Goal: Information Seeking & Learning: Learn about a topic

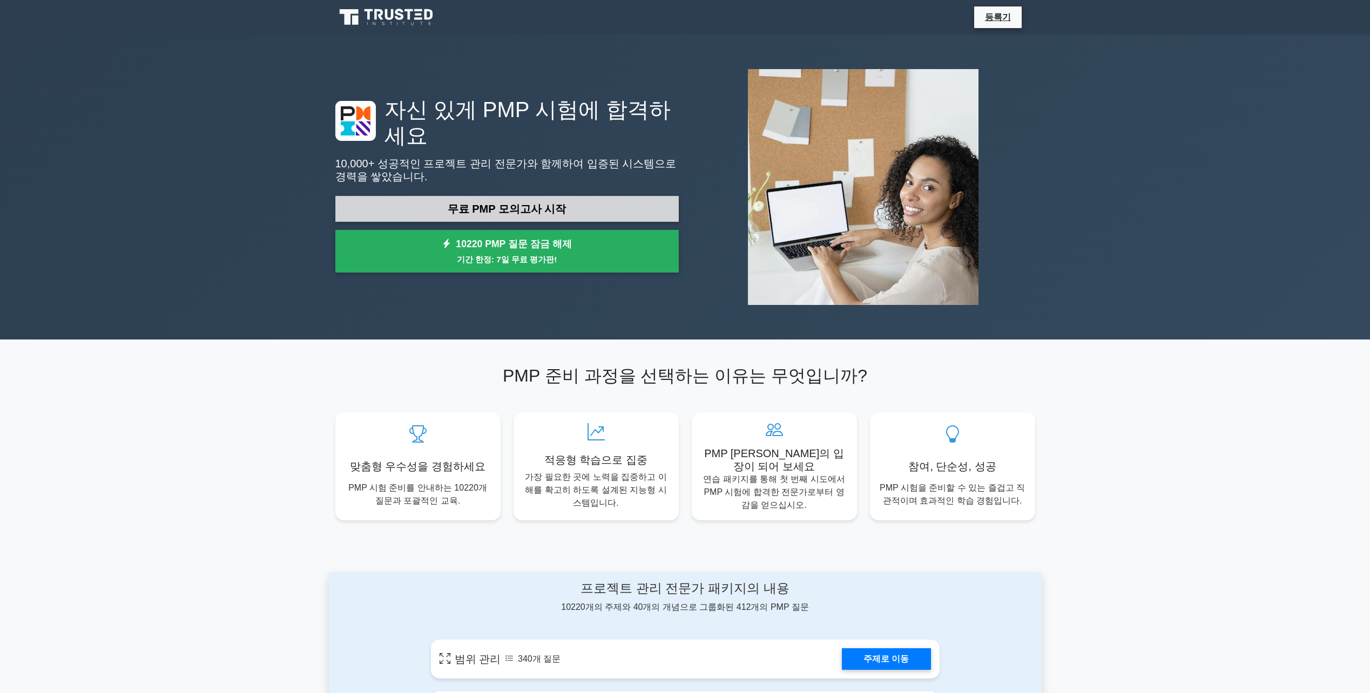
click at [514, 211] on link "무료 PMP 모의고사 시작" at bounding box center [506, 209] width 343 height 26
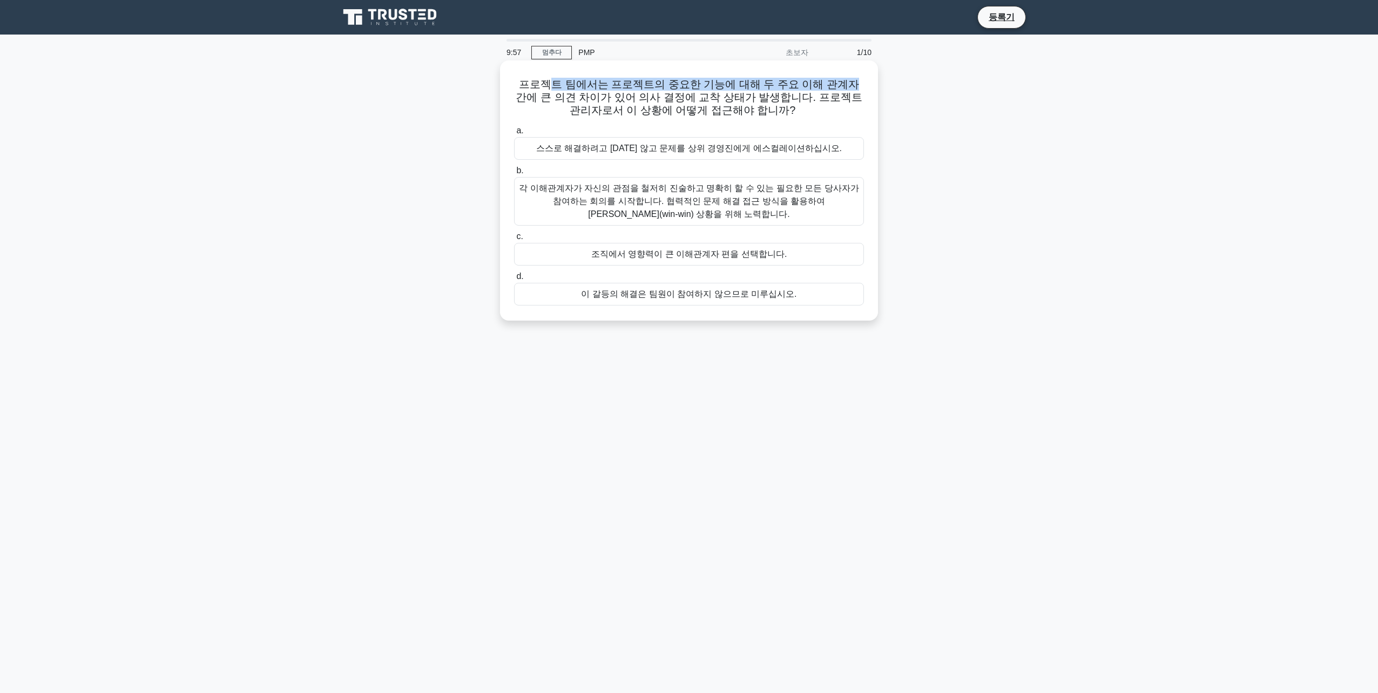
drag, startPoint x: 545, startPoint y: 87, endPoint x: 825, endPoint y: 87, distance: 279.7
click at [825, 87] on font "프로젝트 팀에서는 프로젝트의 중요한 기능에 대해 두 주요 이해 관계자 간에 큰 의견 차이가 있어 의사 결정에 교착 상태가 발생합니다. 프로젝트…" at bounding box center [689, 97] width 346 height 38
drag, startPoint x: 539, startPoint y: 99, endPoint x: 744, endPoint y: 96, distance: 204.1
click at [744, 96] on font "프로젝트 팀에서는 프로젝트의 중요한 기능에 대해 두 주요 이해 관계자 간에 큰 의견 차이가 있어 의사 결정에 교착 상태가 발생합니다. 프로젝트…" at bounding box center [689, 97] width 346 height 38
click at [672, 188] on div "각 이해관계자가 자신의 관점을 철저히 진술하고 명확히 할 수 있는 필요한 모든 당사자가 참여하는 회의를 시작합니다. 협력적인 문제 해결 접근 …" at bounding box center [689, 201] width 350 height 49
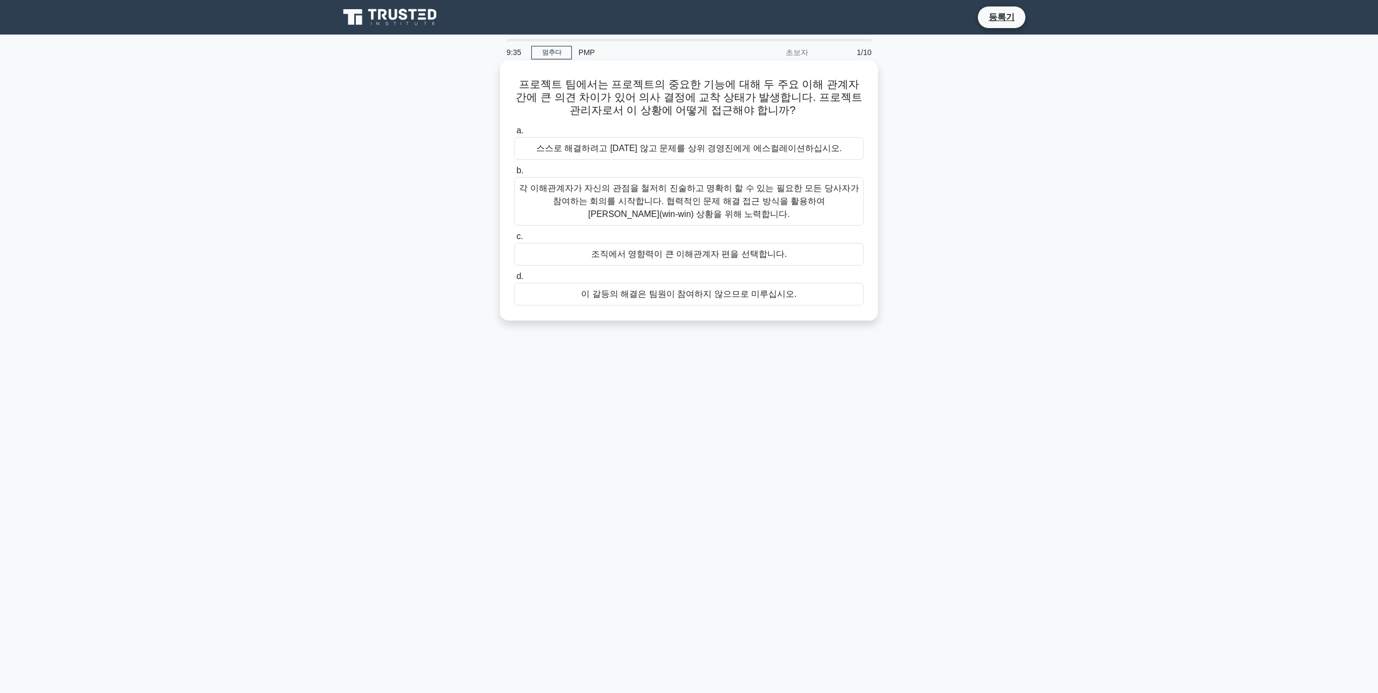
click at [514, 174] on input "b. 각 이해관계자가 자신의 관점을 철저히 진술하고 명확히 할 수 있는 필요한 모든 당사자가 참여하는 회의를 시작합니다. 협력적인 문제 해결 …" at bounding box center [514, 170] width 0 height 7
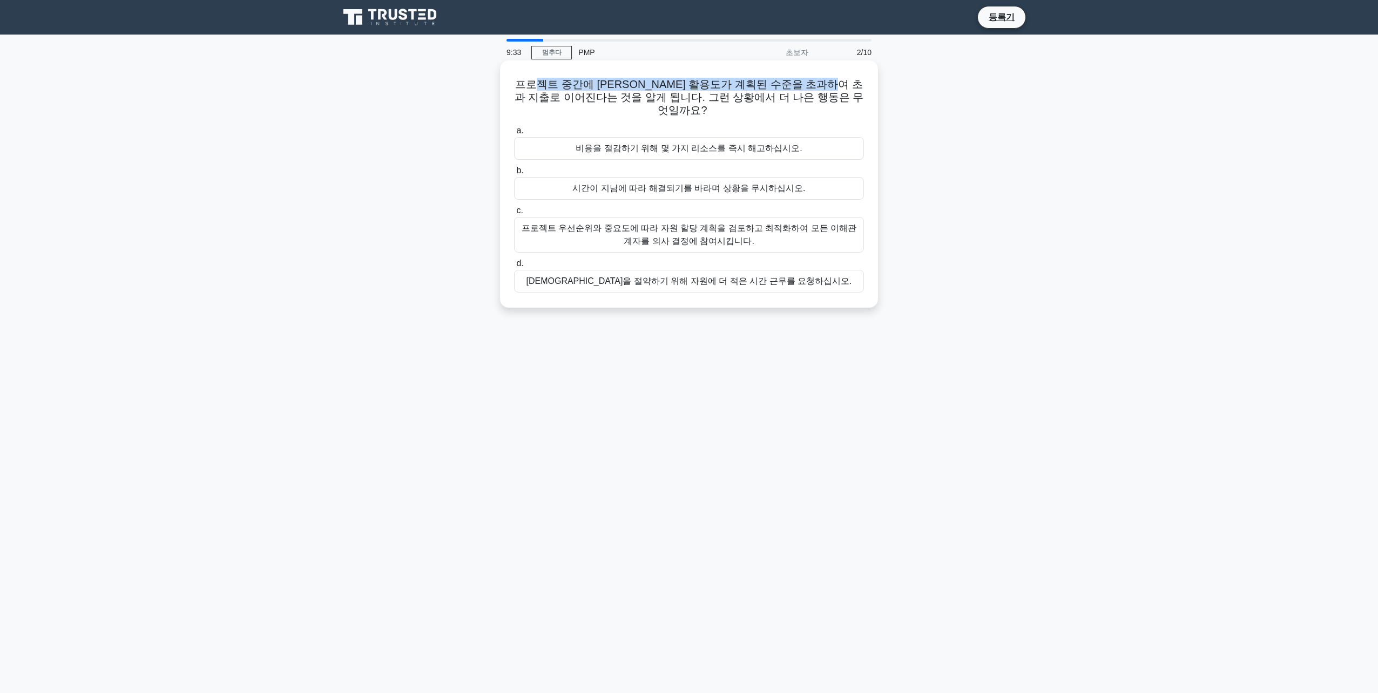
drag, startPoint x: 540, startPoint y: 75, endPoint x: 845, endPoint y: 79, distance: 305.1
click at [845, 79] on div "프로젝트 중간에 리소스 활용도가 계획된 수준을 초과하여 초과 지출로 이어진다는 것을 알게 됩니다. 그런 상황에서 더 나은 행동은 무엇일까요? …" at bounding box center [688, 184] width 369 height 239
drag, startPoint x: 845, startPoint y: 79, endPoint x: 701, endPoint y: 79, distance: 144.2
click at [701, 79] on font "프로젝트 중간에 리소스 활용도가 계획된 수준을 초과하여 초과 지출로 이어진다는 것을 알게 됩니다. 그런 상황에서 더 나은 행동은 무엇일까요? …" at bounding box center [689, 97] width 349 height 38
drag, startPoint x: 647, startPoint y: 81, endPoint x: 802, endPoint y: 78, distance: 155.0
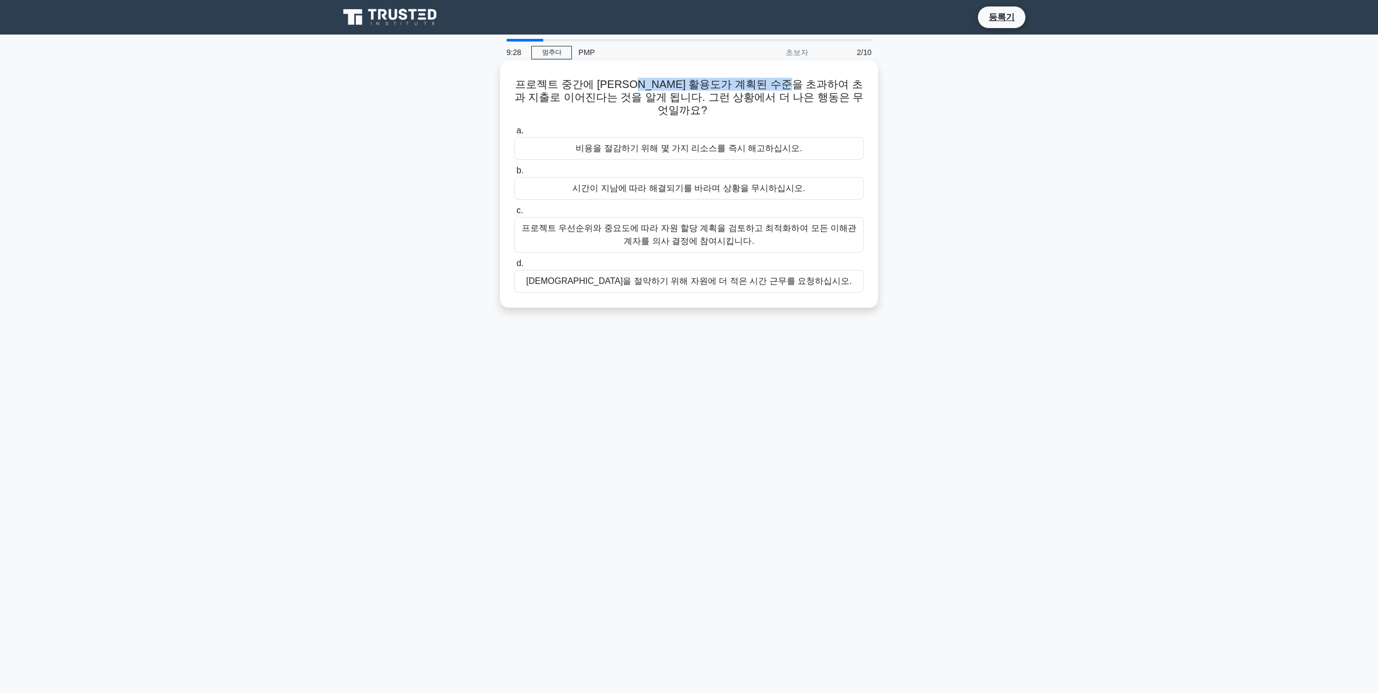
click at [802, 78] on font "프로젝트 중간에 리소스 활용도가 계획된 수준을 초과하여 초과 지출로 이어진다는 것을 알게 됩니다. 그런 상황에서 더 나은 행동은 무엇일까요? …" at bounding box center [689, 97] width 349 height 38
drag, startPoint x: 802, startPoint y: 78, endPoint x: 686, endPoint y: 83, distance: 116.2
click at [686, 83] on font "프로젝트 중간에 리소스 활용도가 계획된 수준을 초과하여 초과 지출로 이어진다는 것을 알게 됩니다. 그런 상황에서 더 나은 행동은 무엇일까요? …" at bounding box center [689, 97] width 349 height 38
click at [711, 223] on div "프로젝트 우선순위와 중요도에 따라 자원 할당 계획을 검토하고 최적화하여 모든 이해관계자를 의사 결정에 참여시킵니다." at bounding box center [689, 235] width 350 height 36
click at [514, 214] on input "c. 프로젝트 우선순위와 중요도에 따라 자원 할당 계획을 검토하고 최적화하여 모든 이해관계자를 의사 결정에 참여시킵니다." at bounding box center [514, 210] width 0 height 7
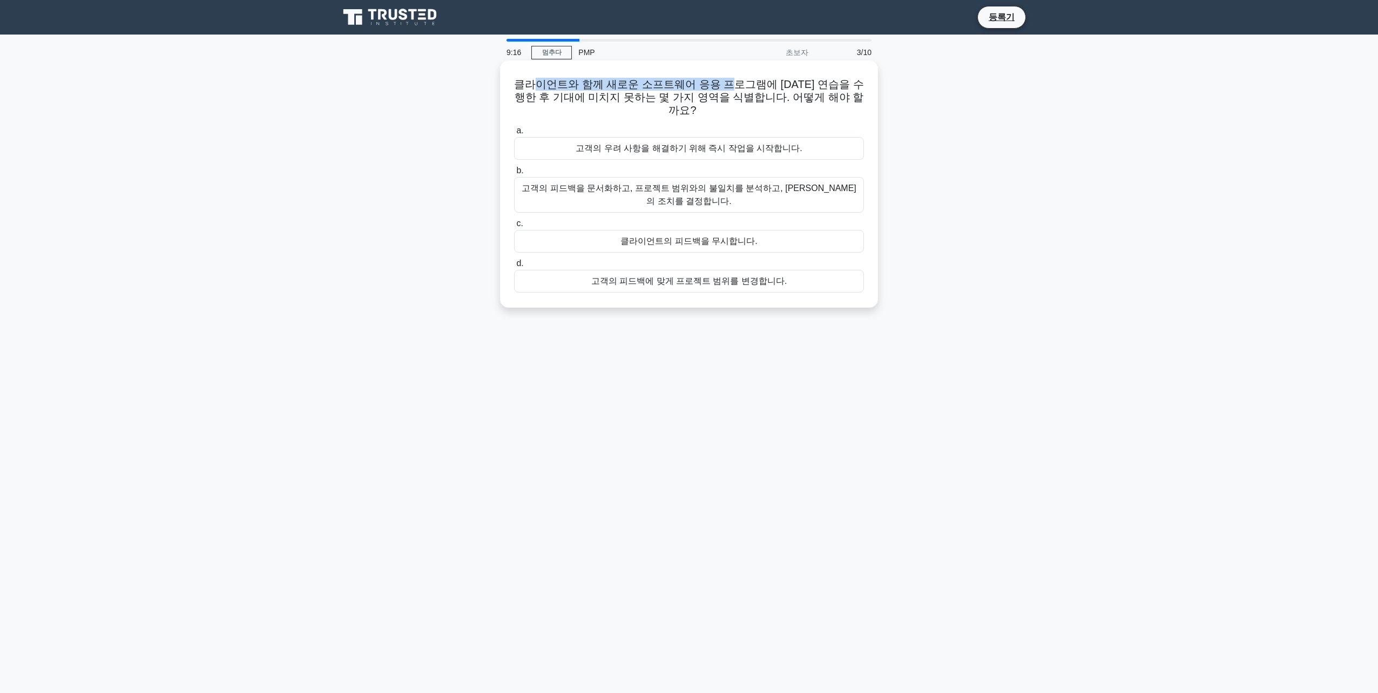
drag, startPoint x: 535, startPoint y: 89, endPoint x: 718, endPoint y: 88, distance: 183.1
click at [718, 88] on font "클라이언트와 함께 새로운 소프트웨어 응용 프로그램에 대한 연습을 수행한 후 기대에 미치지 못하는 몇 가지 영역을 식별합니다. 어떻게 해야 할까…" at bounding box center [688, 97] width 349 height 38
drag, startPoint x: 718, startPoint y: 88, endPoint x: 654, endPoint y: 101, distance: 64.5
click at [654, 101] on font "클라이언트와 함께 새로운 소프트웨어 응용 프로그램에 대한 연습을 수행한 후 기대에 미치지 못하는 몇 가지 영역을 식별합니다. 어떻게 해야 할까…" at bounding box center [688, 97] width 349 height 38
drag, startPoint x: 546, startPoint y: 100, endPoint x: 699, endPoint y: 99, distance: 152.8
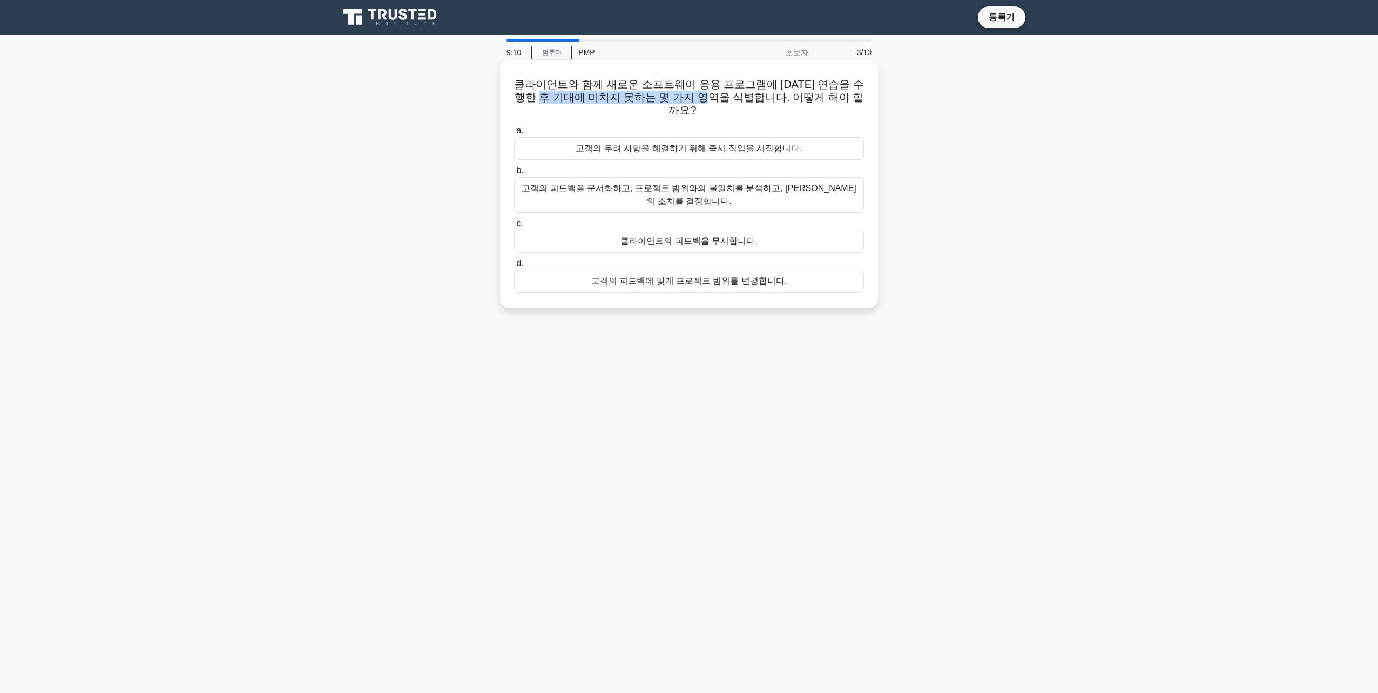
click at [699, 99] on font "클라이언트와 함께 새로운 소프트웨어 응용 프로그램에 대한 연습을 수행한 후 기대에 미치지 못하는 몇 가지 영역을 식별합니다. 어떻게 해야 할까…" at bounding box center [688, 97] width 349 height 38
drag, startPoint x: 699, startPoint y: 99, endPoint x: 614, endPoint y: 101, distance: 84.8
click at [614, 101] on font "클라이언트와 함께 새로운 소프트웨어 응용 프로그램에 대한 연습을 수행한 후 기대에 미치지 못하는 몇 가지 영역을 식별합니다. 어떻게 해야 할까…" at bounding box center [688, 97] width 349 height 38
drag, startPoint x: 559, startPoint y: 85, endPoint x: 604, endPoint y: 83, distance: 45.4
click at [604, 83] on font "클라이언트와 함께 새로운 소프트웨어 응용 프로그램에 대한 연습을 수행한 후 기대에 미치지 못하는 몇 가지 영역을 식별합니다. 어떻게 해야 할까…" at bounding box center [688, 97] width 349 height 38
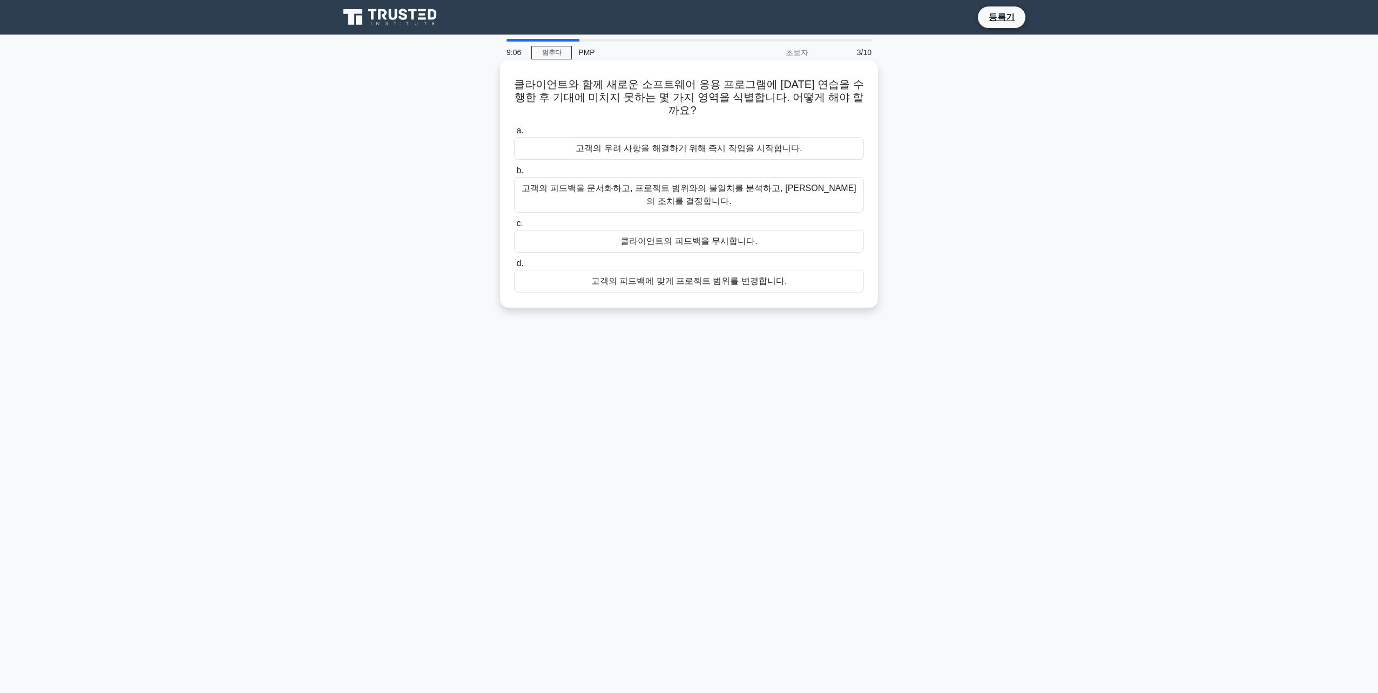
drag, startPoint x: 604, startPoint y: 83, endPoint x: 602, endPoint y: 94, distance: 11.5
click at [602, 94] on font "클라이언트와 함께 새로운 소프트웨어 응용 프로그램에 대한 연습을 수행한 후 기대에 미치지 못하는 몇 가지 영역을 식별합니다. 어떻게 해야 할까…" at bounding box center [688, 97] width 349 height 38
click at [670, 177] on div "고객의 피드백을 문서화하고, 프로젝트 범위와의 불일치를 분석하고, 최선의 조치를 결정합니다." at bounding box center [689, 195] width 350 height 36
click at [514, 174] on input "b. 고객의 피드백을 문서화하고, 프로젝트 범위와의 불일치를 분석하고, 최선의 조치를 결정합니다." at bounding box center [514, 170] width 0 height 7
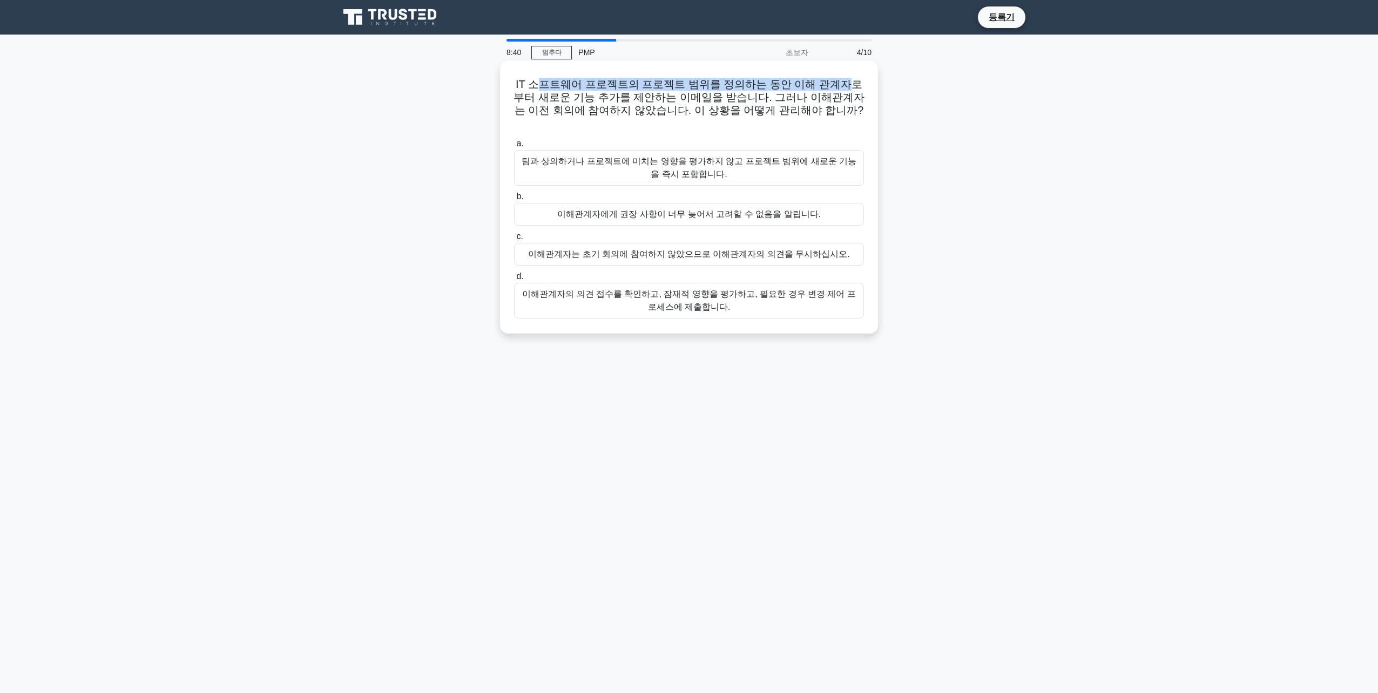
drag, startPoint x: 552, startPoint y: 87, endPoint x: 834, endPoint y: 85, distance: 281.9
click at [834, 85] on font "IT 소프트웨어 프로젝트의 프로젝트 범위를 정의하는 동안 이해 관계자로부터 새로운 기능 추가를 제안하는 이메일을 받습니다. 그러나 이해관계자는…" at bounding box center [689, 103] width 351 height 51
click at [722, 285] on div "이해관계자의 의견 접수를 확인하고, 잠재적 영향을 평가하고, 필요한 경우 변경 제어 프로세스에 제출합니다." at bounding box center [689, 301] width 350 height 36
click at [514, 280] on input "d. 이해관계자의 의견 접수를 확인하고, 잠재적 영향을 평가하고, 필요한 경우 변경 제어 프로세스에 제출합니다." at bounding box center [514, 276] width 0 height 7
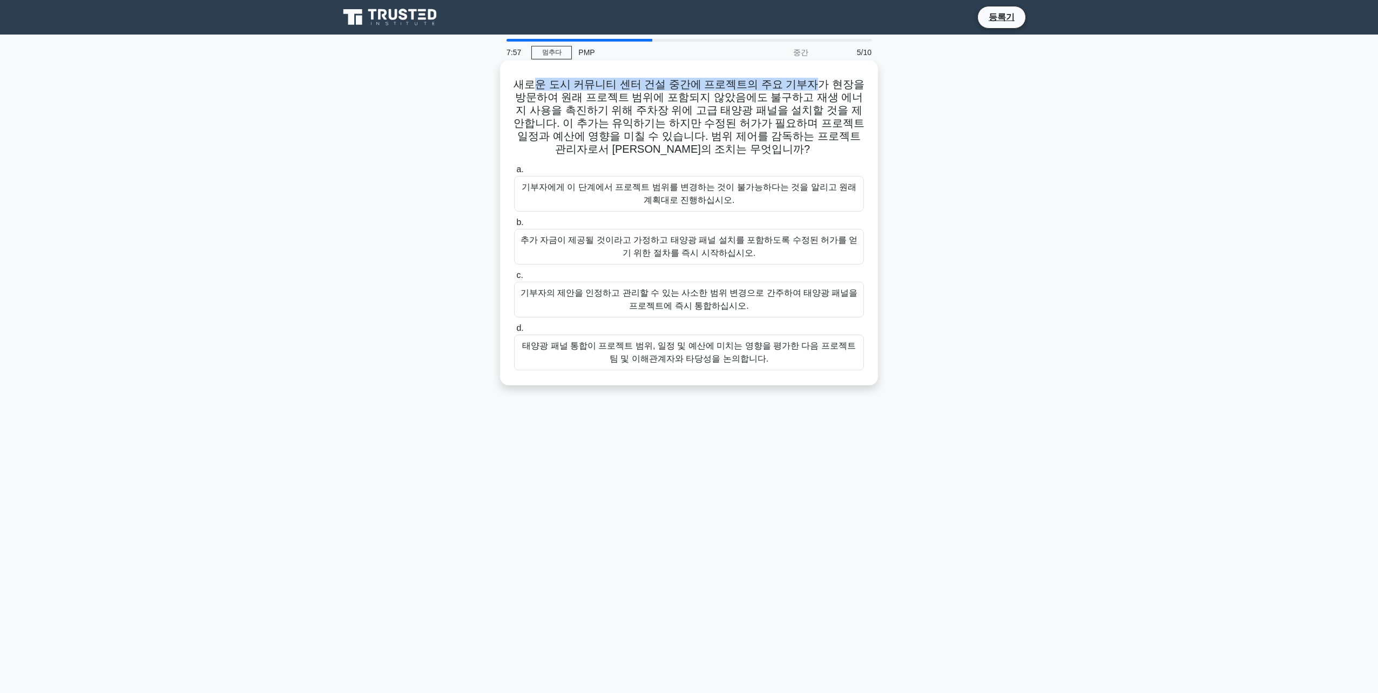
drag, startPoint x: 532, startPoint y: 87, endPoint x: 797, endPoint y: 89, distance: 264.6
click at [797, 89] on font "새로운 도시 커뮤니티 센터 건설 중간에 프로젝트의 주요 기부자가 현장을 방문하여 원래 프로젝트 범위에 포함되지 않았음에도 불구하고 재생 에너지…" at bounding box center [689, 116] width 351 height 77
drag, startPoint x: 797, startPoint y: 89, endPoint x: 700, endPoint y: 105, distance: 98.5
click at [700, 105] on font "새로운 도시 커뮤니티 센터 건설 중간에 프로젝트의 주요 기부자가 현장을 방문하여 원래 프로젝트 범위에 포함되지 않았음에도 불구하고 재생 에너지…" at bounding box center [689, 116] width 351 height 77
drag, startPoint x: 535, startPoint y: 82, endPoint x: 770, endPoint y: 78, distance: 235.5
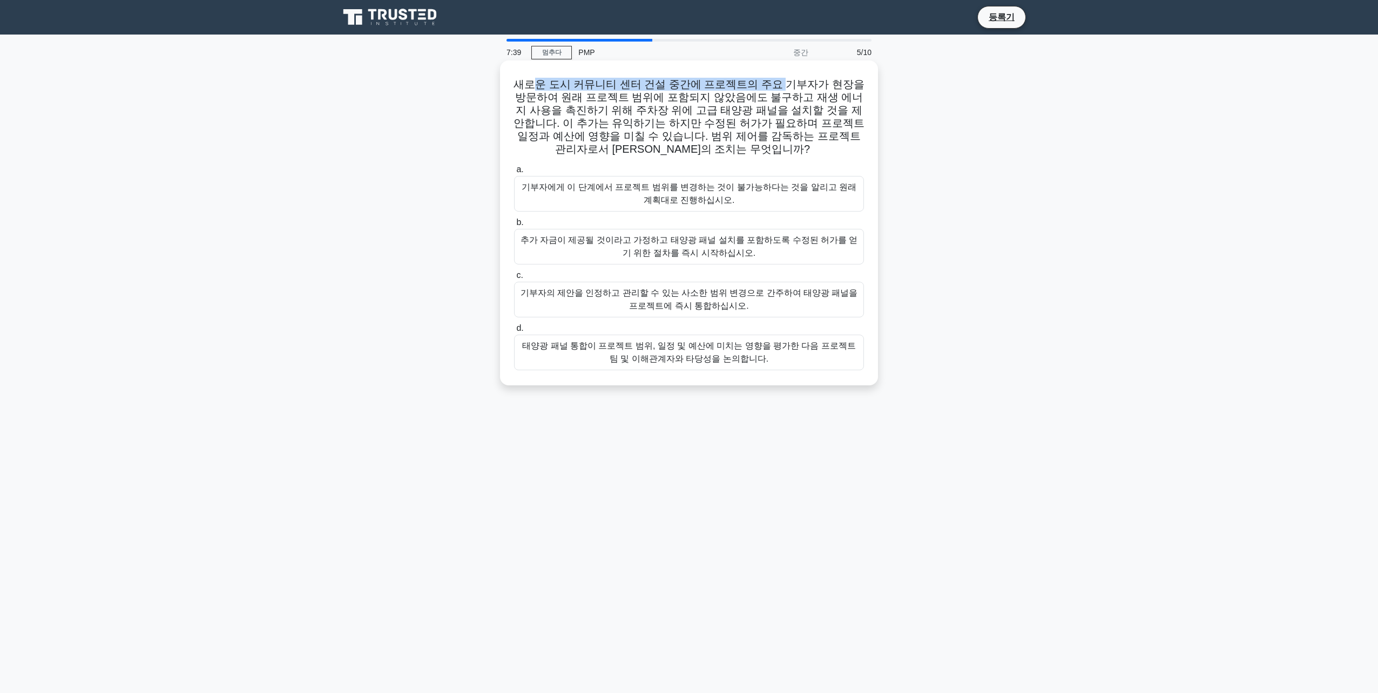
click at [770, 78] on font "새로운 도시 커뮤니티 센터 건설 중간에 프로젝트의 주요 기부자가 현장을 방문하여 원래 프로젝트 범위에 포함되지 않았음에도 불구하고 재생 에너지…" at bounding box center [689, 116] width 351 height 77
click at [522, 80] on font "새로운 도시 커뮤니티 센터 건설 중간에 프로젝트의 주요 기부자가 현장을 방문하여 원래 프로젝트 범위에 포함되지 않았음에도 불구하고 재생 에너지…" at bounding box center [689, 116] width 351 height 77
drag, startPoint x: 515, startPoint y: 84, endPoint x: 841, endPoint y: 83, distance: 326.1
click at [841, 83] on h5 "새로운 도시 커뮤니티 센터 건설 중간에 프로젝트의 주요 기부자가 현장을 방문하여 원래 프로젝트 범위에 포함되지 않았음에도 불구하고 재생 에너지…" at bounding box center [689, 117] width 352 height 79
drag, startPoint x: 529, startPoint y: 103, endPoint x: 849, endPoint y: 100, distance: 319.7
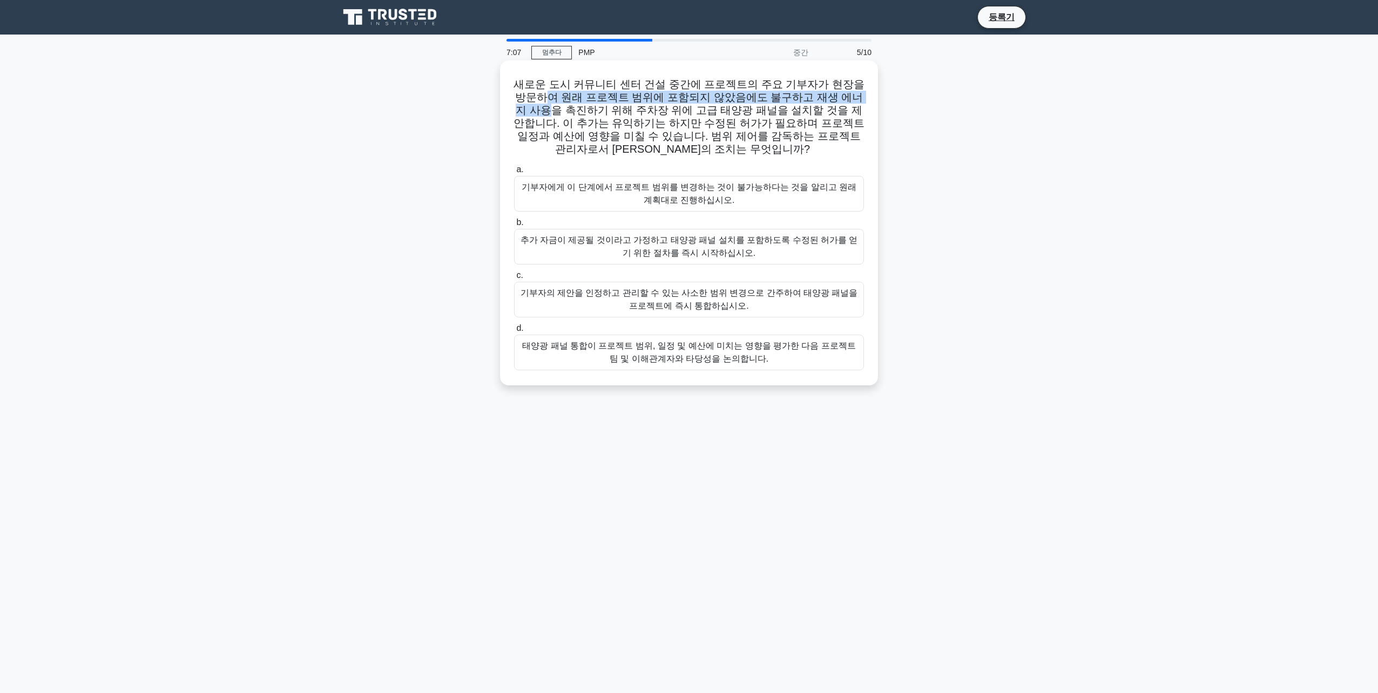
click at [849, 100] on font "새로운 도시 커뮤니티 센터 건설 중간에 프로젝트의 주요 기부자가 현장을 방문하여 원래 프로젝트 범위에 포함되지 않았음에도 불구하고 재생 에너지…" at bounding box center [689, 116] width 351 height 77
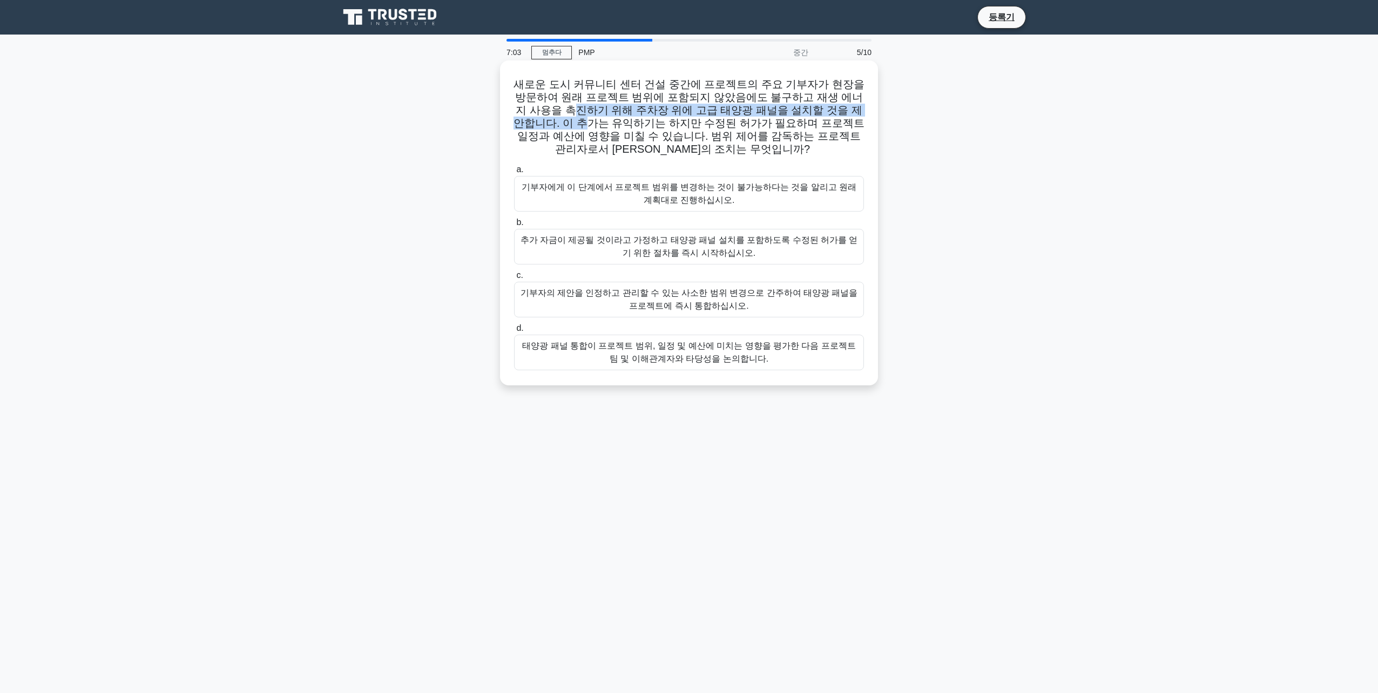
drag, startPoint x: 529, startPoint y: 116, endPoint x: 859, endPoint y: 112, distance: 329.4
click at [859, 112] on font "새로운 도시 커뮤니티 센터 건설 중간에 프로젝트의 주요 기부자가 현장을 방문하여 원래 프로젝트 범위에 포함되지 않았음에도 불구하고 재생 에너지…" at bounding box center [689, 116] width 351 height 77
drag, startPoint x: 524, startPoint y: 127, endPoint x: 870, endPoint y: 125, distance: 346.7
click at [870, 125] on div "새로운 도시 커뮤니티 센터 건설 중간에 프로젝트의 주요 기부자가 현장을 방문하여 원래 프로젝트 범위에 포함되지 않았음에도 불구하고 재생 에너지…" at bounding box center [688, 223] width 369 height 316
drag, startPoint x: 593, startPoint y: 139, endPoint x: 800, endPoint y: 138, distance: 206.8
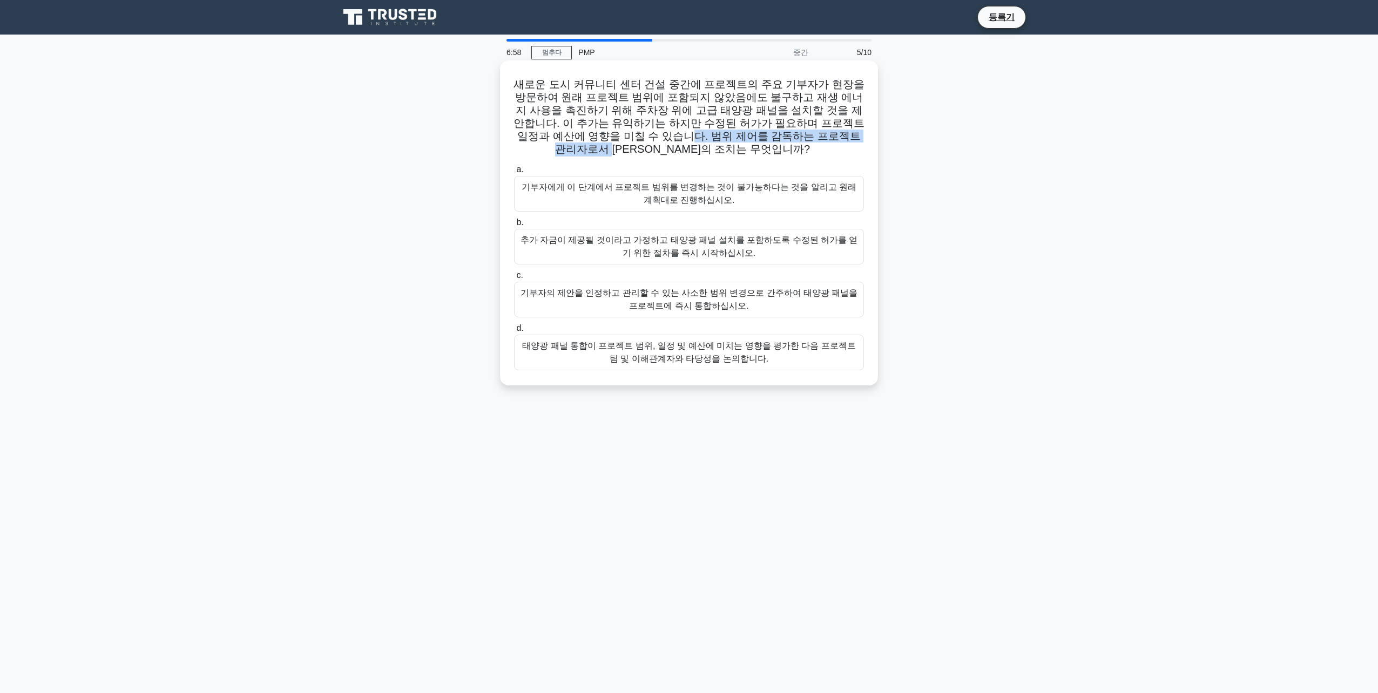
click at [800, 138] on font "새로운 도시 커뮤니티 센터 건설 중간에 프로젝트의 주요 기부자가 현장을 방문하여 원래 프로젝트 범위에 포함되지 않았음에도 불구하고 재생 에너지…" at bounding box center [689, 116] width 351 height 77
click at [701, 347] on div "태양광 패널 통합이 프로젝트 범위, 일정 및 예산에 미치는 영향을 평가한 다음 프로젝트 팀 및 이해관계자와 타당성을 논의합니다." at bounding box center [689, 353] width 350 height 36
click at [514, 332] on input "d. 태양광 패널 통합이 프로젝트 범위, 일정 및 예산에 미치는 영향을 평가한 다음 프로젝트 팀 및 이해관계자와 타당성을 논의합니다." at bounding box center [514, 328] width 0 height 7
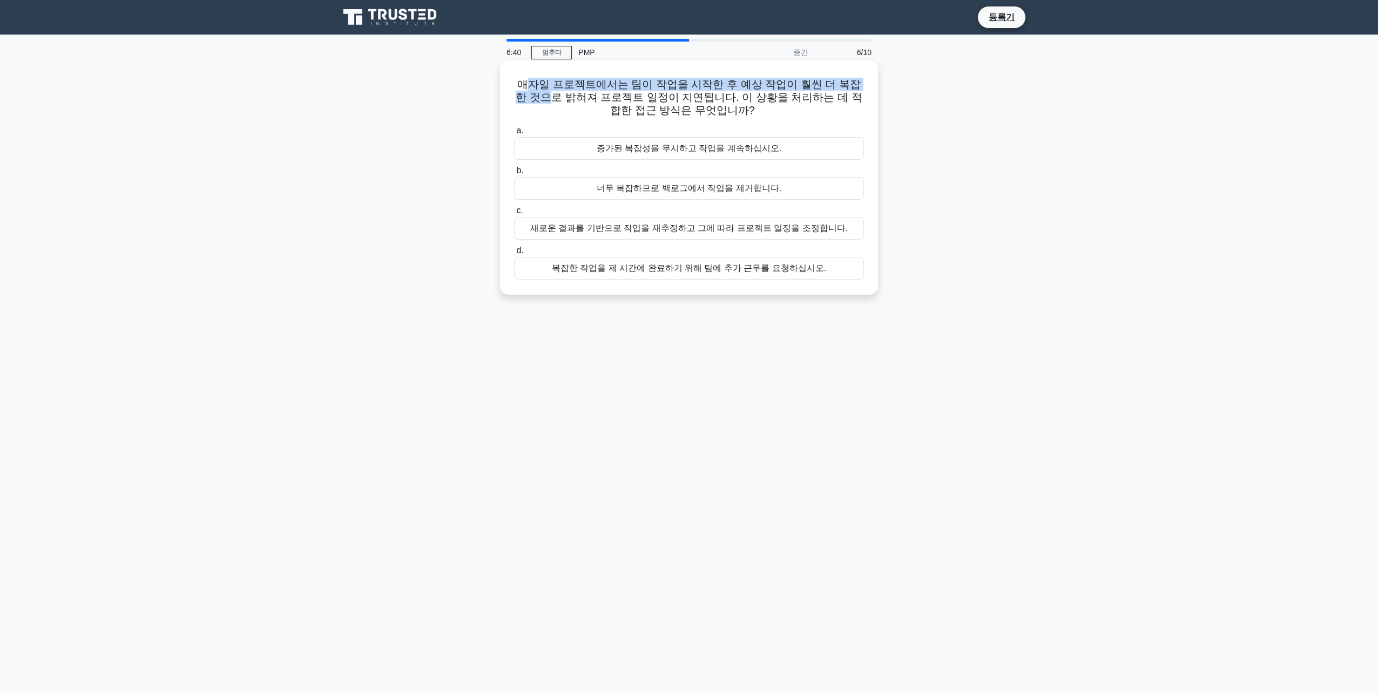
drag, startPoint x: 522, startPoint y: 82, endPoint x: 868, endPoint y: 82, distance: 346.1
click at [868, 82] on div "애자일 프로젝트에서는 팀이 작업을 시작한 후 예상 작업이 훨씬 더 복잡한 것으로 밝혀져 프로젝트 일정이 지연됩니다. 이 상황을 처리하는 데 적…" at bounding box center [688, 178] width 369 height 226
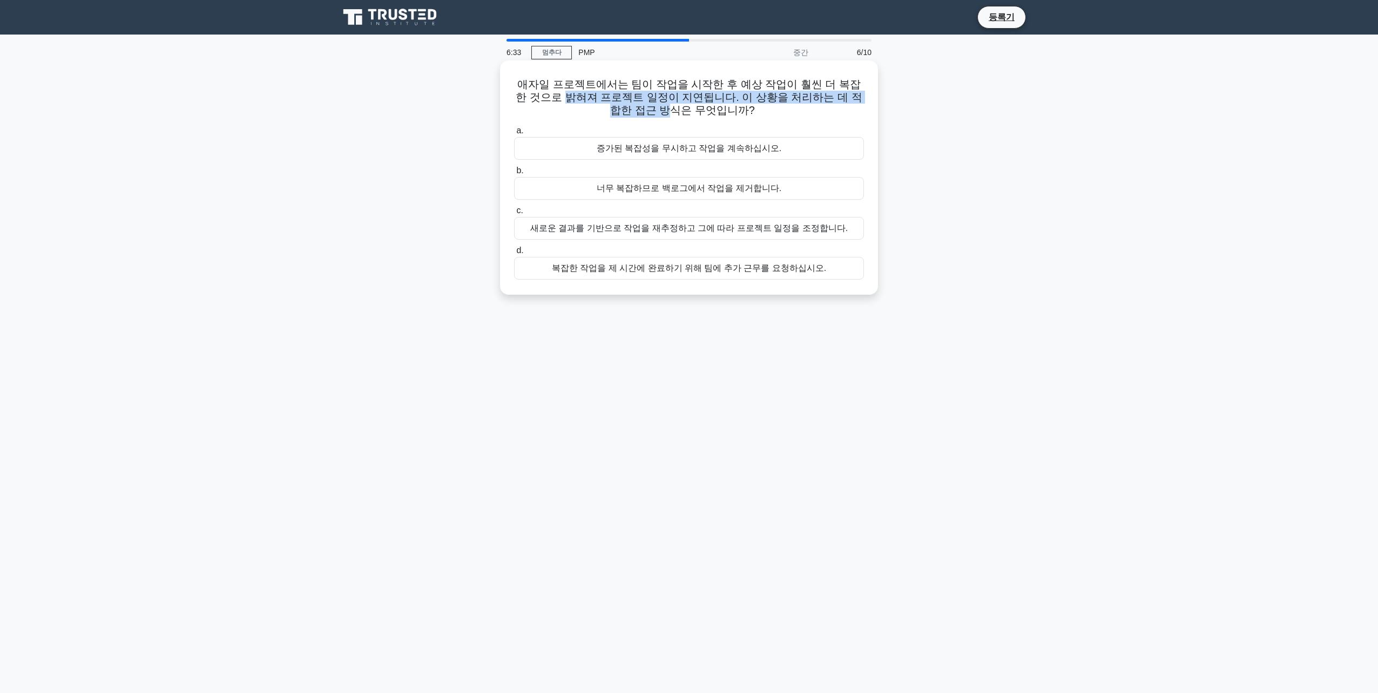
drag, startPoint x: 529, startPoint y: 94, endPoint x: 874, endPoint y: 95, distance: 344.5
click at [874, 95] on div "애자일 프로젝트에서는 팀이 작업을 시작한 후 예상 작업이 훨씬 더 복잡한 것으로 밝혀져 프로젝트 일정이 지연됩니다. 이 상황을 처리하는 데 적…" at bounding box center [689, 177] width 378 height 234
drag, startPoint x: 543, startPoint y: 83, endPoint x: 802, endPoint y: 83, distance: 259.2
click at [802, 83] on font "애자일 프로젝트에서는 팀이 작업을 시작한 후 예상 작업이 훨씬 더 복잡한 것으로 밝혀져 프로젝트 일정이 지연됩니다. 이 상황을 처리하는 데 적…" at bounding box center [689, 97] width 346 height 38
click at [748, 233] on div "새로운 결과를 기반으로 작업을 재추정하고 그에 따라 프로젝트 일정을 조정합니다." at bounding box center [689, 228] width 350 height 23
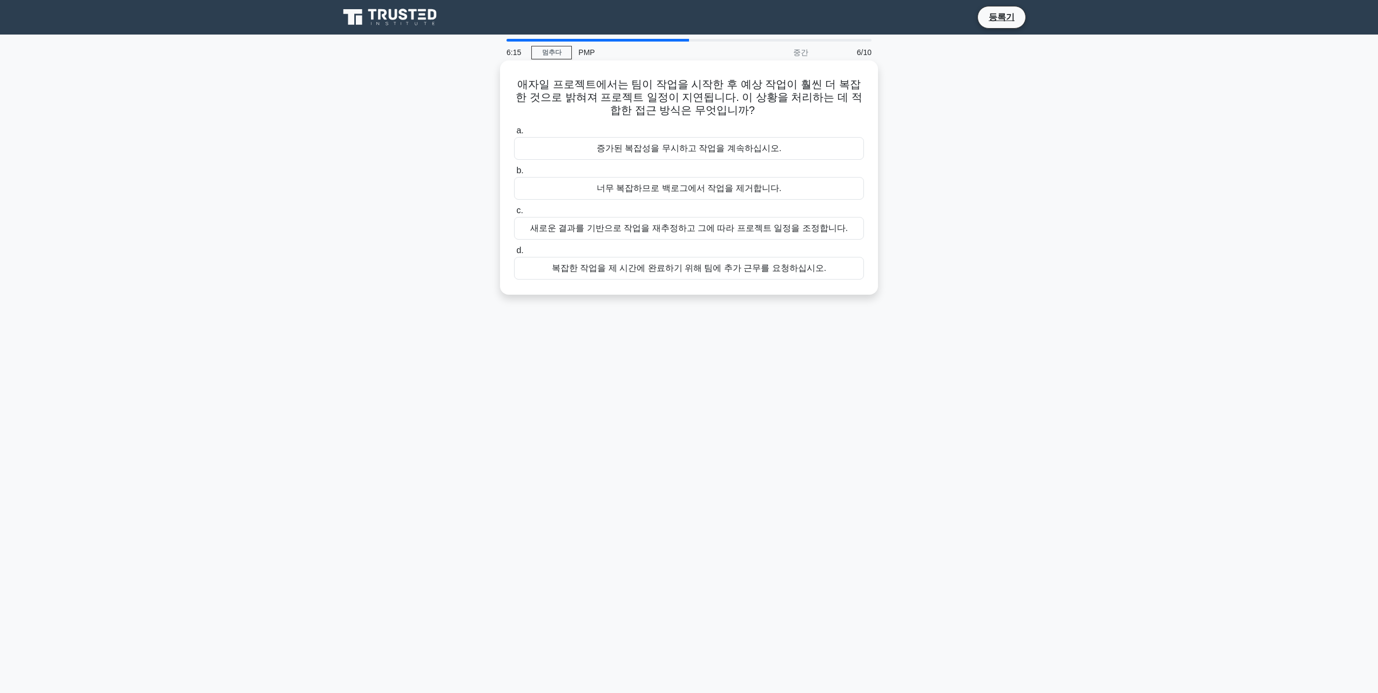
click at [514, 214] on input "c. 새로운 결과를 기반으로 작업을 재추정하고 그에 따라 프로젝트 일정을 조정합니다." at bounding box center [514, 210] width 0 height 7
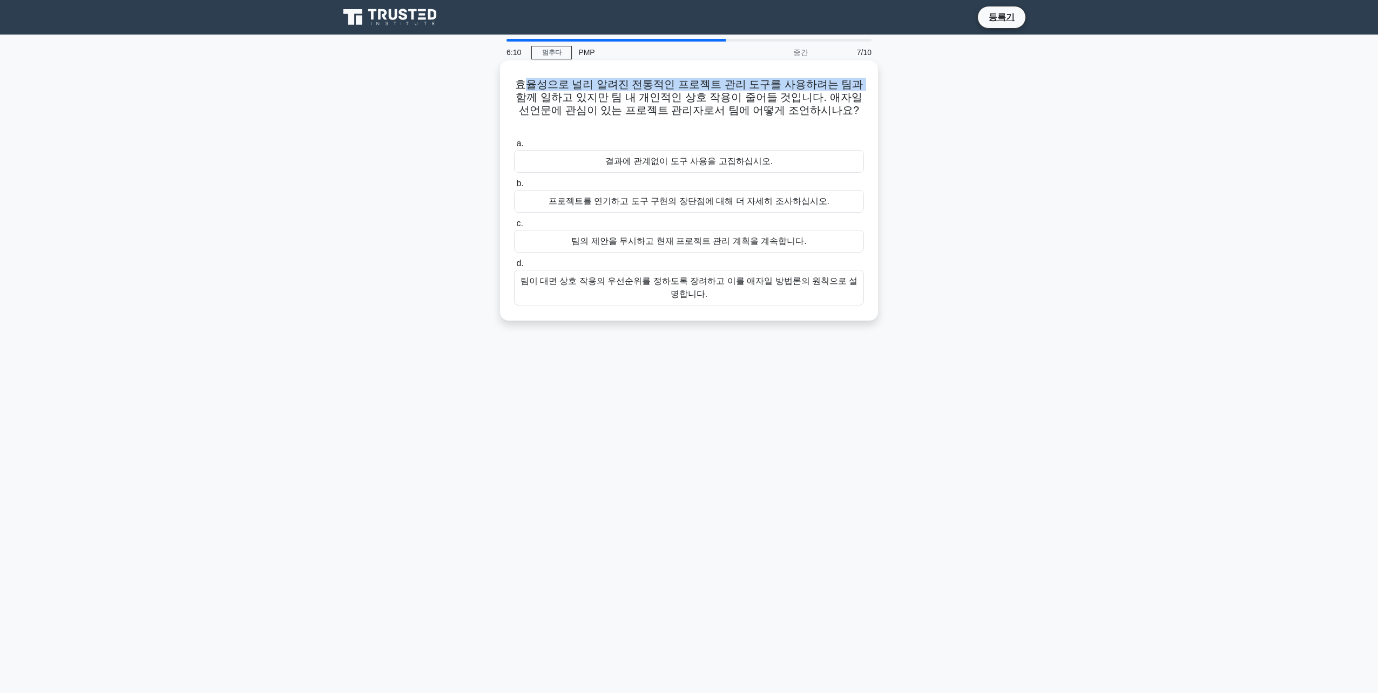
drag, startPoint x: 529, startPoint y: 83, endPoint x: 843, endPoint y: 83, distance: 314.3
click at [843, 83] on font "효율성으로 널리 알려진 전통적인 프로젝트 관리 도구를 사용하려는 팀과 함께 일하고 있지만 팀 내 개인적인 상호 작용이 줄어들 것입니다. 애자일…" at bounding box center [689, 103] width 348 height 51
drag, startPoint x: 529, startPoint y: 97, endPoint x: 774, endPoint y: 96, distance: 245.7
click at [774, 96] on font "효율성으로 널리 알려진 전통적인 프로젝트 관리 도구를 사용하려는 팀과 함께 일하고 있지만 팀 내 개인적인 상호 작용이 줄어들 것입니다. 애자일…" at bounding box center [689, 103] width 348 height 51
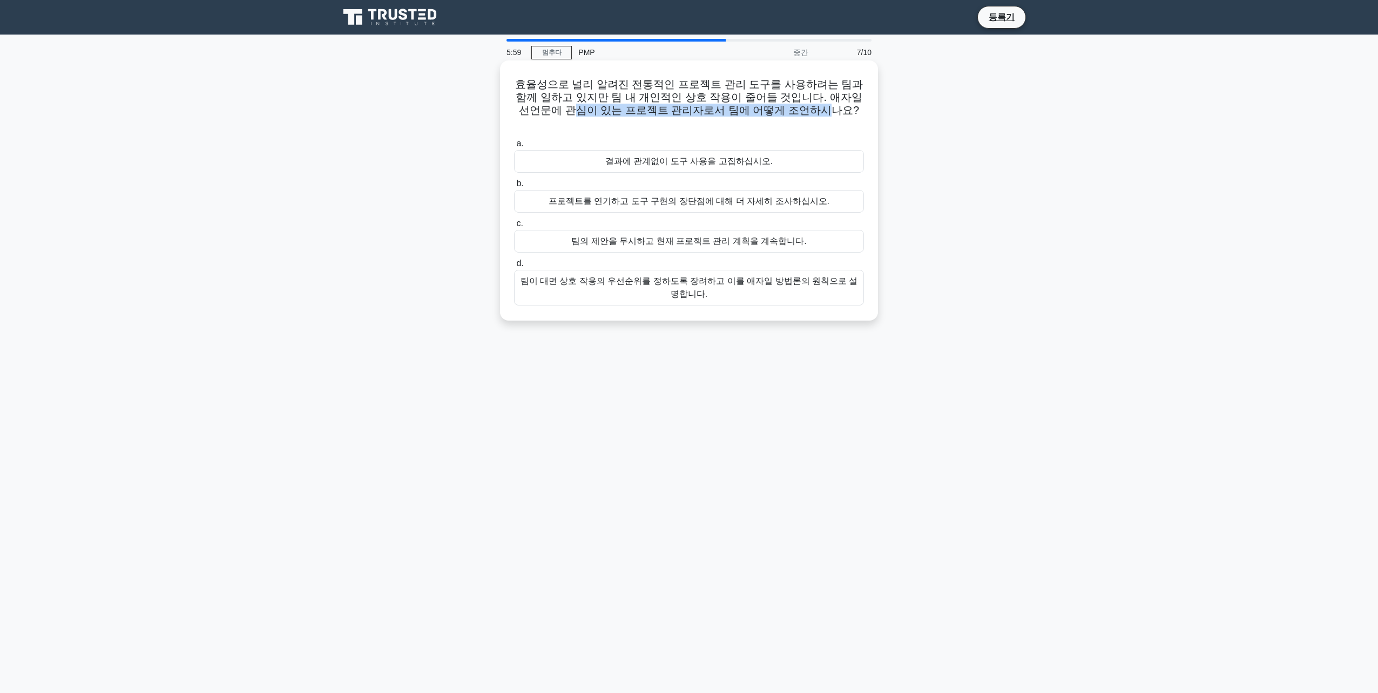
drag, startPoint x: 557, startPoint y: 110, endPoint x: 793, endPoint y: 110, distance: 236.0
click at [793, 110] on font "효율성으로 널리 알려진 전통적인 프로젝트 관리 도구를 사용하려는 팀과 함께 일하고 있지만 팀 내 개인적인 상호 작용이 줄어들 것입니다. 애자일…" at bounding box center [689, 103] width 348 height 51
drag, startPoint x: 524, startPoint y: 83, endPoint x: 710, endPoint y: 84, distance: 185.2
click at [710, 84] on font "효율성으로 널리 알려진 전통적인 프로젝트 관리 도구를 사용하려는 팀과 함께 일하고 있지만 팀 내 개인적인 상호 작용이 줄어들 것입니다. 애자일…" at bounding box center [689, 103] width 348 height 51
click at [731, 272] on div "팀이 대면 상호 작용의 우선순위를 정하도록 장려하고 이를 애자일 방법론의 원칙으로 설명합니다." at bounding box center [689, 288] width 350 height 36
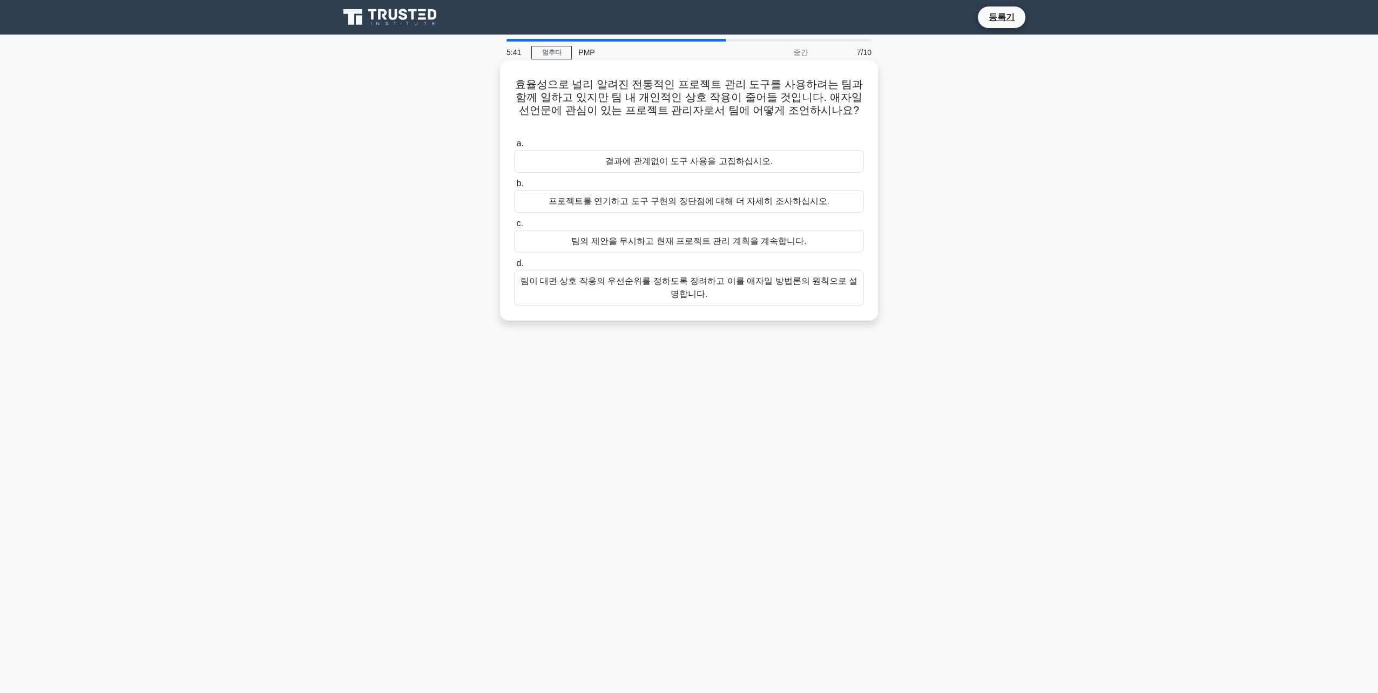
click at [514, 267] on input "d. 팀이 대면 상호 작용의 우선순위를 정하도록 장려하고 이를 애자일 방법론의 원칙으로 설명합니다." at bounding box center [514, 263] width 0 height 7
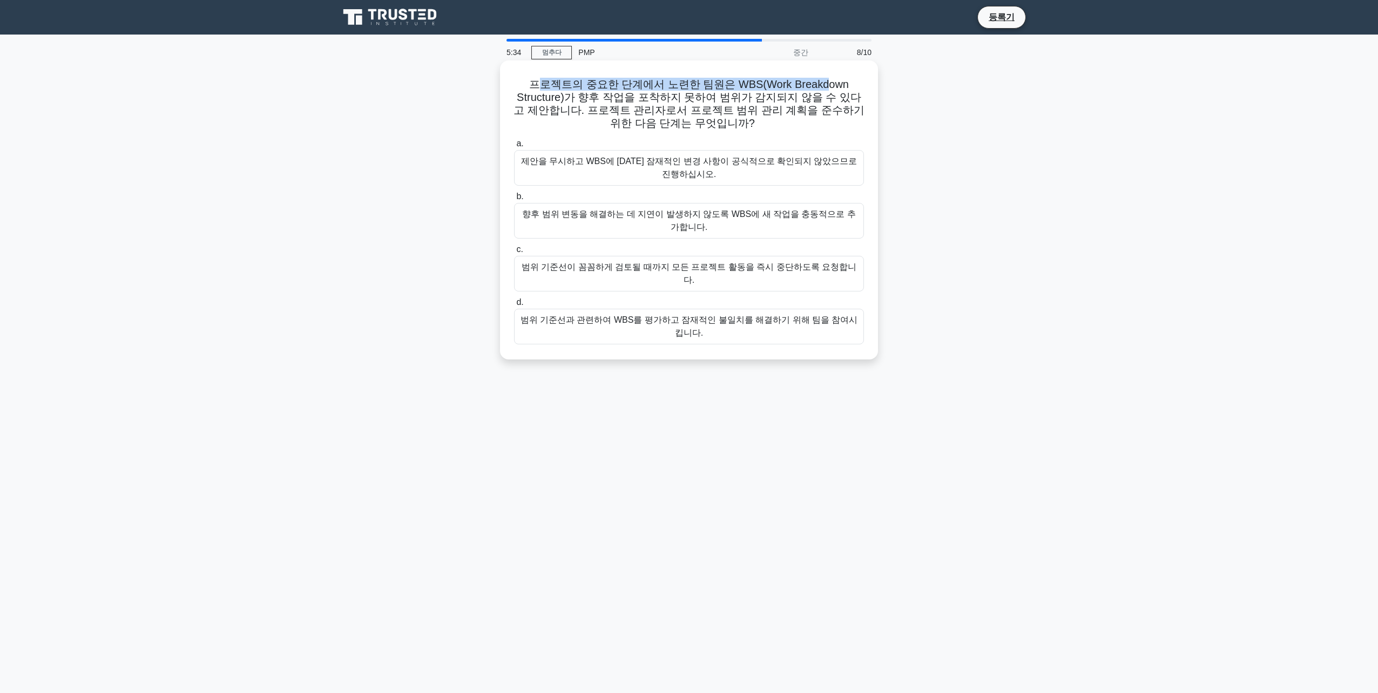
drag, startPoint x: 545, startPoint y: 78, endPoint x: 822, endPoint y: 78, distance: 276.5
click at [822, 78] on font "프로젝트의 중요한 단계에서 노련한 팀원은 WBS(Work Breakdown Structure)가 향후 작업을 포착하지 못하여 범위가 감지되지 …" at bounding box center [689, 103] width 351 height 51
drag, startPoint x: 822, startPoint y: 78, endPoint x: 711, endPoint y: 102, distance: 113.6
click at [711, 102] on font "프로젝트의 중요한 단계에서 노련한 팀원은 WBS(Work Breakdown Structure)가 향후 작업을 포착하지 못하여 범위가 감지되지 …" at bounding box center [689, 103] width 351 height 51
drag, startPoint x: 606, startPoint y: 96, endPoint x: 638, endPoint y: 96, distance: 31.9
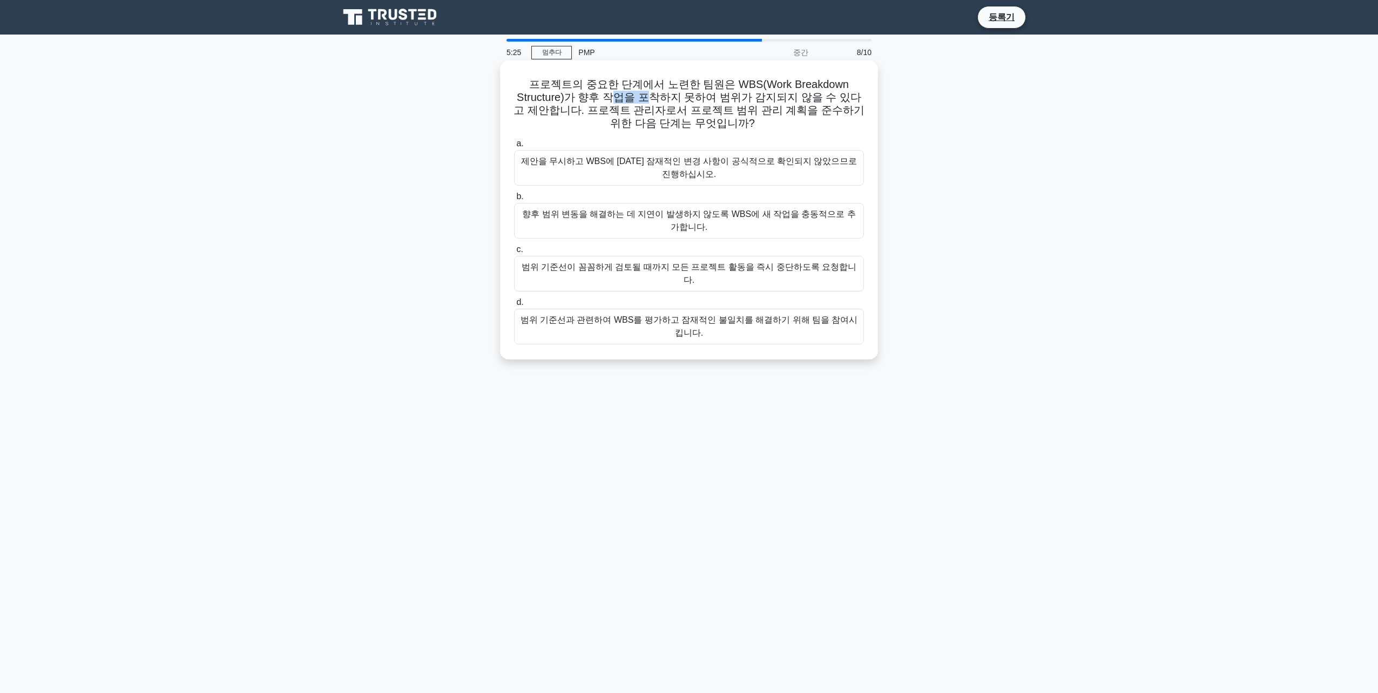
click at [638, 96] on font "프로젝트의 중요한 단계에서 노련한 팀원은 WBS(Work Breakdown Structure)가 향후 작업을 포착하지 못하여 범위가 감지되지 …" at bounding box center [689, 103] width 351 height 51
drag, startPoint x: 638, startPoint y: 96, endPoint x: 864, endPoint y: 114, distance: 226.5
click at [864, 114] on h5 "프로젝트의 중요한 단계에서 노련한 팀원은 WBS(Work Breakdown Structure)가 향후 작업을 포착하지 못하여 범위가 감지되지 …" at bounding box center [689, 104] width 352 height 53
click at [708, 129] on font "프로젝트의 중요한 단계에서 노련한 팀원은 WBS(Work Breakdown Structure)가 향후 작업을 포착하지 못하여 범위가 감지되지 …" at bounding box center [689, 103] width 351 height 51
drag, startPoint x: 708, startPoint y: 129, endPoint x: 632, endPoint y: 129, distance: 75.6
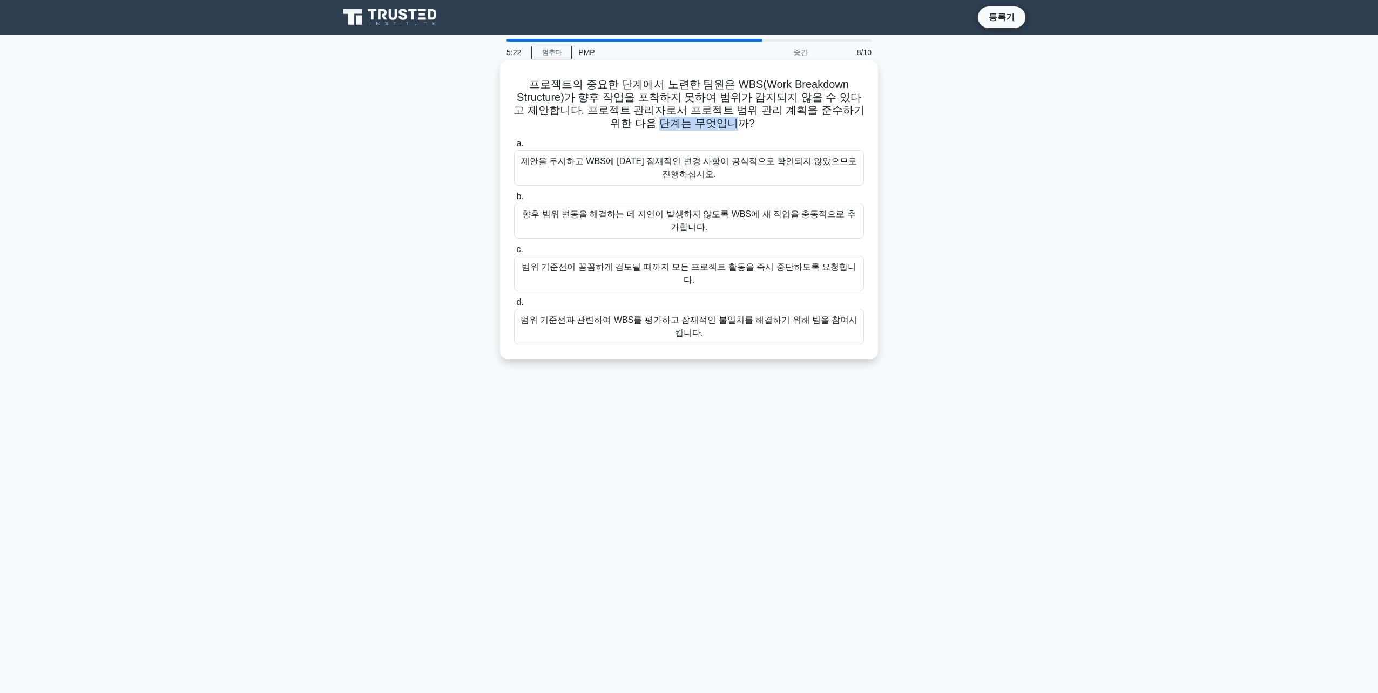
click at [632, 129] on h5 "프로젝트의 중요한 단계에서 노련한 팀원은 WBS(Work Breakdown Structure)가 향후 작업을 포착하지 못하여 범위가 감지되지 …" at bounding box center [689, 104] width 352 height 53
click at [734, 312] on div "범위 기준선과 관련하여 WBS를 평가하고 잠재적인 불일치를 해결하기 위해 팀을 참여시킵니다." at bounding box center [689, 330] width 350 height 36
click at [514, 309] on input "d. 범위 기준선과 관련하여 WBS를 평가하고 잠재적인 불일치를 해결하기 위해 팀을 참여시킵니다." at bounding box center [514, 305] width 0 height 7
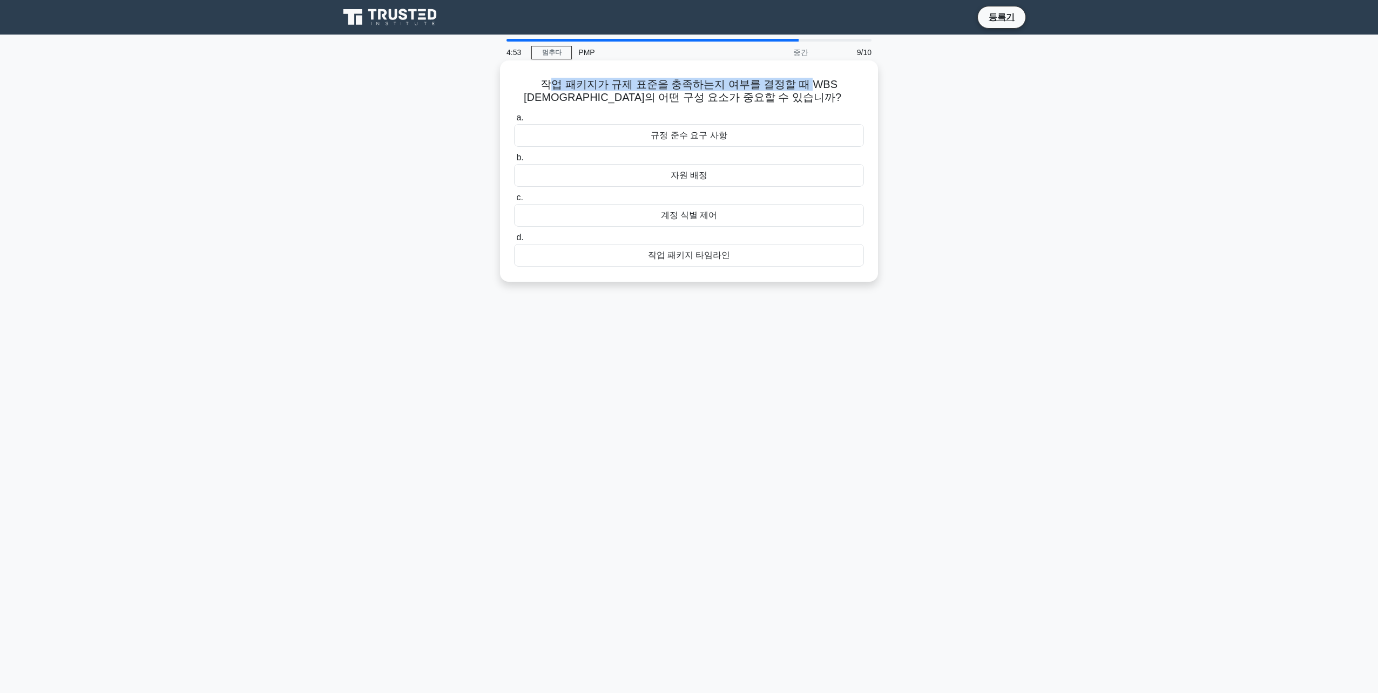
drag, startPoint x: 527, startPoint y: 88, endPoint x: 768, endPoint y: 86, distance: 241.4
click at [768, 86] on font "작업 패키지가 규제 표준을 충족하는지 여부를 결정할 때 WBS 사전의 어떤 구성 요소가 중요할 수 있습니까? .spinner_0XTQ{변환-원…" at bounding box center [689, 90] width 330 height 25
click at [671, 93] on font "작업 패키지가 규제 표준을 충족하는지 여부를 결정할 때 WBS 사전의 어떤 구성 요소가 중요할 수 있습니까? .spinner_0XTQ{변환-원…" at bounding box center [689, 90] width 330 height 25
drag, startPoint x: 609, startPoint y: 84, endPoint x: 776, endPoint y: 82, distance: 168.0
click at [776, 82] on font "작업 패키지가 규제 표준을 충족하는지 여부를 결정할 때 WBS 사전의 어떤 구성 요소가 중요할 수 있습니까? .spinner_0XTQ{변환-원…" at bounding box center [689, 90] width 330 height 25
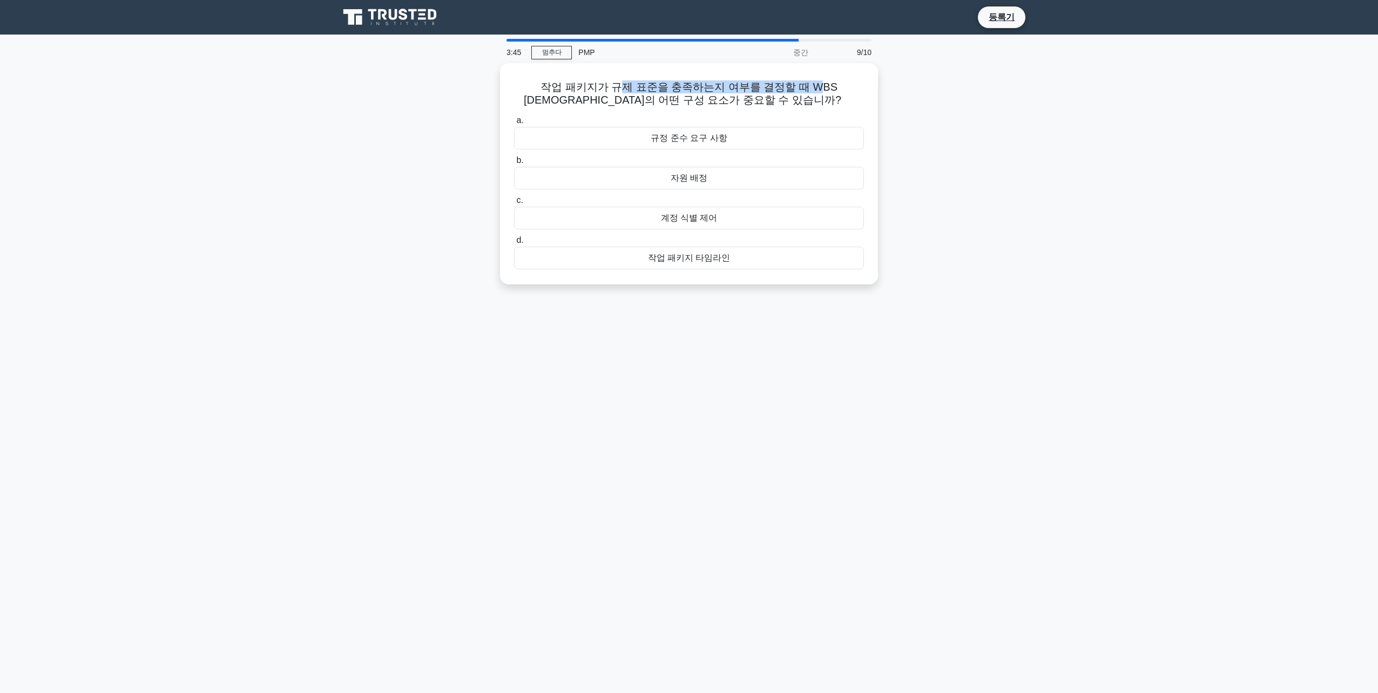
click at [300, 253] on main "3:45 멈추다 PMP 중간 9/10 작업 패키지가 규제 표준을 충족하는지 여부를 결정할 때 WBS 사전의 어떤 구성 요소가 중요할 수 있습니…" at bounding box center [689, 364] width 1378 height 659
click at [689, 136] on div "규정 준수 요구 사항" at bounding box center [689, 135] width 350 height 23
click at [514, 121] on input "a. 규정 준수 요구 사항" at bounding box center [514, 117] width 0 height 7
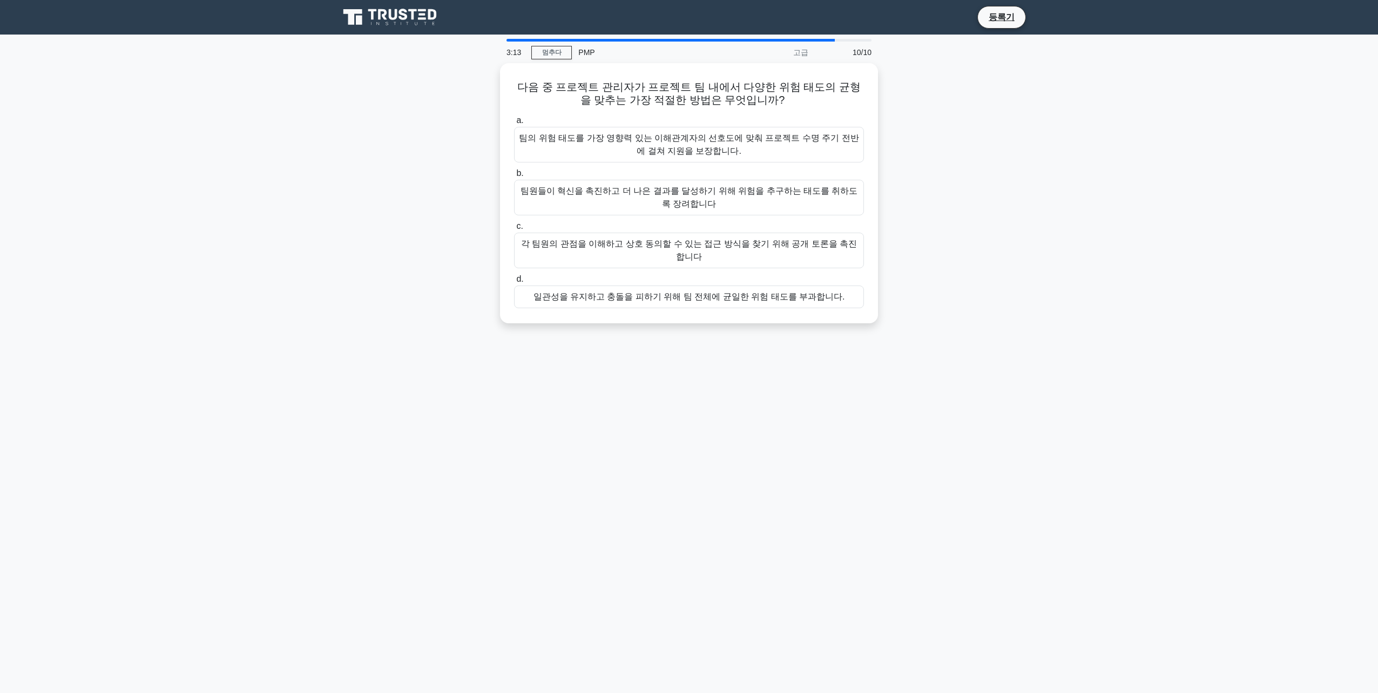
click at [511, 458] on div "3:13 멈추다 PMP 고급 10/10 다음 중 프로젝트 관리자가 프로젝트 팀 내에서 다양한 위험 태도의 균형을 맞추는 가장 적절한 방법은 무…" at bounding box center [689, 309] width 713 height 540
drag, startPoint x: 519, startPoint y: 87, endPoint x: 857, endPoint y: 87, distance: 338.0
click at [857, 87] on font "다음 중 프로젝트 관리자가 프로젝트 팀 내에서 다양한 위험 태도의 균형을 맞추는 가장 적절한 방법은 무엇입니까? .spinner_0XTQ{변환…" at bounding box center [688, 90] width 343 height 25
click at [709, 246] on div "각 팀원의 관점을 이해하고 상호 동의할 수 있는 접근 방식을 찾기 위해 공개 토론을 촉진합니다" at bounding box center [689, 248] width 350 height 36
click at [514, 227] on input "c. 각 팀원의 관점을 이해하고 상호 동의할 수 있는 접근 방식을 찾기 위해 공개 토론을 촉진합니다" at bounding box center [514, 223] width 0 height 7
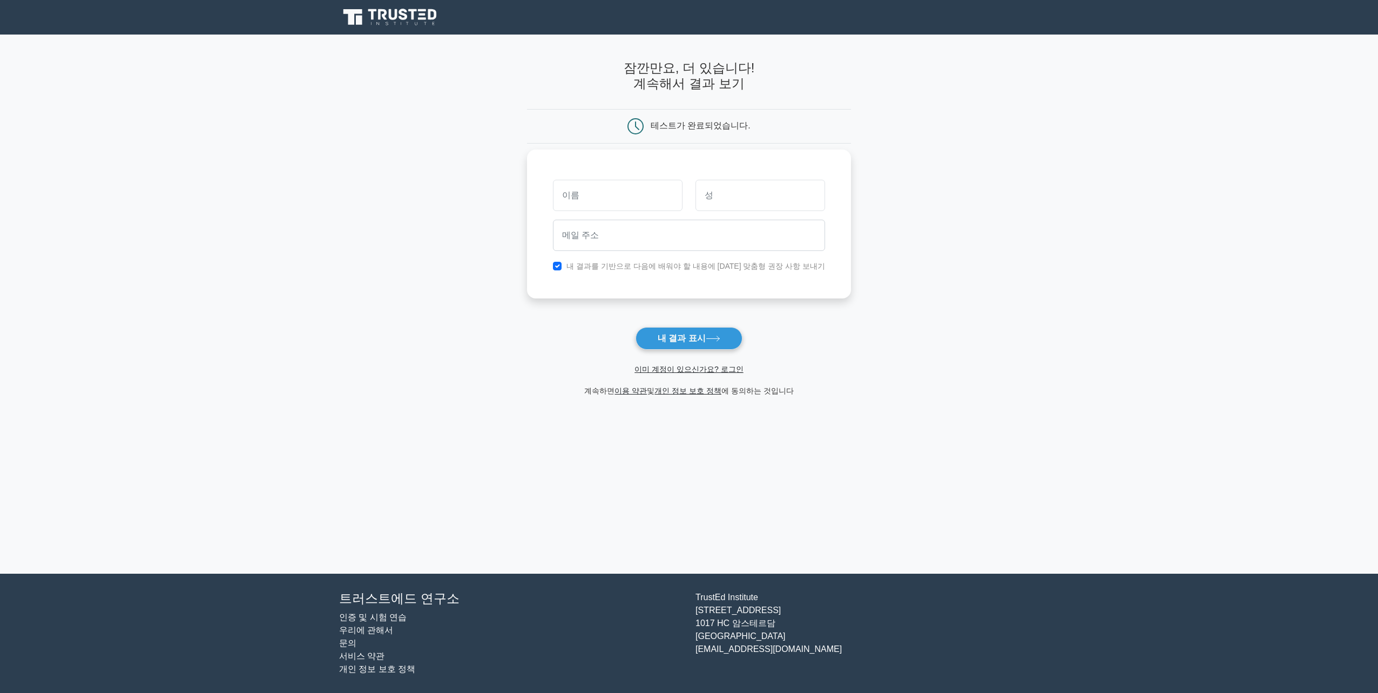
click at [654, 192] on input "text" at bounding box center [618, 195] width 130 height 31
type input "SM"
type input "[PERSON_NAME]"
type input "[EMAIL_ADDRESS][DOMAIN_NAME]"
click at [701, 342] on font "내 결과 표시" at bounding box center [682, 338] width 48 height 9
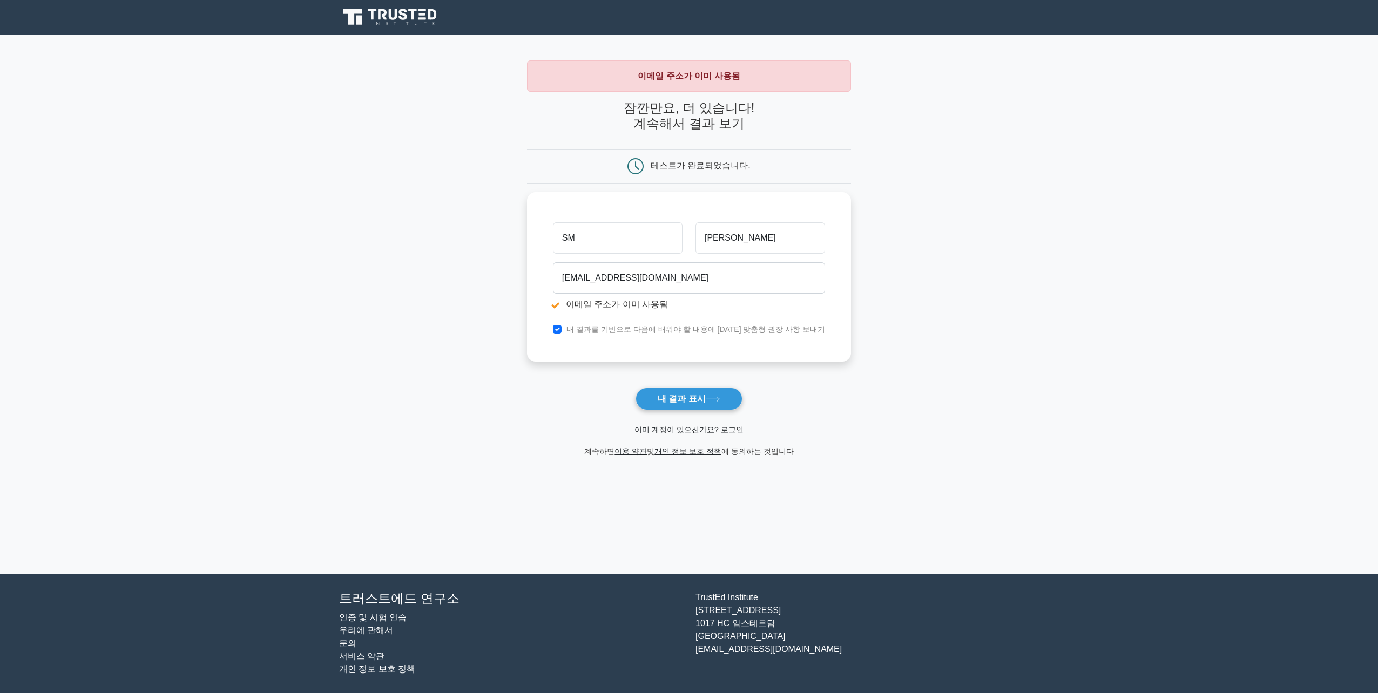
click at [420, 16] on icon at bounding box center [391, 17] width 104 height 21
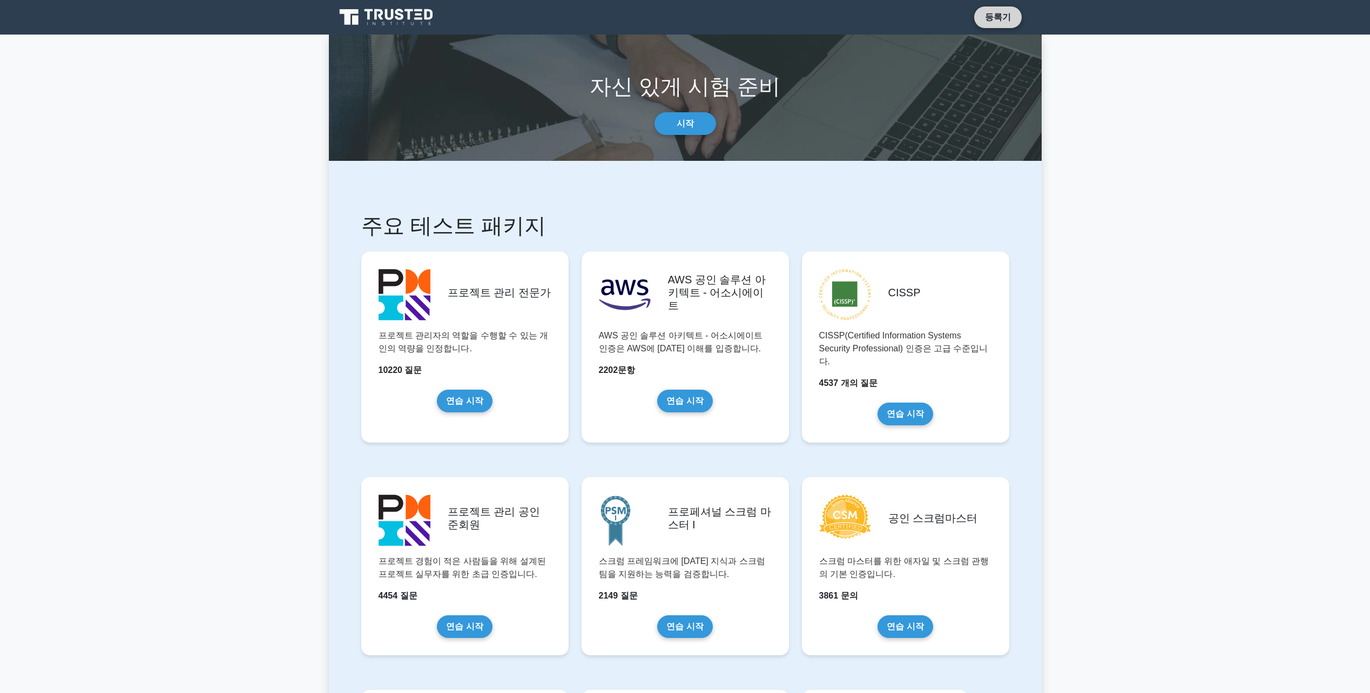
click at [991, 14] on link "등록기" at bounding box center [997, 16] width 39 height 13
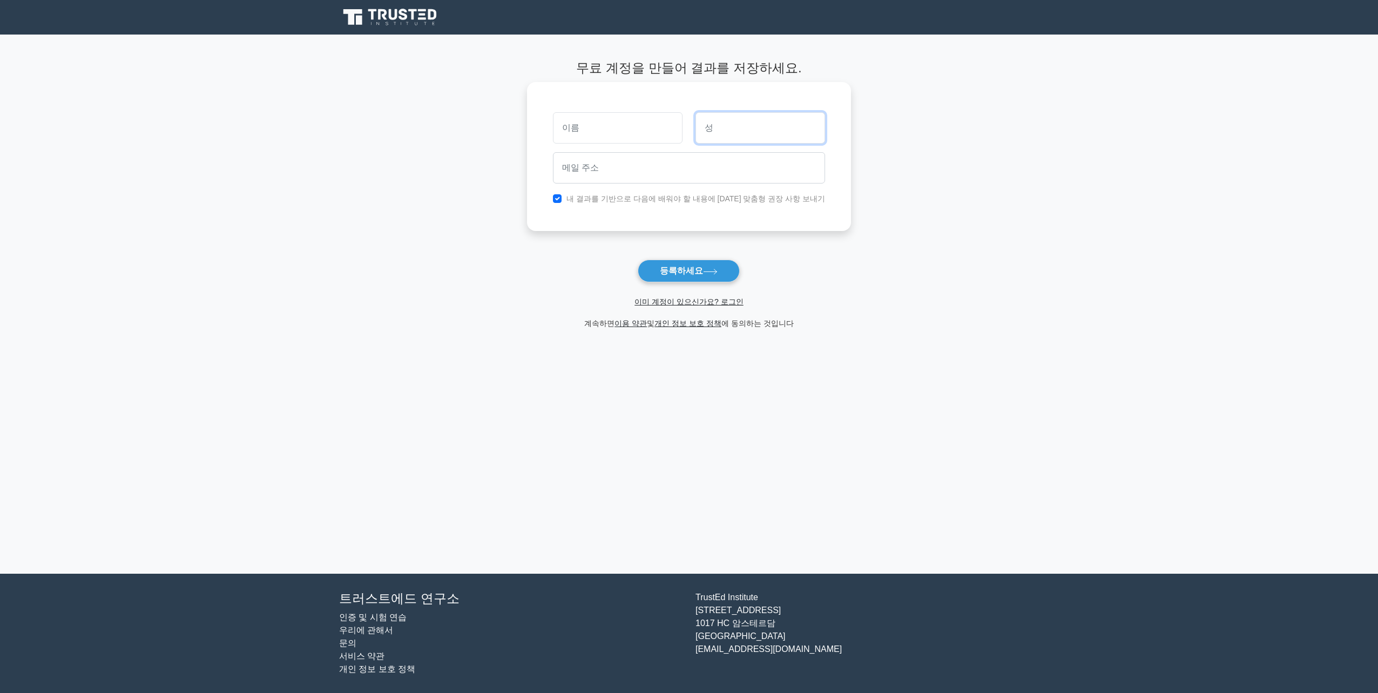
click at [749, 130] on input "text" at bounding box center [760, 127] width 130 height 31
click at [412, 131] on main "무료 계정을 만들어 결과를 저장하세요. 내 결과를 기반으로 다음에 배워야 할 내용에 대한 맞춤형 권장 사항 보내기 등록하세요 및" at bounding box center [689, 304] width 1378 height 539
click at [380, 21] on icon at bounding box center [391, 17] width 104 height 21
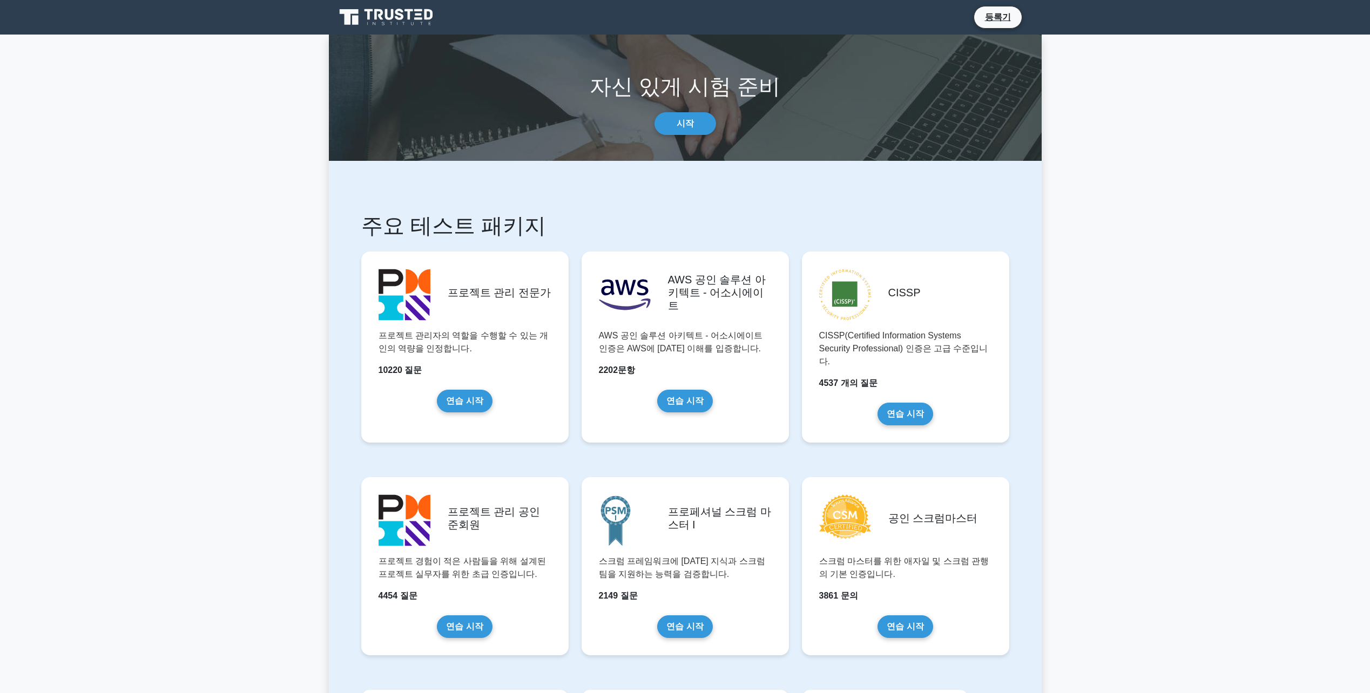
click at [485, 393] on link "연습 시작" at bounding box center [464, 398] width 55 height 23
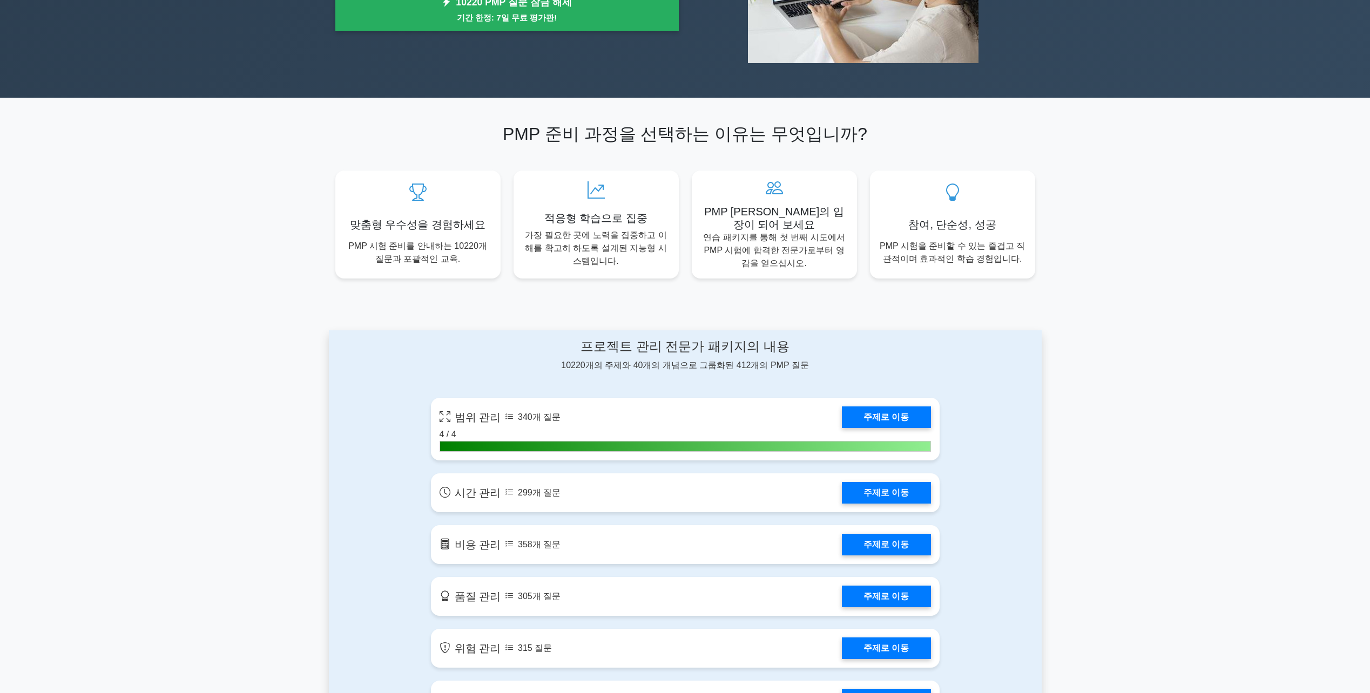
scroll to position [54, 0]
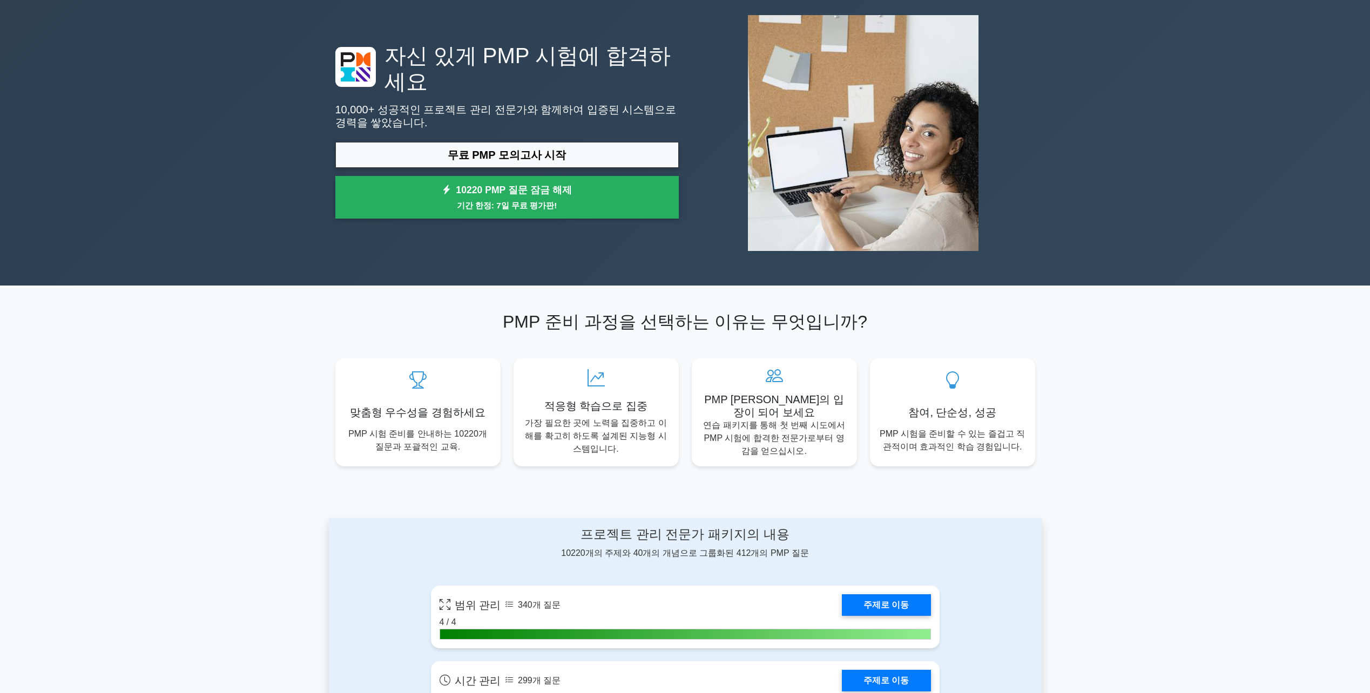
click at [521, 65] on h1 "자신 있게 PMP 시험에 합격하세요" at bounding box center [506, 69] width 343 height 52
click at [425, 69] on h1 "자신 있게 PMP 시험에 합격하세요" at bounding box center [506, 69] width 343 height 52
click at [388, 71] on h1 "자신 있게 PMP 시험에 합격하세요" at bounding box center [506, 69] width 343 height 52
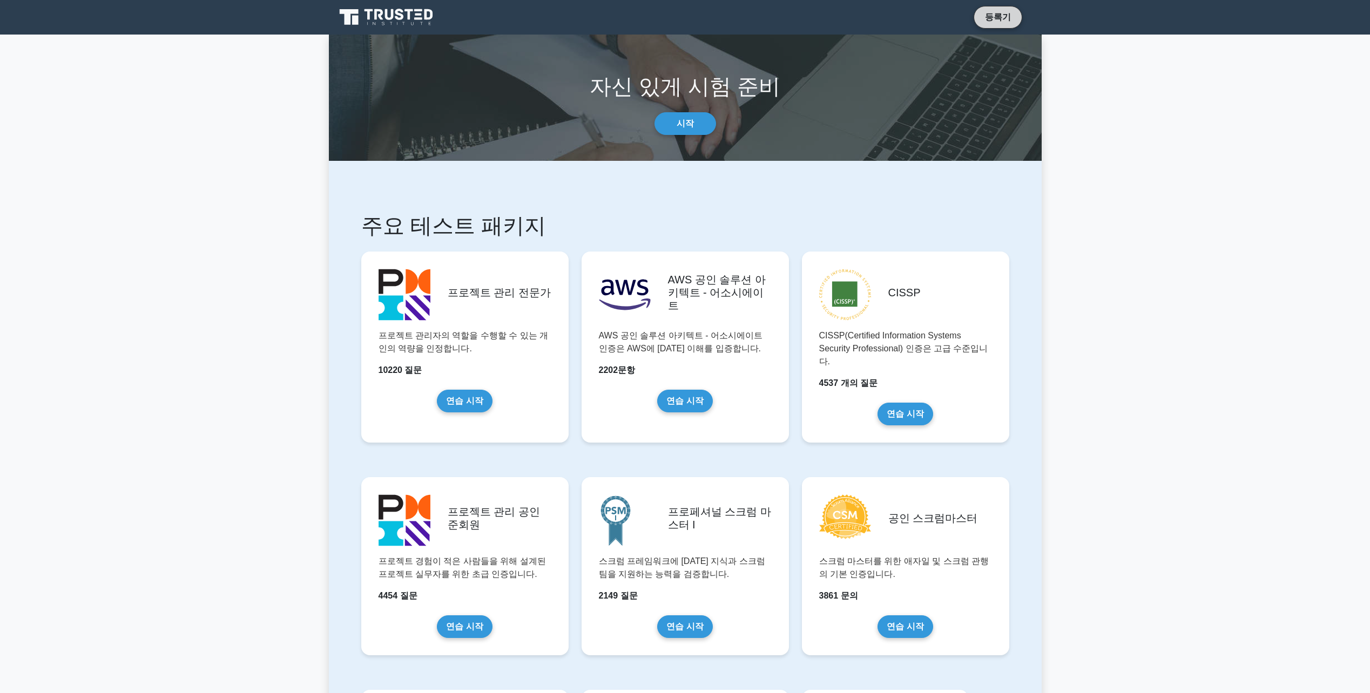
click at [1009, 23] on link "등록기" at bounding box center [997, 16] width 39 height 13
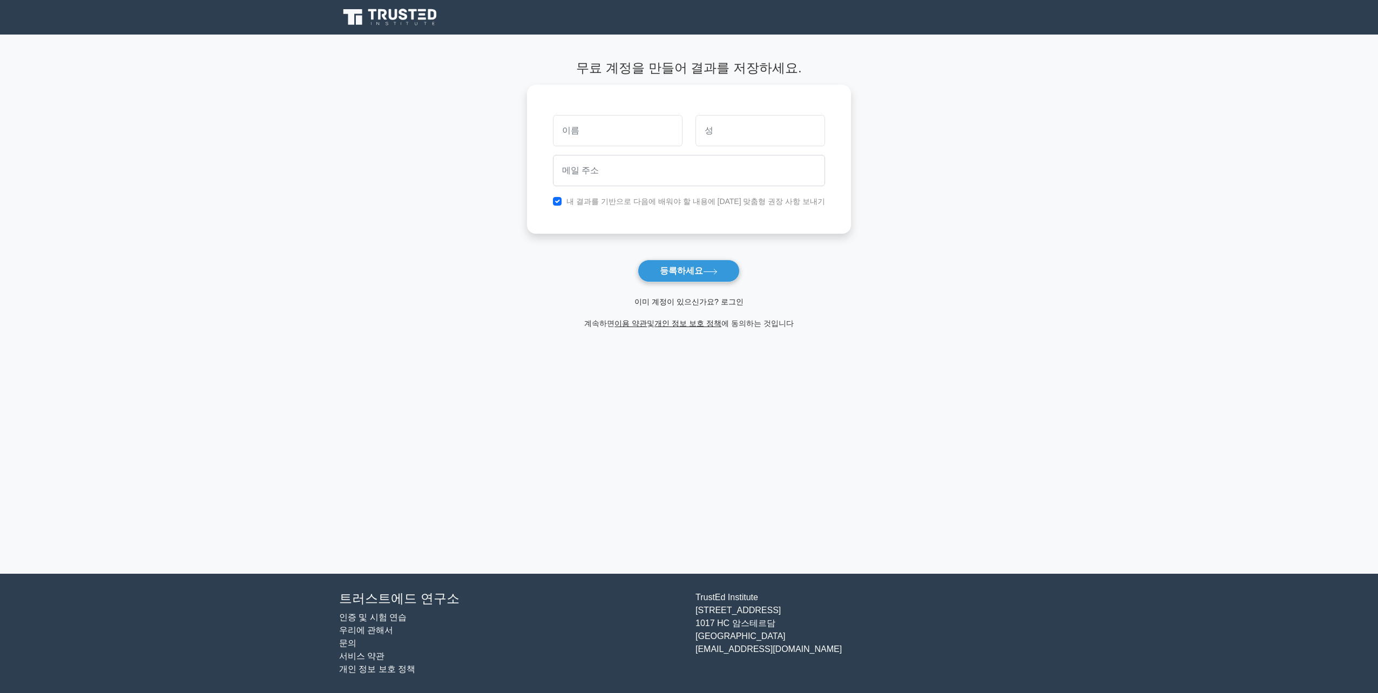
click at [717, 301] on link "이미 계정이 있으신가요? 로그인" at bounding box center [688, 302] width 109 height 9
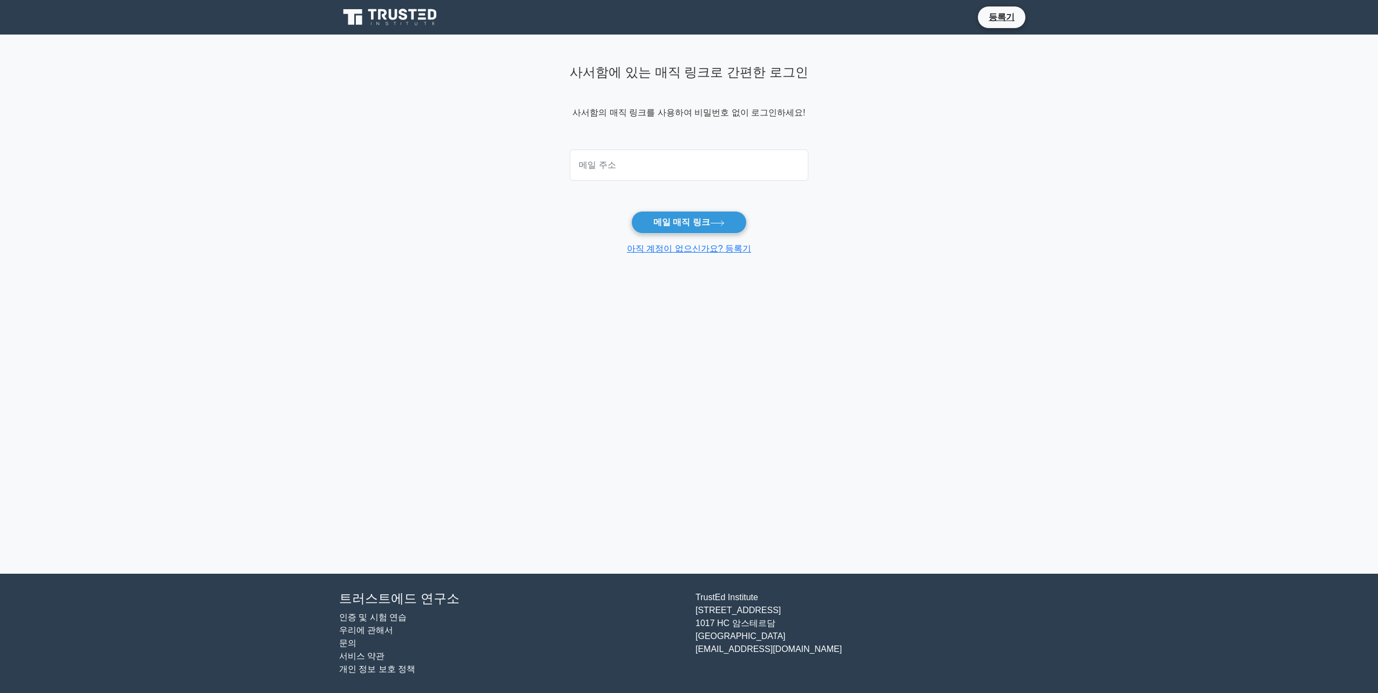
click at [718, 157] on input "email" at bounding box center [689, 165] width 238 height 31
type input "[EMAIL_ADDRESS][DOMAIN_NAME]"
click at [688, 220] on font "메일 매직 링크" at bounding box center [681, 222] width 57 height 9
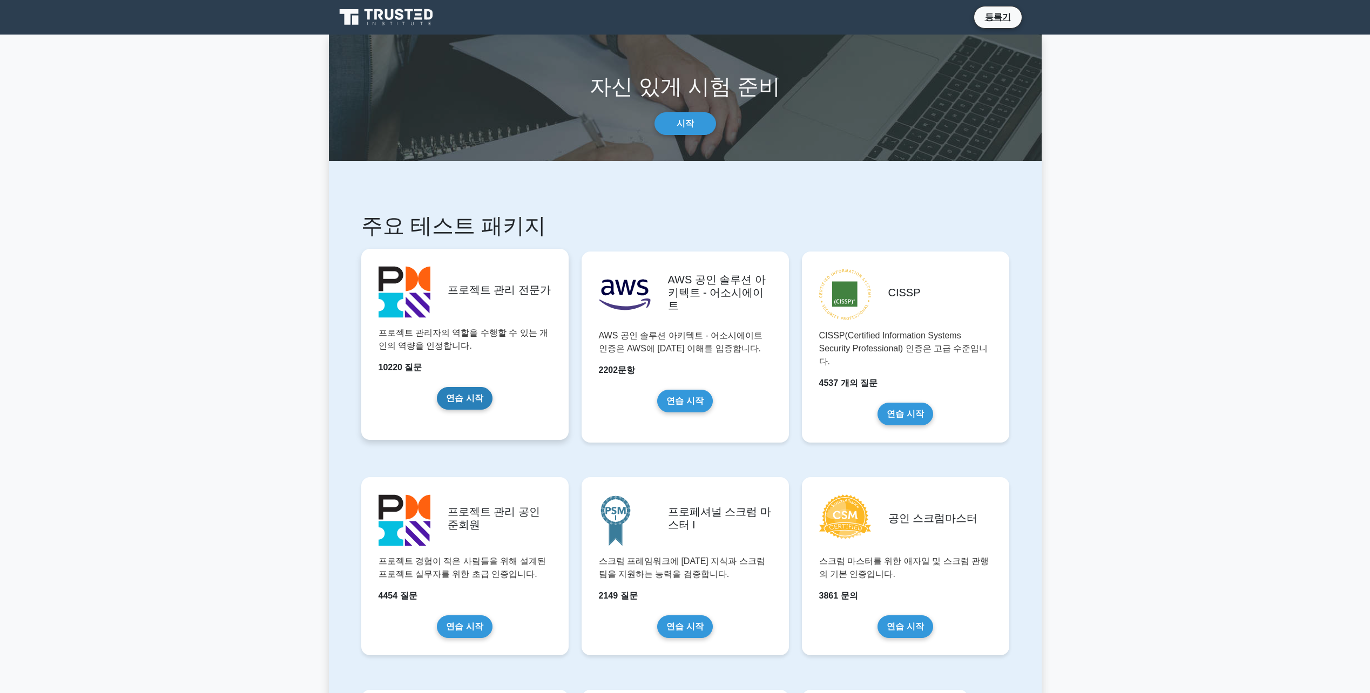
click at [472, 398] on link "연습 시작" at bounding box center [464, 398] width 55 height 23
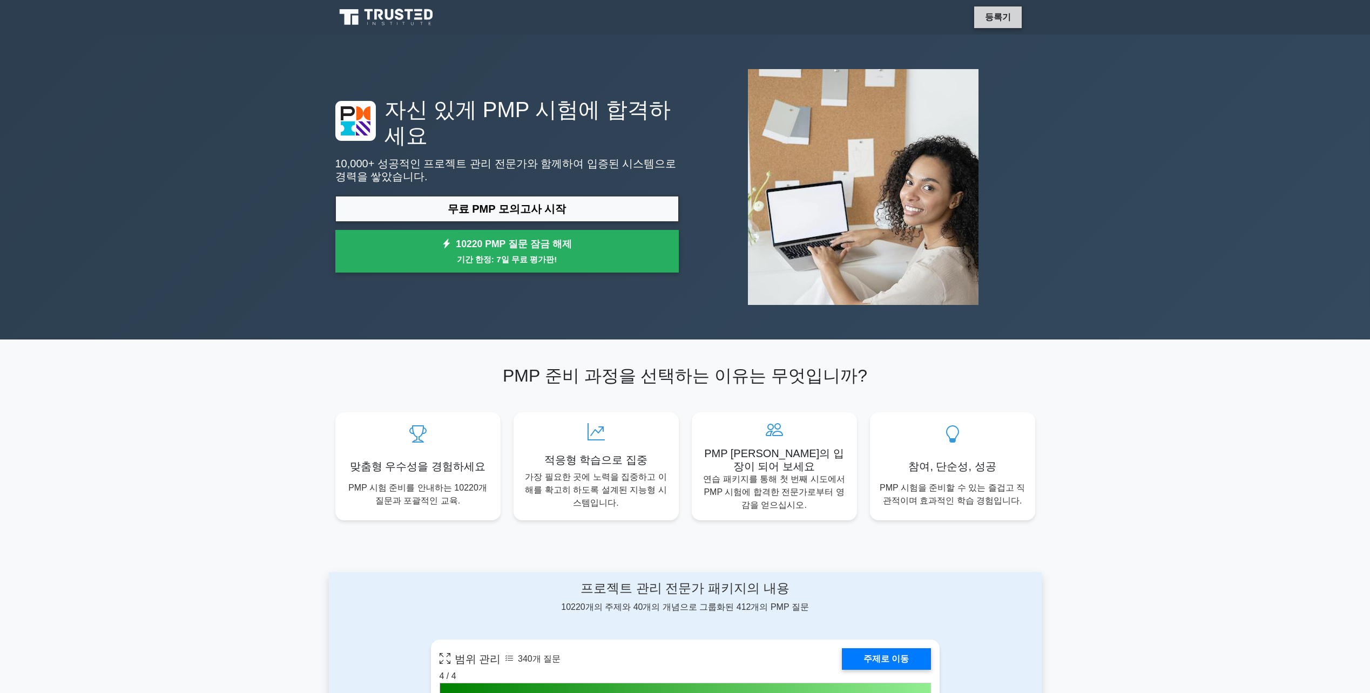
click at [997, 24] on link "등록기" at bounding box center [997, 16] width 39 height 13
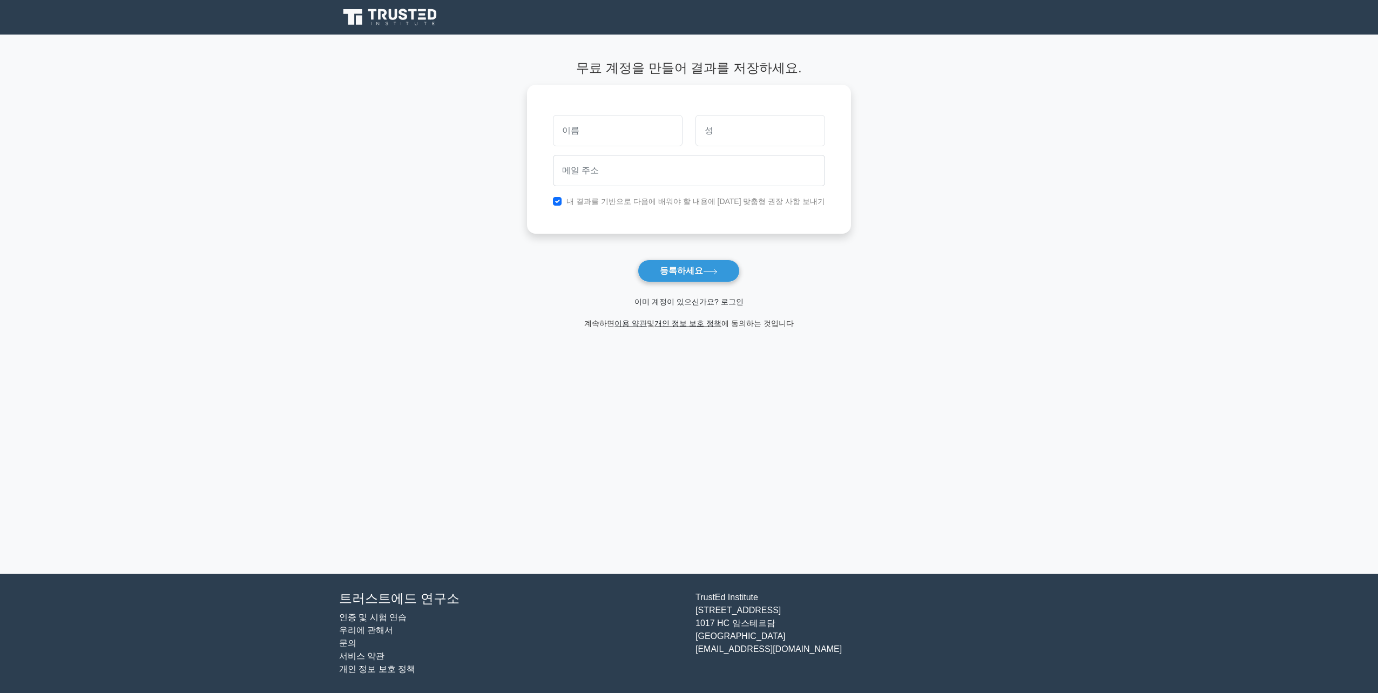
click at [679, 306] on link "이미 계정이 있으신가요? 로그인" at bounding box center [688, 302] width 109 height 9
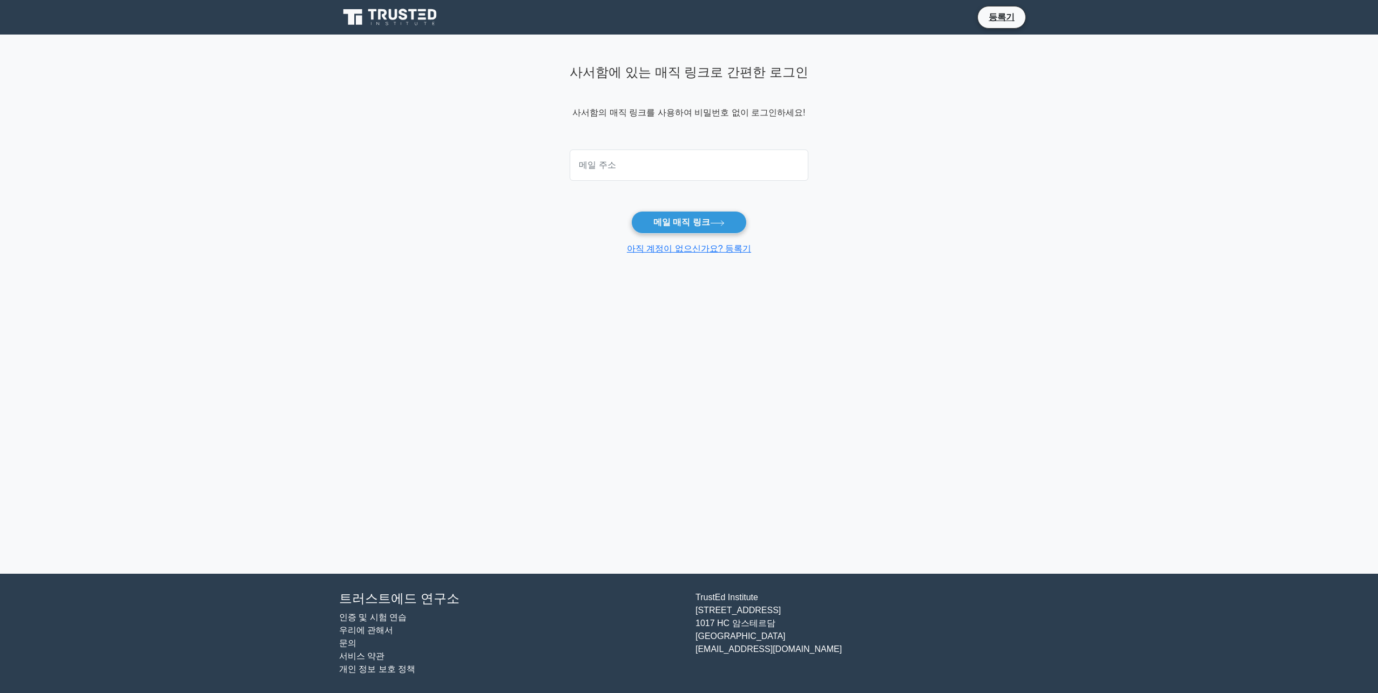
click at [667, 165] on input "email" at bounding box center [689, 165] width 238 height 31
type input "[EMAIL_ADDRESS][DOMAIN_NAME]"
click at [668, 222] on font "메일 매직 링크" at bounding box center [681, 222] width 57 height 9
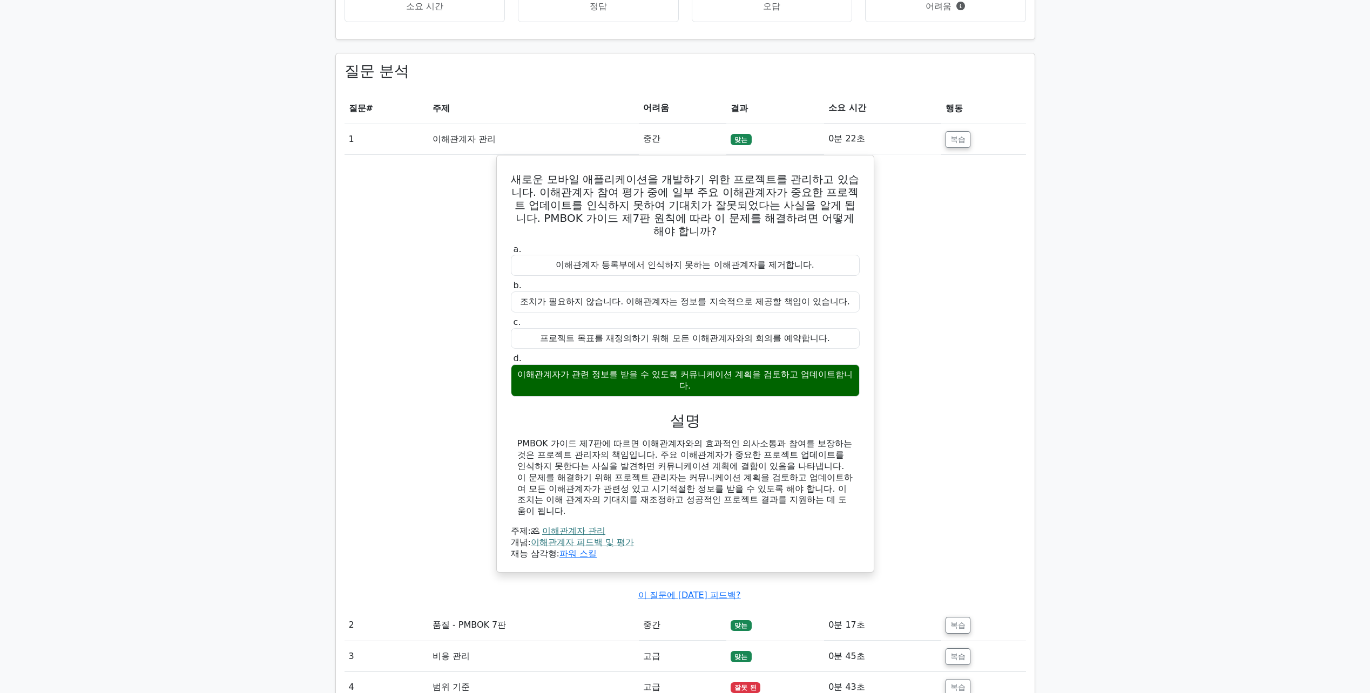
scroll to position [1080, 0]
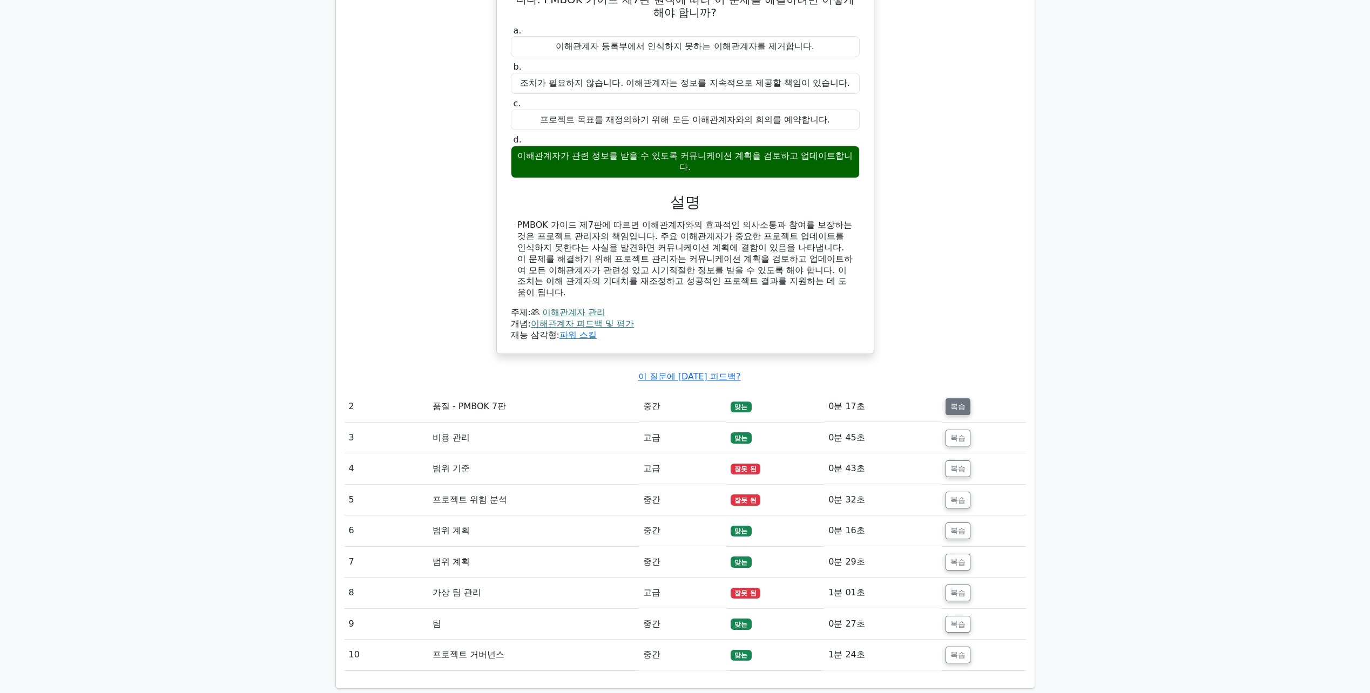
click at [949, 404] on button "복습" at bounding box center [957, 406] width 25 height 17
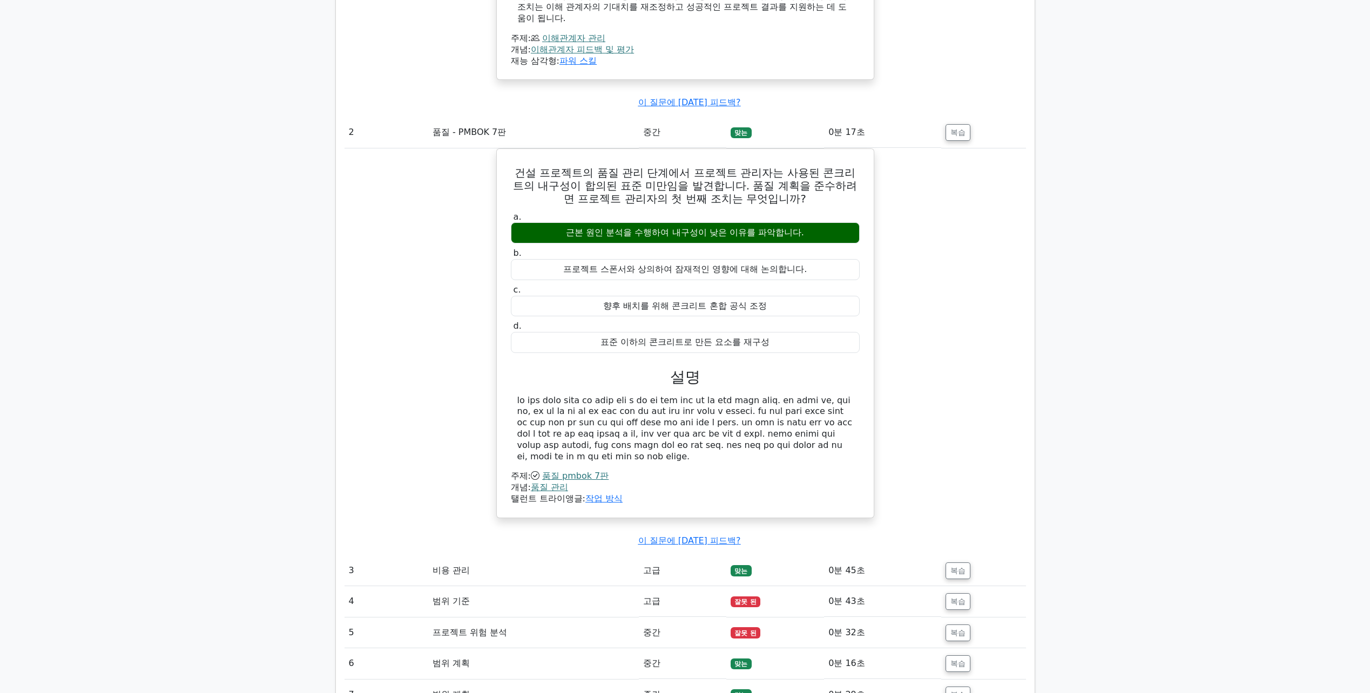
scroll to position [1566, 0]
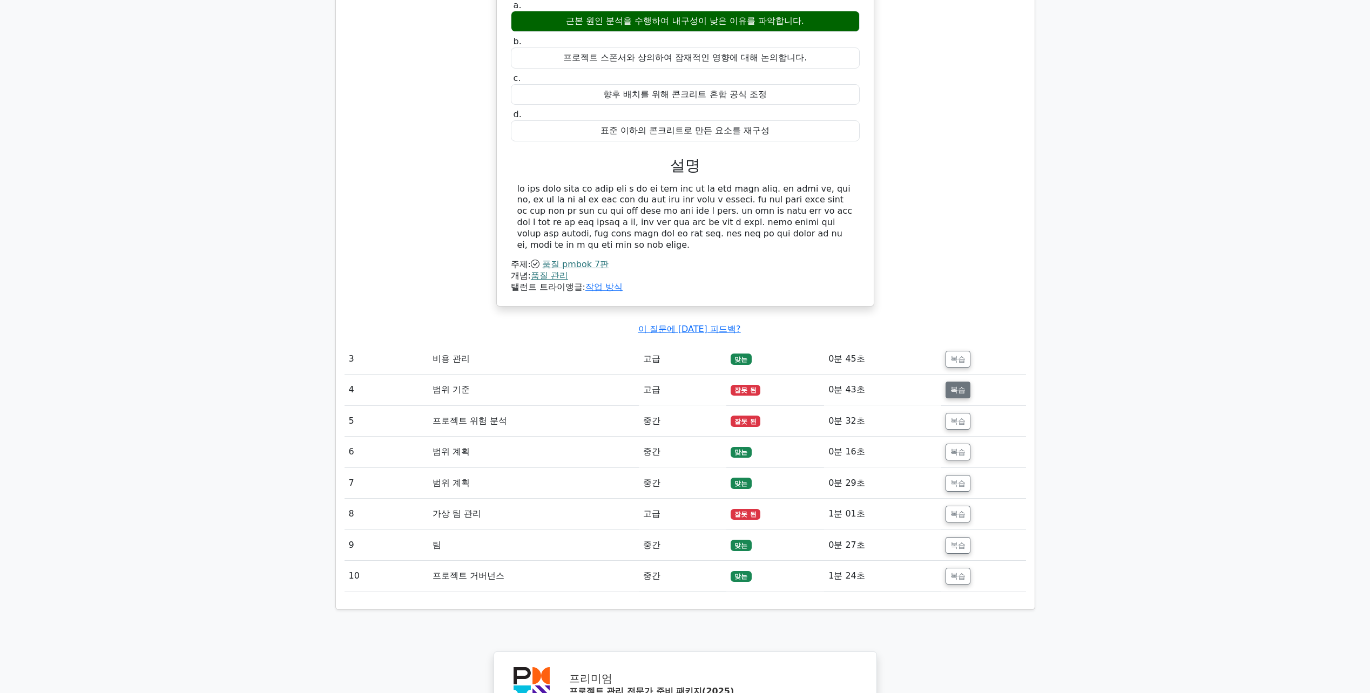
click at [958, 398] on button "복습" at bounding box center [957, 390] width 25 height 17
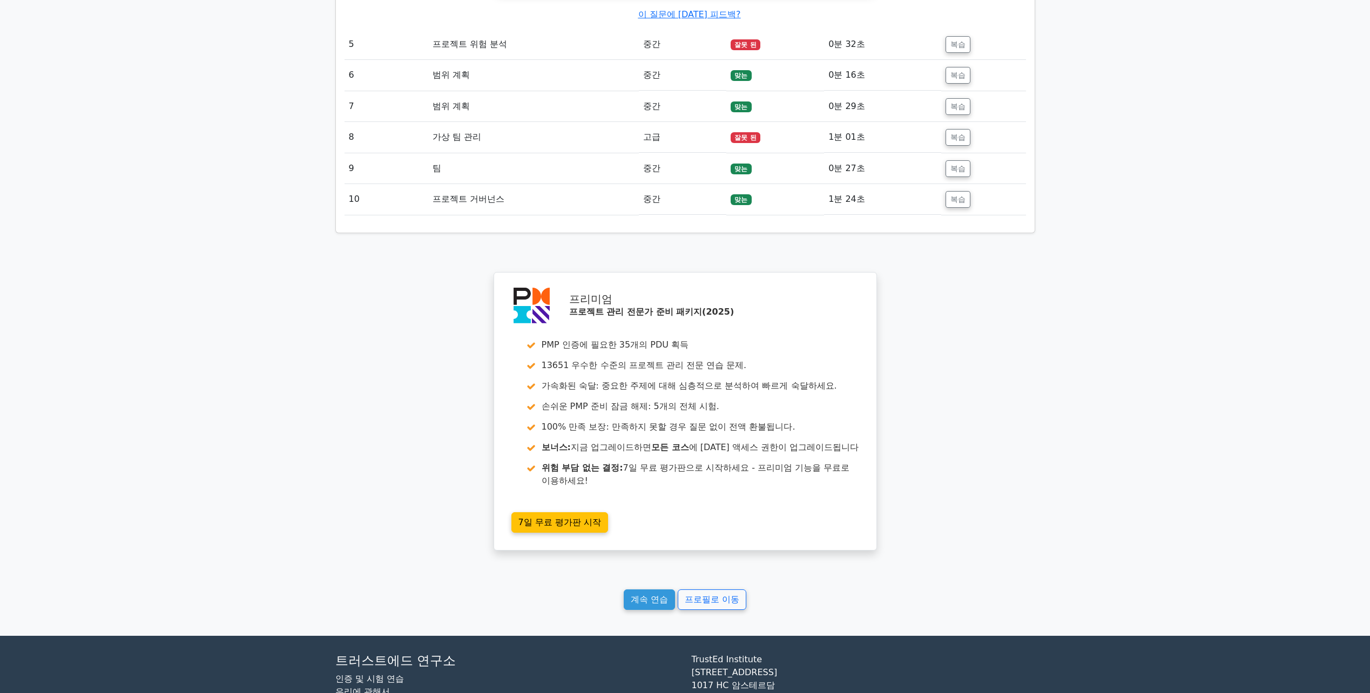
scroll to position [2510, 0]
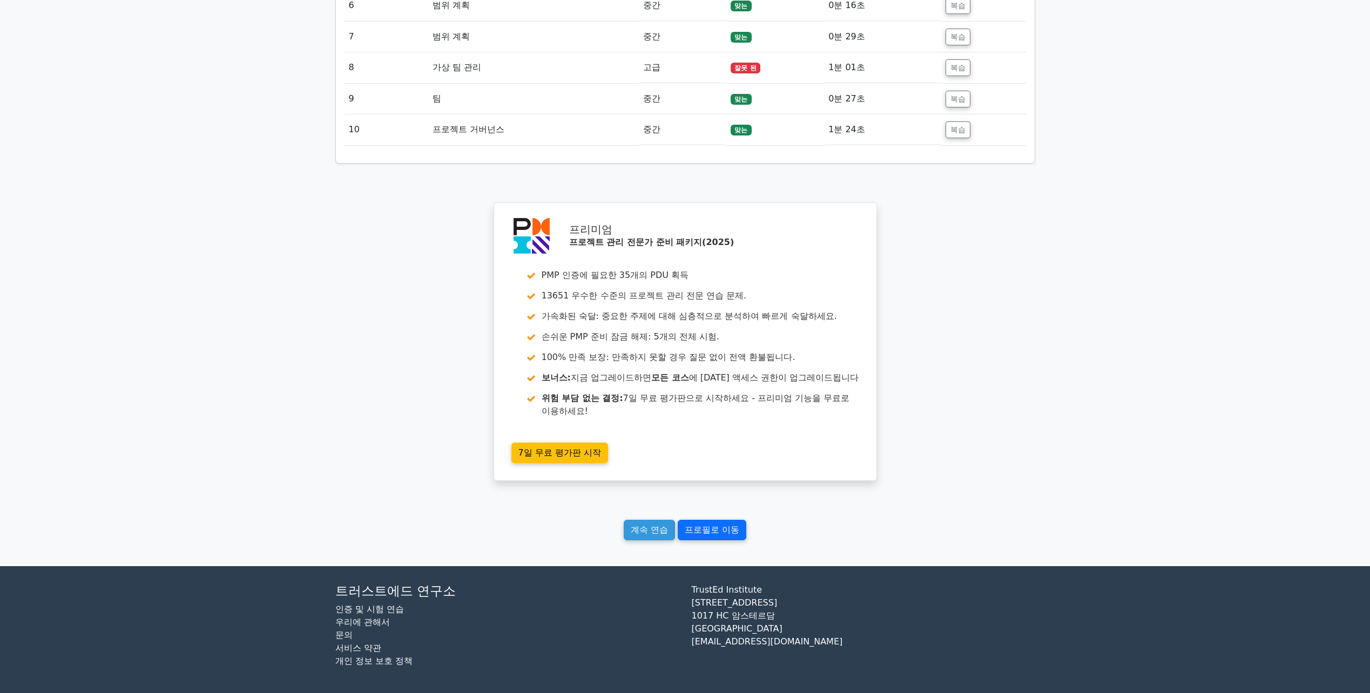
click at [739, 541] on link "프로필로 이동" at bounding box center [712, 530] width 69 height 21
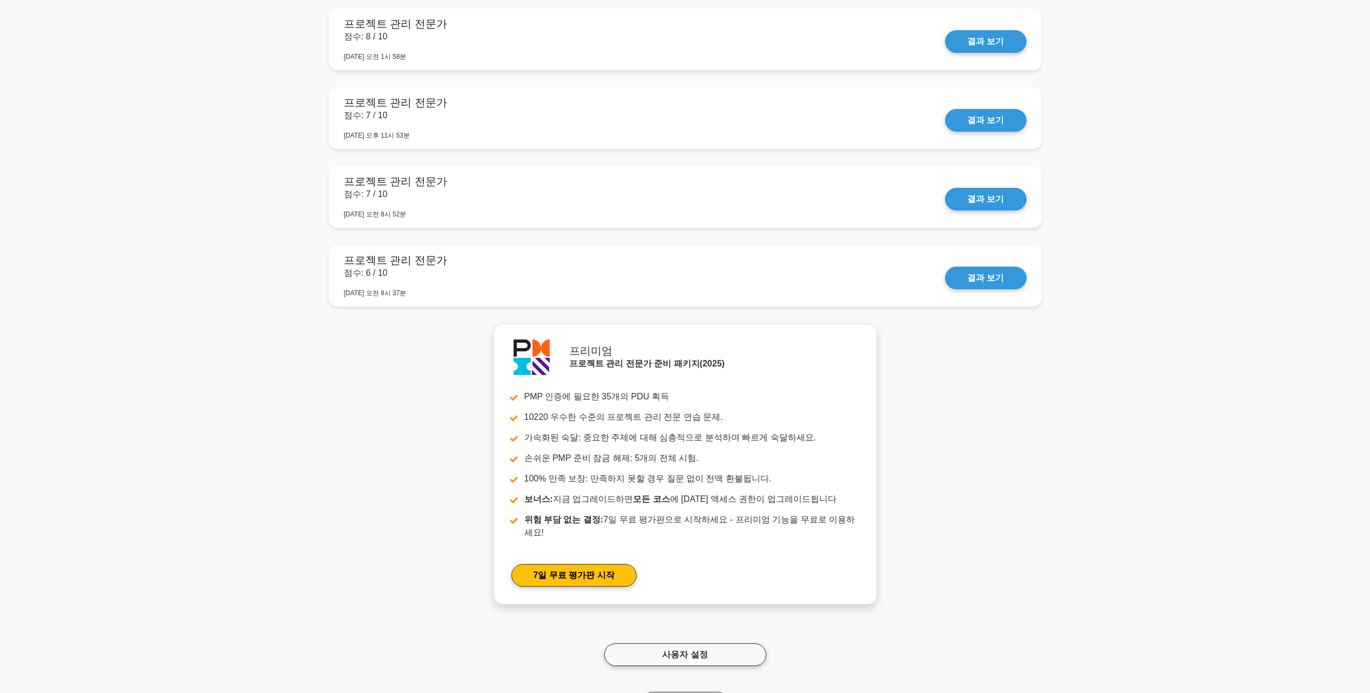
scroll to position [3078, 0]
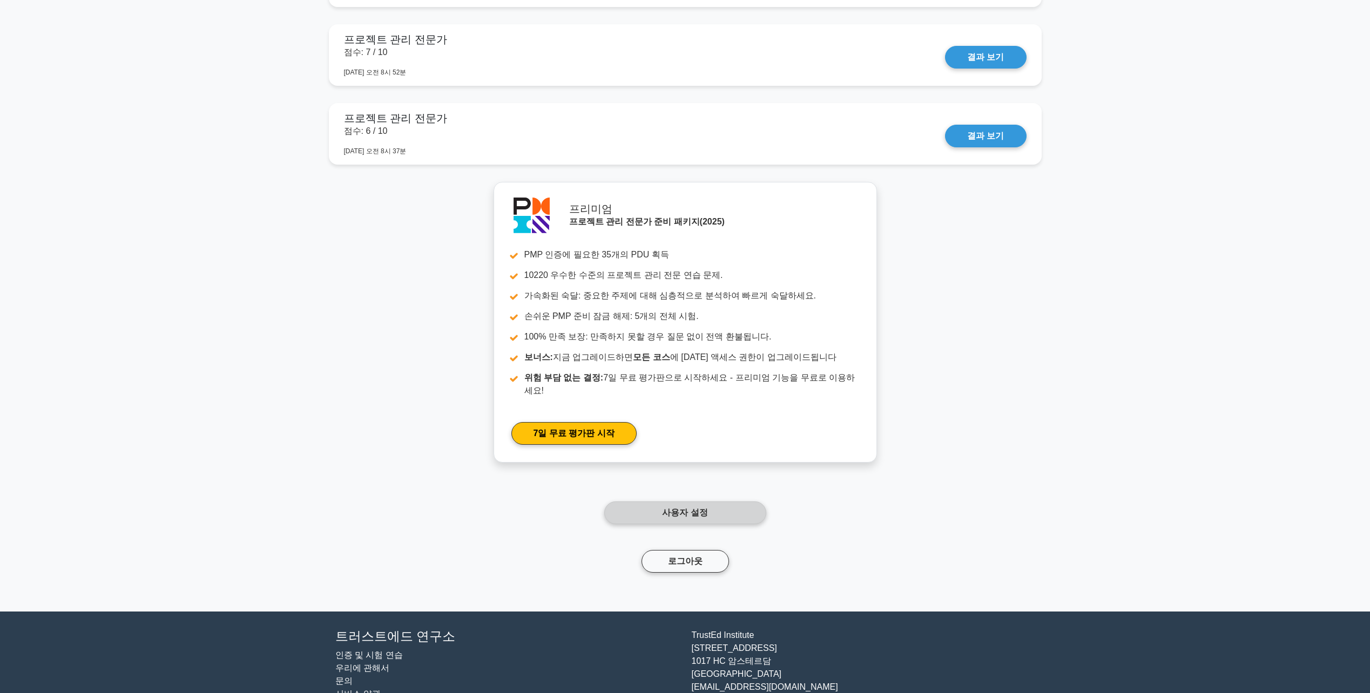
click at [733, 502] on link "사용자 설정" at bounding box center [685, 513] width 162 height 23
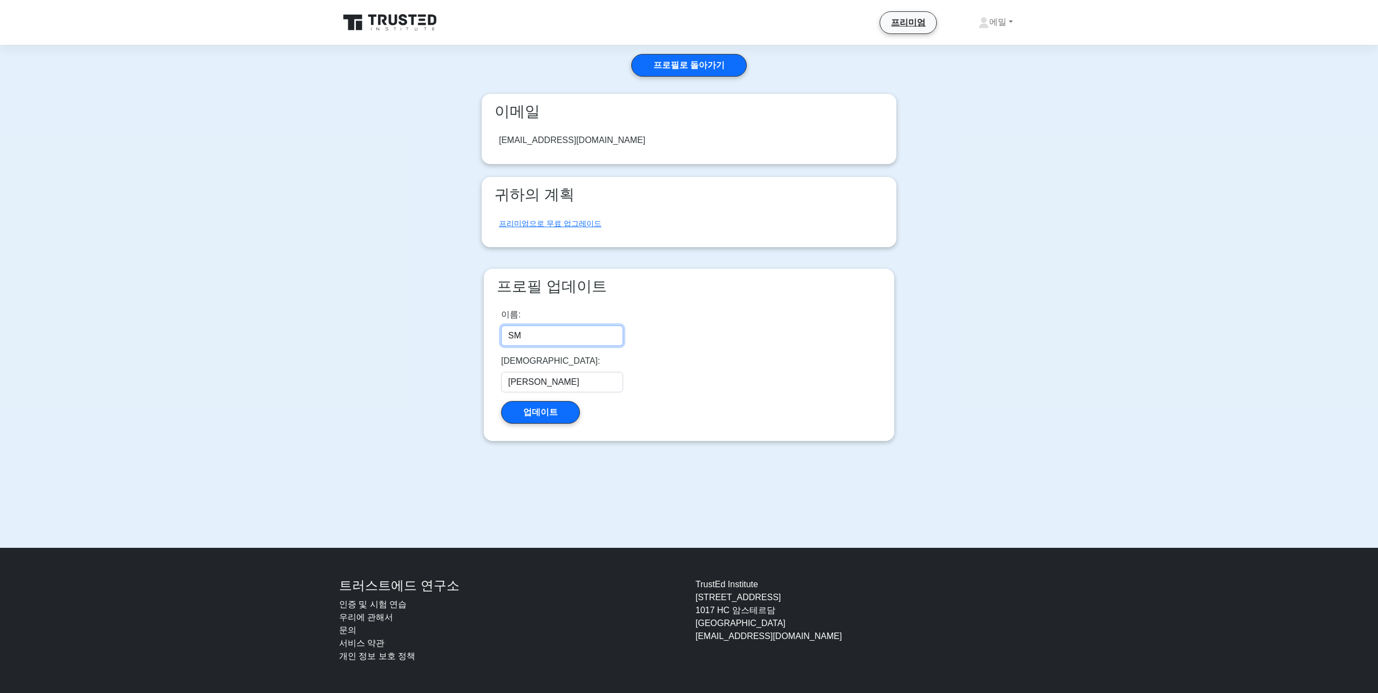
drag, startPoint x: 562, startPoint y: 343, endPoint x: 417, endPoint y: 339, distance: 144.8
click at [424, 340] on main "프로필로 돌아가기 이메일 [EMAIL_ADDRESS][DOMAIN_NAME] 귀하의 계획 프리미엄으로 무료 업그레이드 프로필 업데이트 이름: …" at bounding box center [689, 296] width 1378 height 503
type input "s"
drag, startPoint x: 535, startPoint y: 342, endPoint x: 389, endPoint y: 341, distance: 145.8
click at [389, 341] on main "프로필로 돌아가기 이메일 [EMAIL_ADDRESS][DOMAIN_NAME] 귀하의 계획 프리미엄으로 무료 업그레이드 프로필 업데이트 이름: …" at bounding box center [689, 296] width 1378 height 503
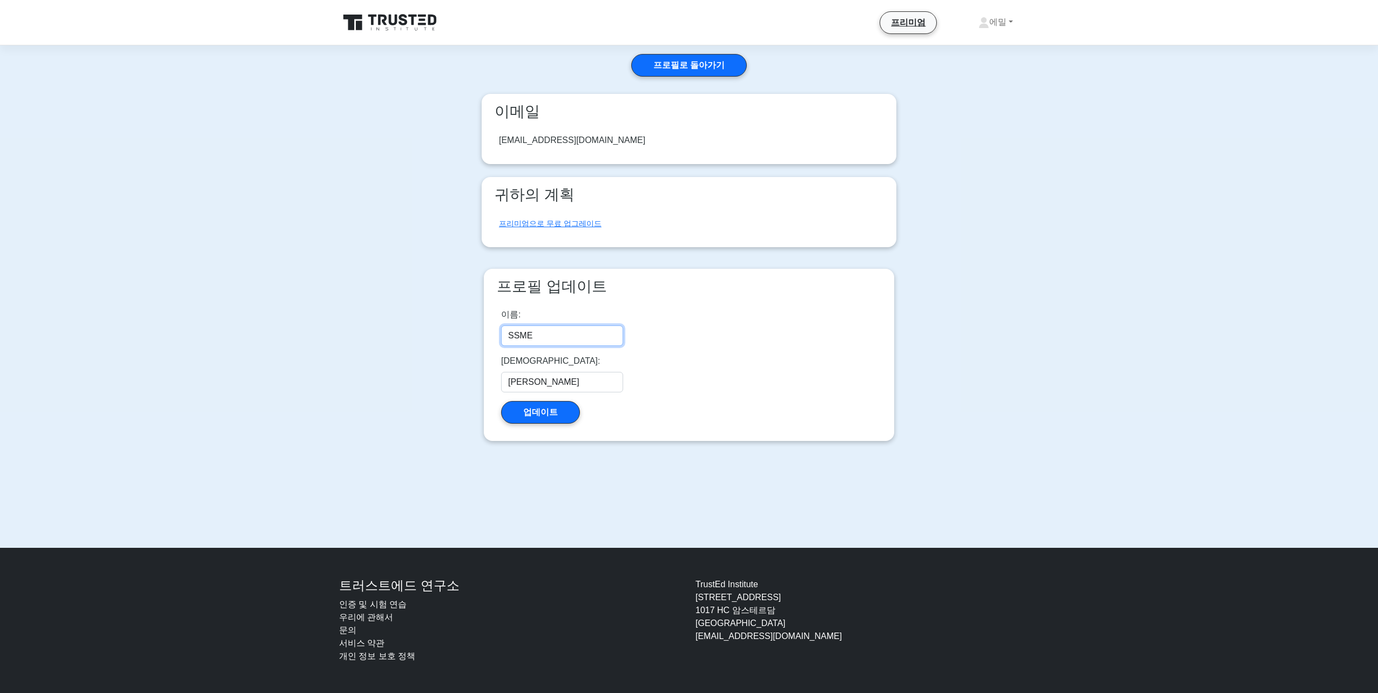
type input "SSME"
click at [564, 417] on button "업데이트" at bounding box center [540, 412] width 79 height 23
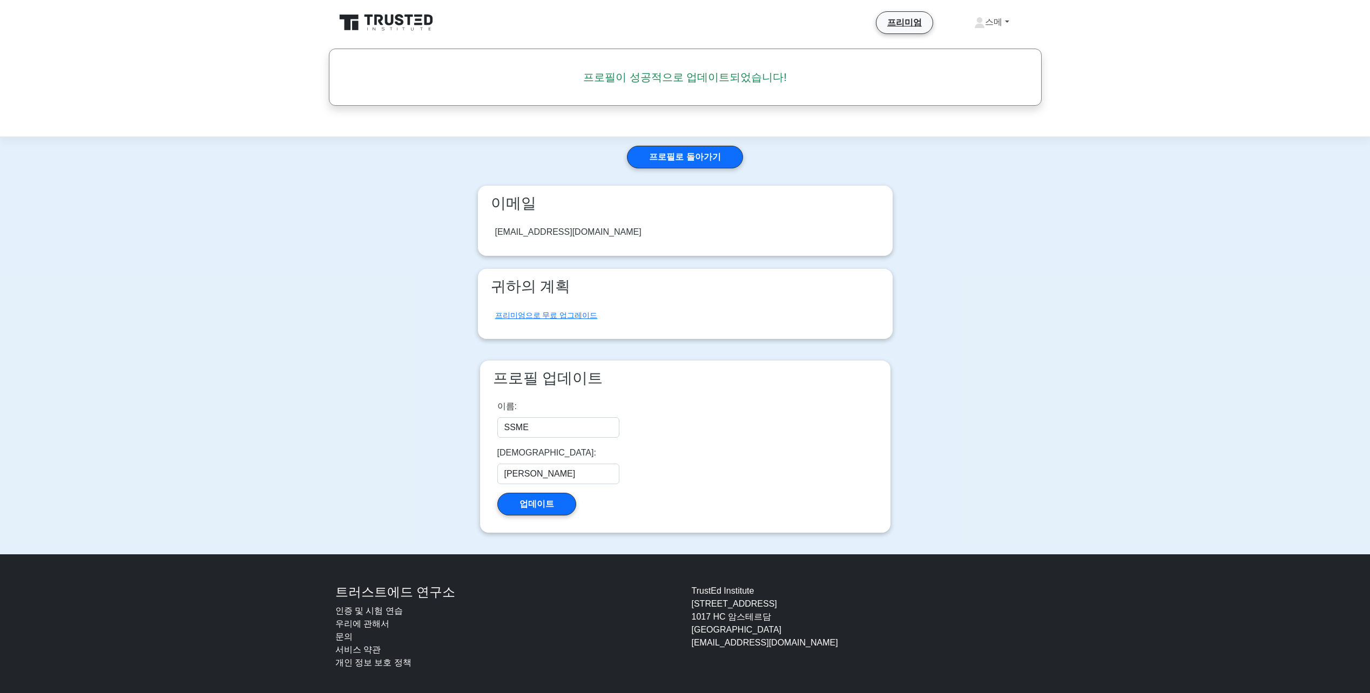
click at [1003, 25] on link "스메" at bounding box center [991, 22] width 86 height 22
click at [404, 24] on icon at bounding box center [387, 22] width 104 height 21
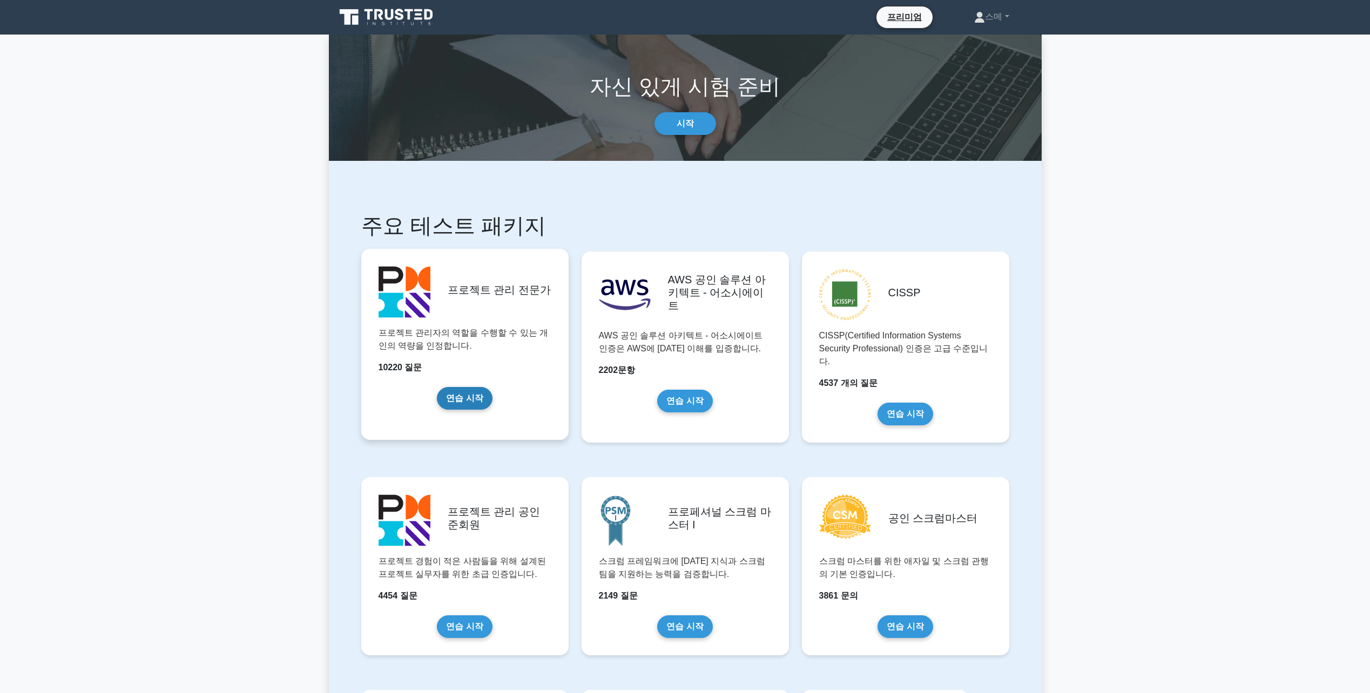
click at [455, 398] on link "연습 시작" at bounding box center [464, 398] width 55 height 23
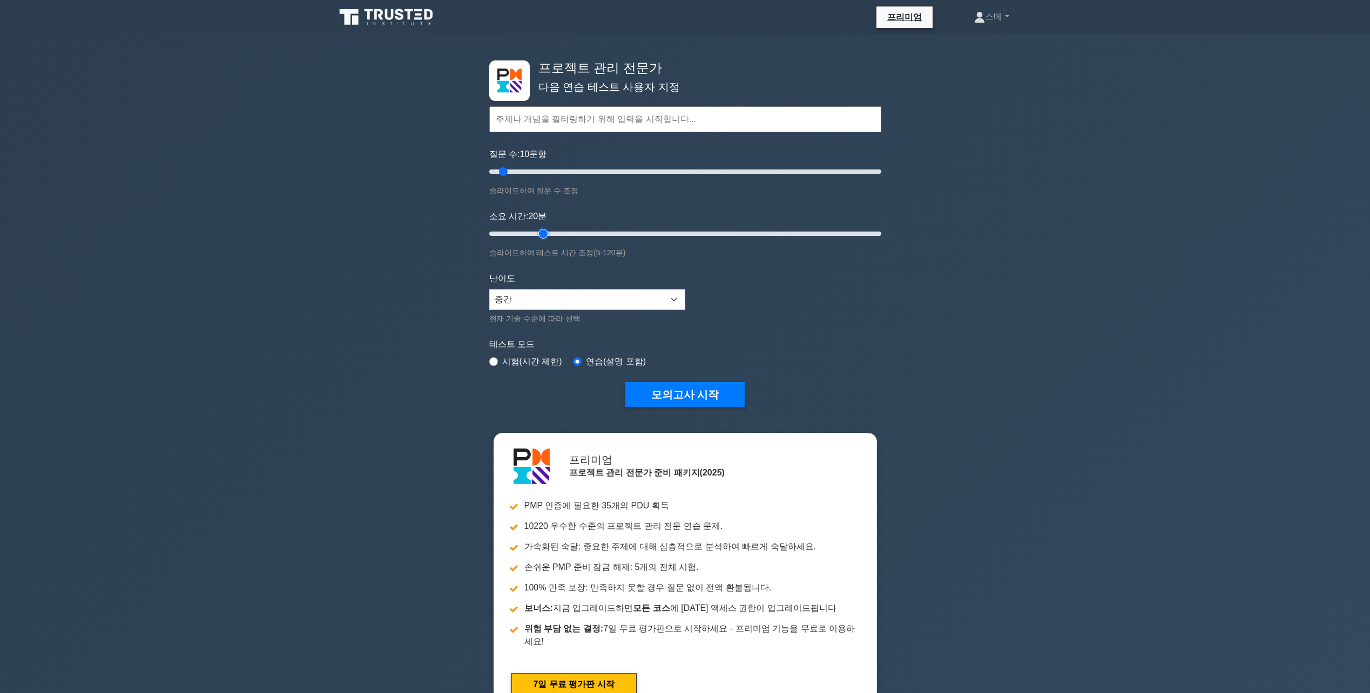
type input "20"
click at [538, 230] on input "소요 시간: 20 분" at bounding box center [685, 233] width 392 height 13
click at [889, 293] on div "프로젝트 관리 전문가 다음 연습 테스트 사용자 지정 Topics Scope Management Time Management Cost Manag…" at bounding box center [685, 381] width 1370 height 692
click at [659, 395] on button "모의고사 시작" at bounding box center [685, 394] width 120 height 25
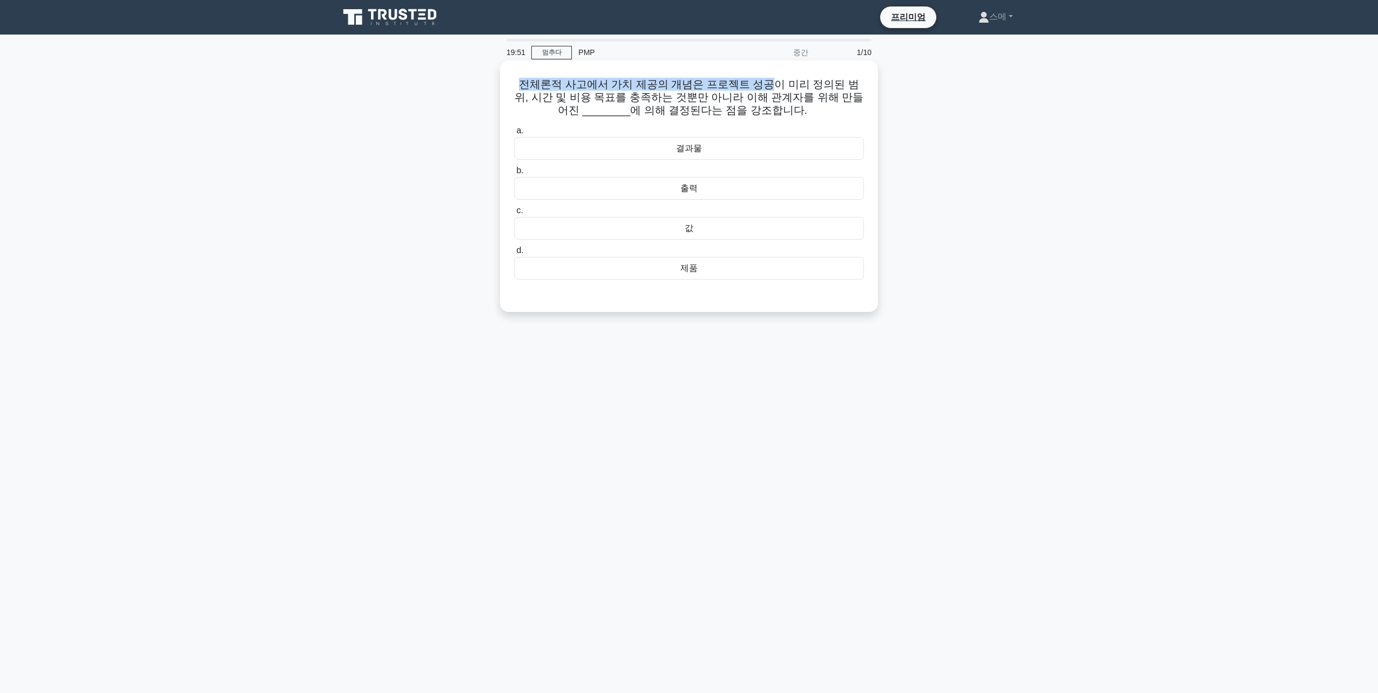
drag, startPoint x: 515, startPoint y: 89, endPoint x: 746, endPoint y: 87, distance: 230.6
click at [746, 87] on font "전체론적 사고에서 가치 제공의 개념은 프로젝트 성공이 미리 정의된 범위, 시간 및 비용 목표를 충족하는 것뿐만 아니라 이해 관계자를 위해 만들…" at bounding box center [689, 97] width 349 height 38
drag, startPoint x: 544, startPoint y: 92, endPoint x: 608, endPoint y: 92, distance: 64.3
click at [608, 92] on font "전체론적 사고에서 가치 제공의 개념은 프로젝트 성공이 미리 정의된 범위, 시간 및 비용 목표를 충족하는 것뿐만 아니라 이해 관계자를 위해 만들…" at bounding box center [689, 97] width 349 height 38
drag, startPoint x: 608, startPoint y: 92, endPoint x: 557, endPoint y: 98, distance: 51.7
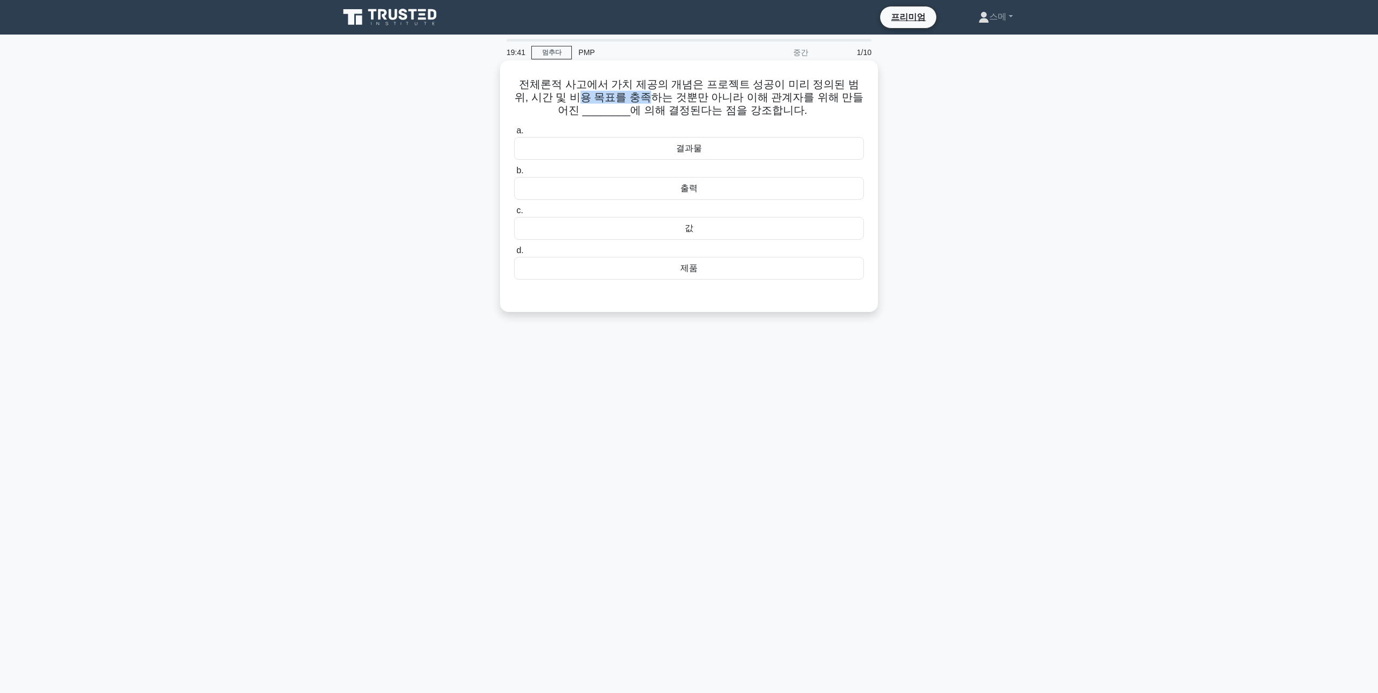
click at [557, 98] on font "전체론적 사고에서 가치 제공의 개념은 프로젝트 성공이 미리 정의된 범위, 시간 및 비용 목표를 충족하는 것뿐만 아니라 이해 관계자를 위해 만들…" at bounding box center [689, 97] width 349 height 38
drag, startPoint x: 563, startPoint y: 89, endPoint x: 758, endPoint y: 82, distance: 194.5
click at [758, 82] on font "전체론적 사고에서 가치 제공의 개념은 프로젝트 성공이 미리 정의된 범위, 시간 및 비용 목표를 충족하는 것뿐만 아니라 이해 관계자를 위해 만들…" at bounding box center [689, 97] width 349 height 38
drag, startPoint x: 758, startPoint y: 82, endPoint x: 727, endPoint y: 85, distance: 30.9
click at [727, 85] on font "전체론적 사고에서 가치 제공의 개념은 프로젝트 성공이 미리 정의된 범위, 시간 및 비용 목표를 충족하는 것뿐만 아니라 이해 관계자를 위해 만들…" at bounding box center [689, 97] width 349 height 38
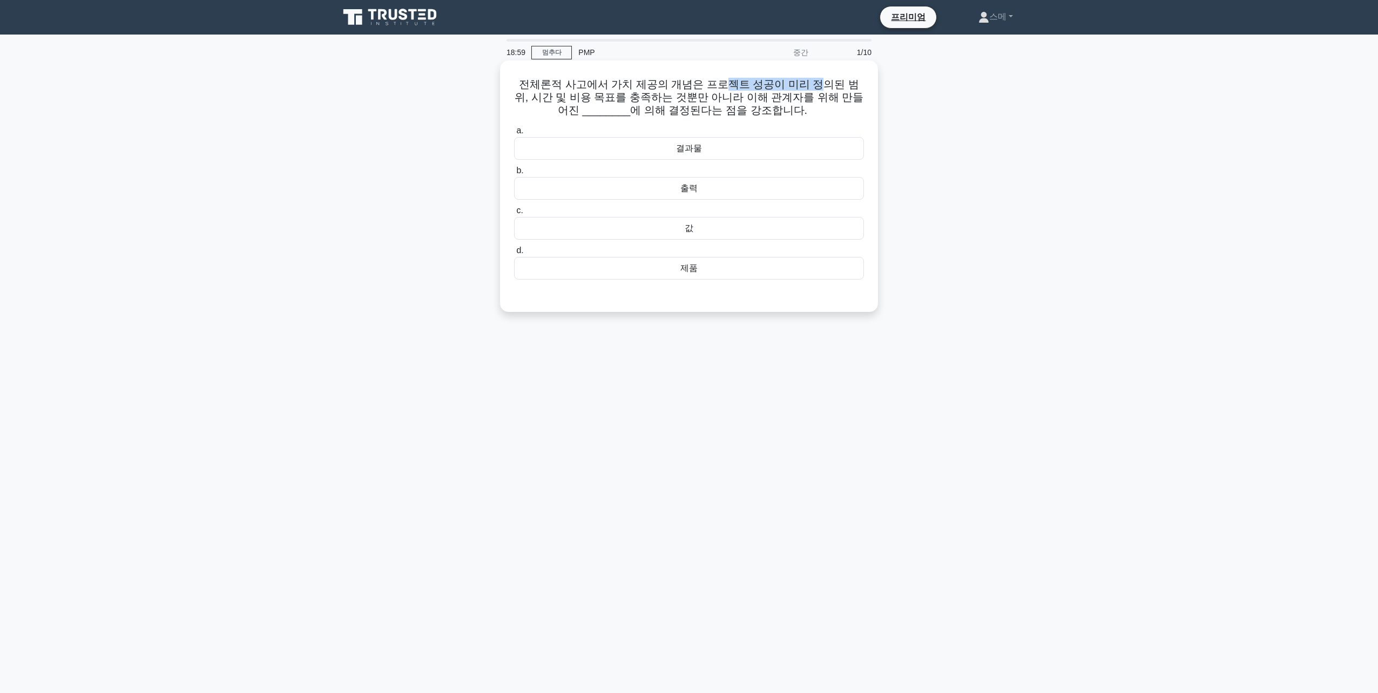
drag, startPoint x: 704, startPoint y: 87, endPoint x: 793, endPoint y: 87, distance: 89.1
click at [793, 87] on font "전체론적 사고에서 가치 제공의 개념은 프로젝트 성공이 미리 정의된 범위, 시간 및 비용 목표를 충족하는 것뿐만 아니라 이해 관계자를 위해 만들…" at bounding box center [689, 97] width 349 height 38
click at [617, 94] on font "전체론적 사고에서 가치 제공의 개념은 프로젝트 성공이 미리 정의된 범위, 시간 및 비용 목표를 충족하는 것뿐만 아니라 이해 관계자를 위해 만들…" at bounding box center [689, 97] width 349 height 38
drag, startPoint x: 521, startPoint y: 102, endPoint x: 684, endPoint y: 94, distance: 162.7
click at [684, 94] on font "전체론적 사고에서 가치 제공의 개념은 프로젝트 성공이 미리 정의된 범위, 시간 및 비용 목표를 충족하는 것뿐만 아니라 이해 관계자를 위해 만들…" at bounding box center [689, 97] width 349 height 38
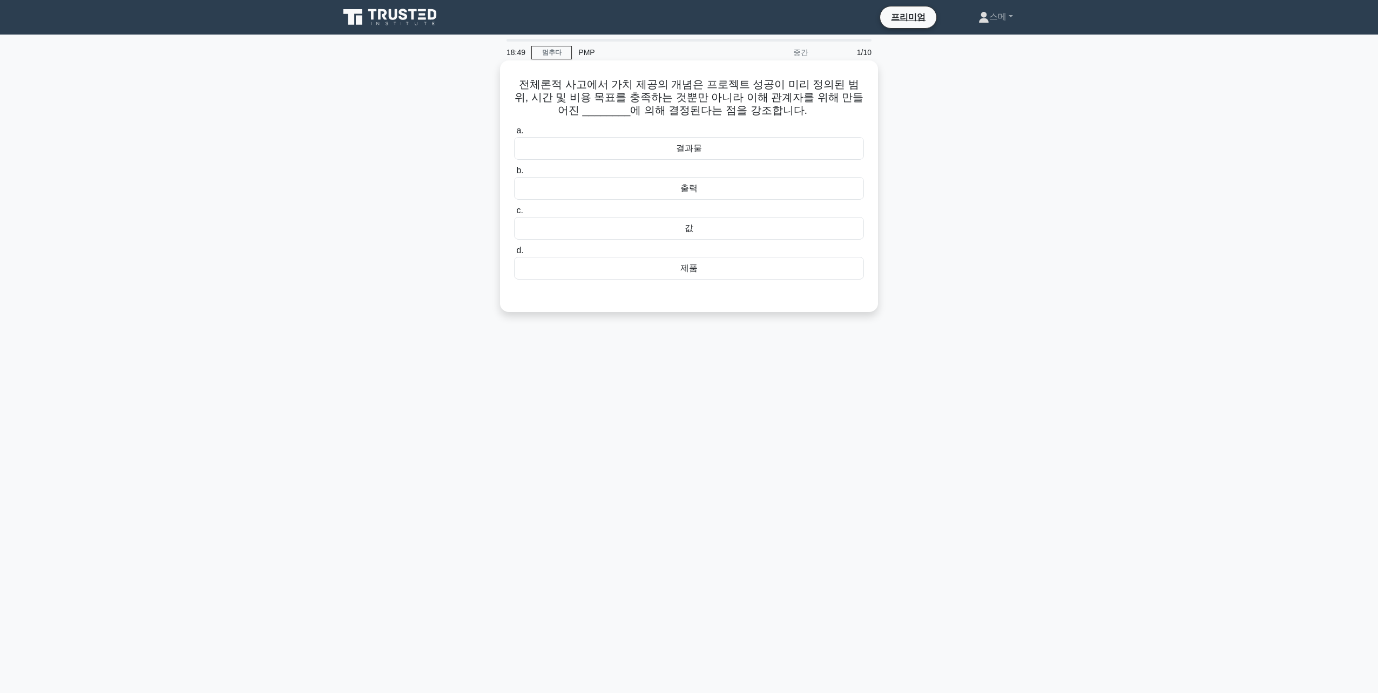
drag, startPoint x: 684, startPoint y: 94, endPoint x: 641, endPoint y: 85, distance: 43.6
click at [641, 85] on font "전체론적 사고에서 가치 제공의 개념은 프로젝트 성공이 미리 정의된 범위, 시간 및 비용 목표를 충족하는 것뿐만 아니라 이해 관계자를 위해 만들…" at bounding box center [689, 97] width 349 height 38
click at [692, 146] on div "결과물" at bounding box center [689, 148] width 350 height 23
click at [514, 134] on input "a. 결과물" at bounding box center [514, 130] width 0 height 7
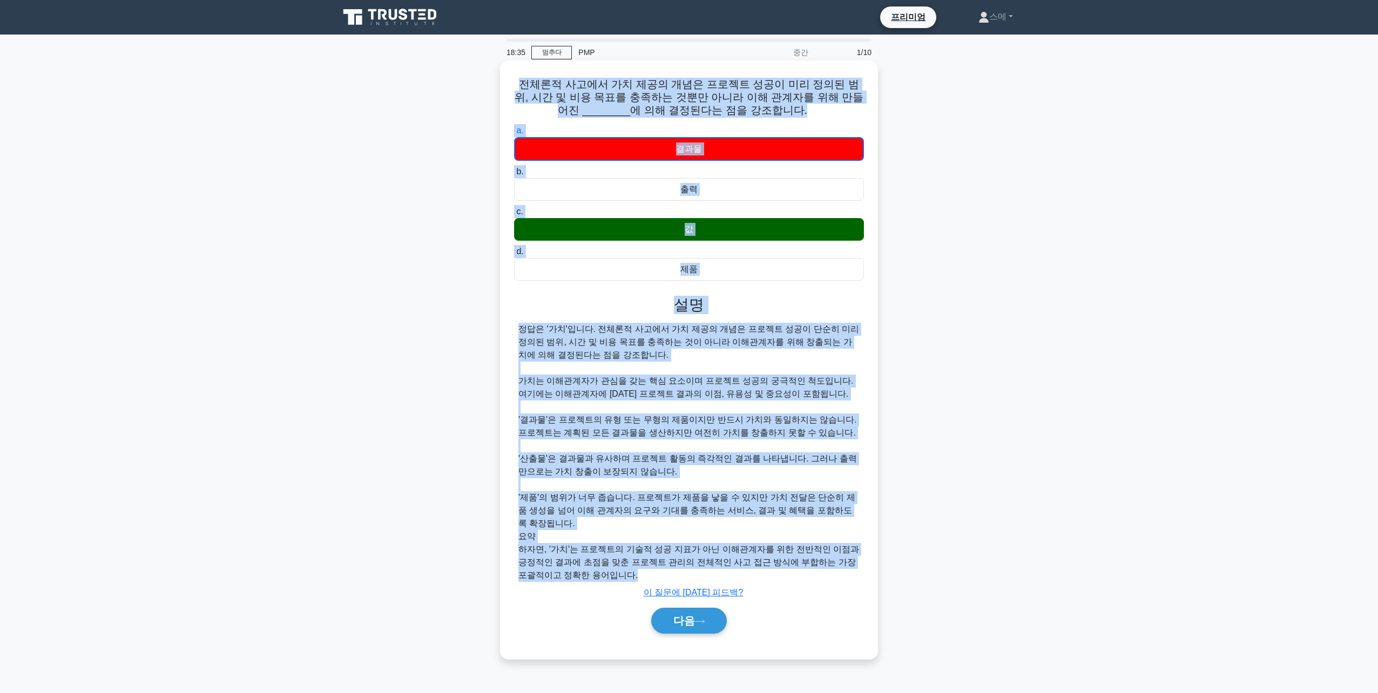
drag, startPoint x: 511, startPoint y: 83, endPoint x: 810, endPoint y: 558, distance: 561.5
click at [810, 558] on div "전체론적 사고에서 가치 제공의 개념은 프로젝트 성공이 미리 정의된 범위, 시간 및 비용 목표를 충족하는 것뿐만 아니라 이해 관계자를 위해 만들…" at bounding box center [688, 360] width 369 height 590
copy div "전체론적 사고에서 가치 제공의 개념은 프로젝트 성공이 미리 정의된 범위, 시간 및 비용 목표를 충족하는 것뿐만 아니라 이해 관계자를 위해 만들…"
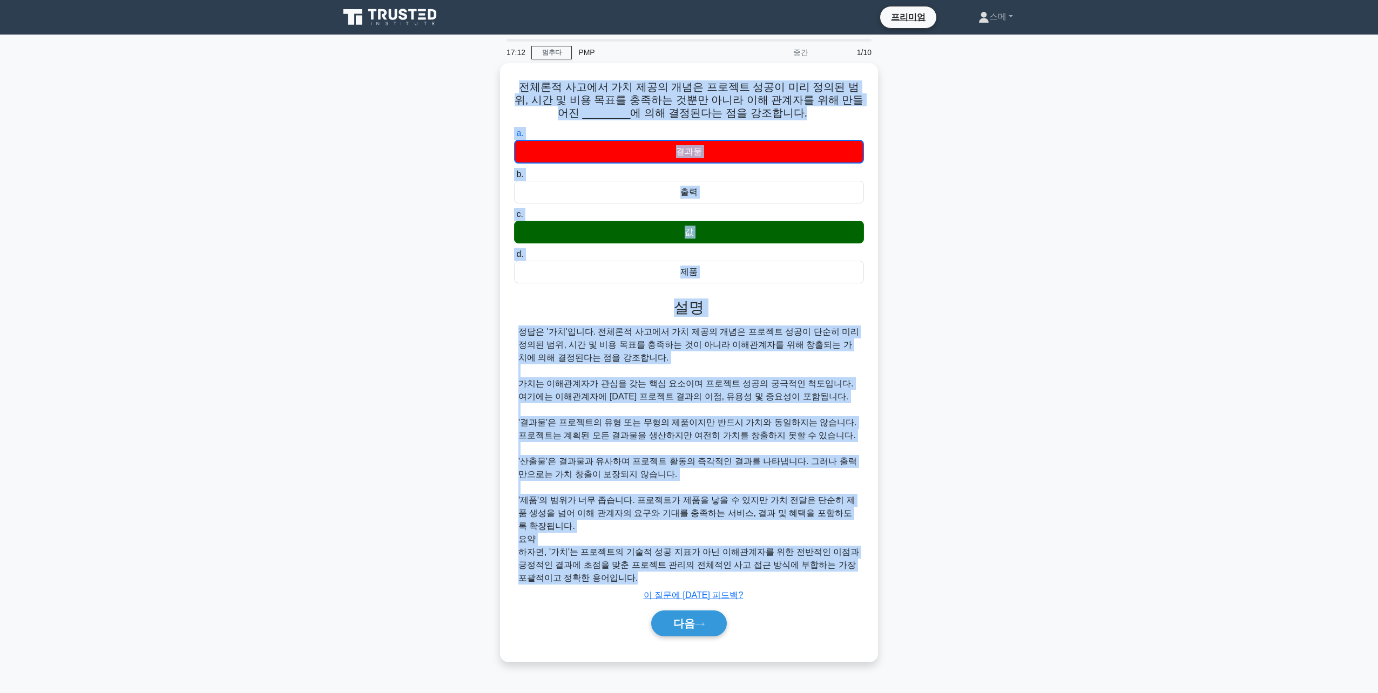
click at [961, 330] on div "전체론적 사고에서 가치 제공의 개념은 프로젝트 성공이 미리 정의된 범위, 시간 및 비용 목표를 충족하는 것뿐만 아니라 이해 관계자를 위해 만들…" at bounding box center [689, 369] width 713 height 612
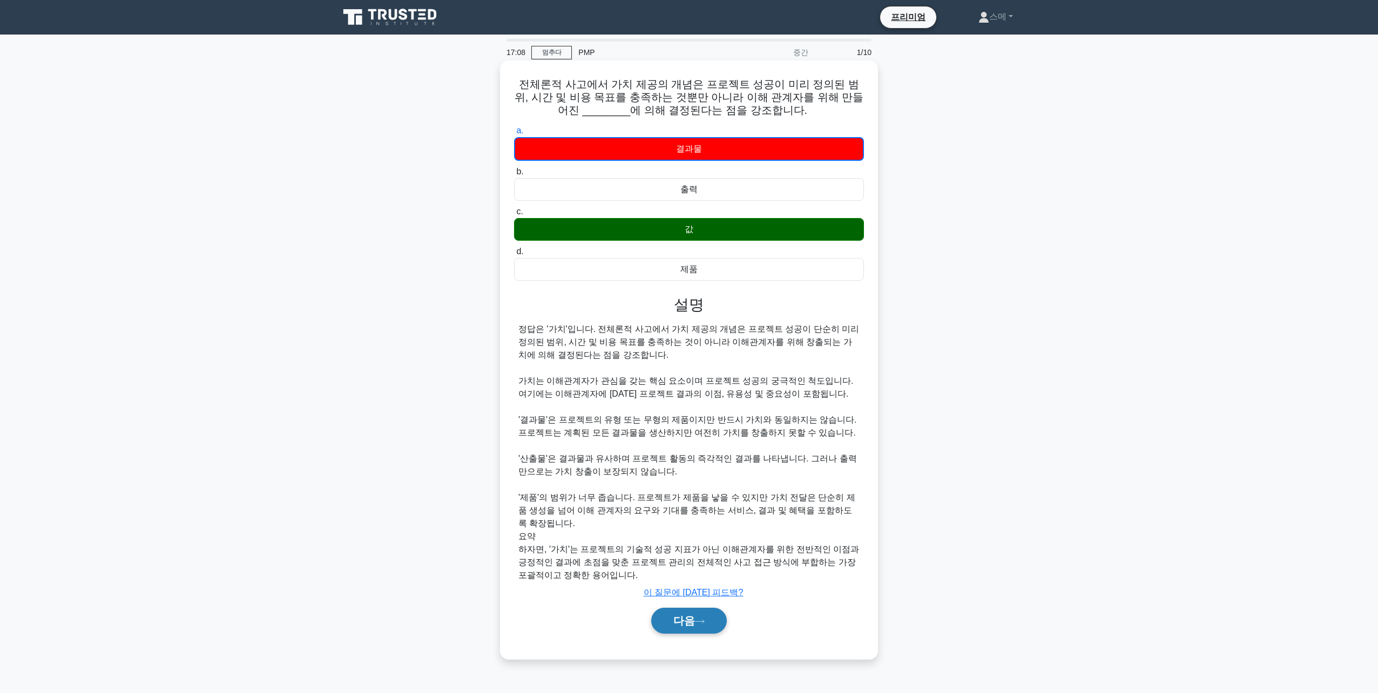
click at [707, 608] on button "다음" at bounding box center [689, 621] width 76 height 26
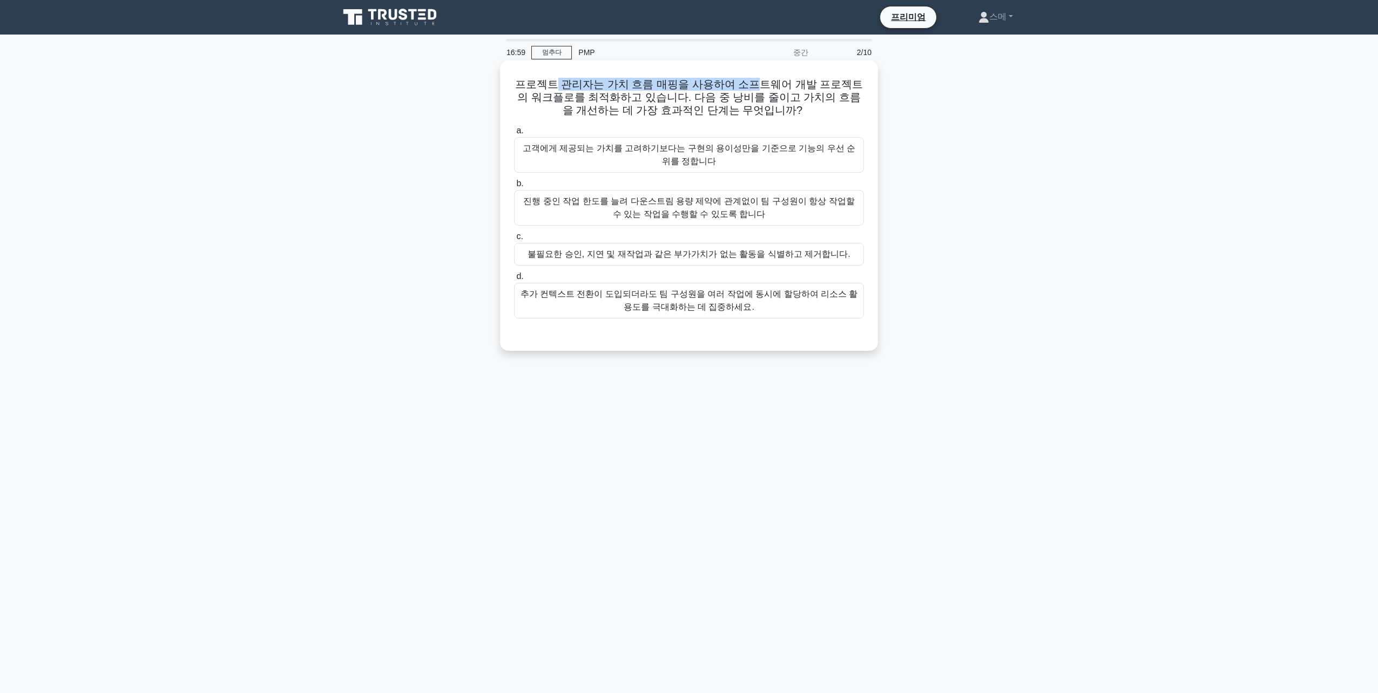
drag, startPoint x: 614, startPoint y: 84, endPoint x: 747, endPoint y: 84, distance: 132.8
click at [747, 84] on font "프로젝트 관리자는 가치 흐름 매핑을 사용하여 소프트웨어 개발 프로젝트의 워크플로를 최적화하고 있습니다. 다음 중 낭비를 줄이고 가치의 흐름을 …" at bounding box center [689, 97] width 348 height 38
click at [643, 258] on div "불필요한 승인, 지연 및 재작업과 같은 부가가치가 없는 활동을 식별하고 제거합니다." at bounding box center [689, 254] width 350 height 23
click at [514, 240] on input "c. 불필요한 승인, 지연 및 재작업과 같은 부가가치가 없는 활동을 식별하고 제거합니다." at bounding box center [514, 236] width 0 height 7
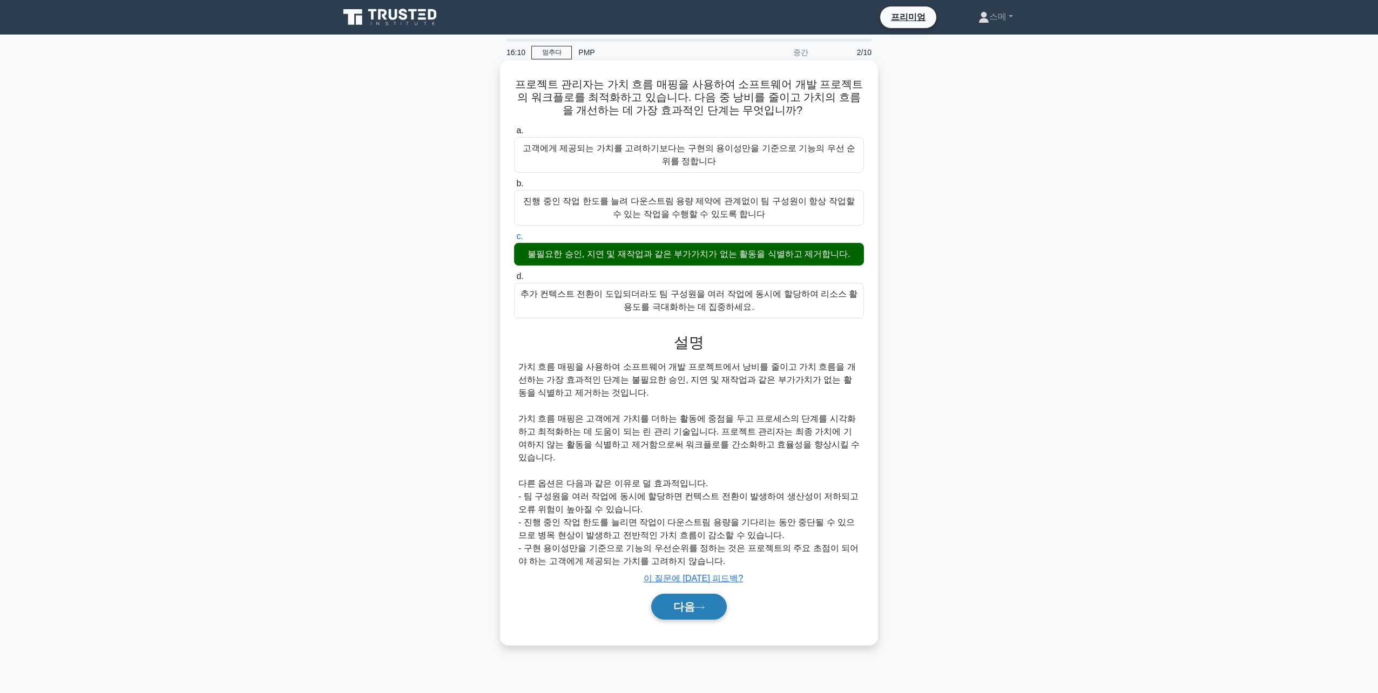
click at [677, 601] on font "다음" at bounding box center [684, 607] width 22 height 12
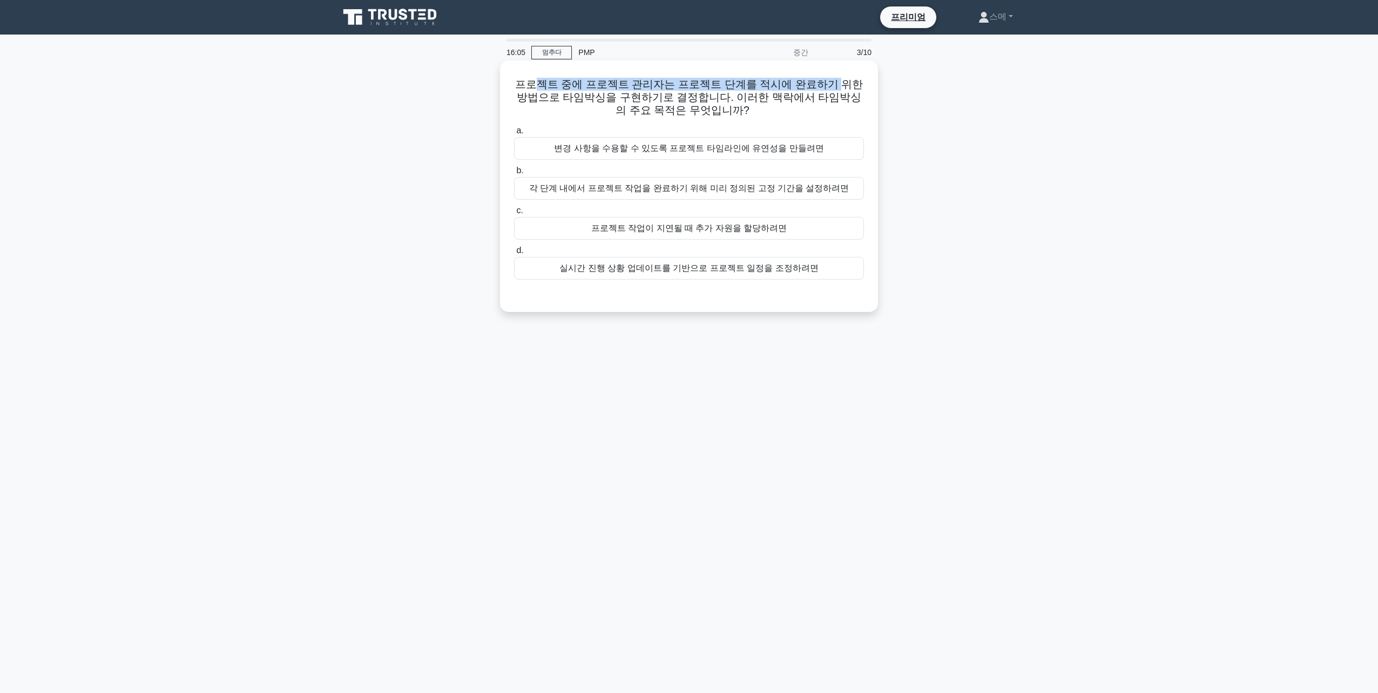
drag, startPoint x: 535, startPoint y: 83, endPoint x: 821, endPoint y: 83, distance: 285.6
click at [821, 83] on font "프로젝트 중에 프로젝트 관리자는 프로젝트 단계를 적시에 완료하기 위한 방법으로 타임박싱을 구현하기로 결정합니다. 이러한 맥락에서 타임박싱의 주…" at bounding box center [689, 97] width 348 height 38
drag, startPoint x: 821, startPoint y: 83, endPoint x: 771, endPoint y: 87, distance: 49.8
click at [771, 87] on font "프로젝트 중에 프로젝트 관리자는 프로젝트 단계를 적시에 완료하기 위한 방법으로 타임박싱을 구현하기로 결정합니다. 이러한 맥락에서 타임박싱의 주…" at bounding box center [689, 97] width 348 height 38
drag, startPoint x: 521, startPoint y: 100, endPoint x: 739, endPoint y: 99, distance: 218.7
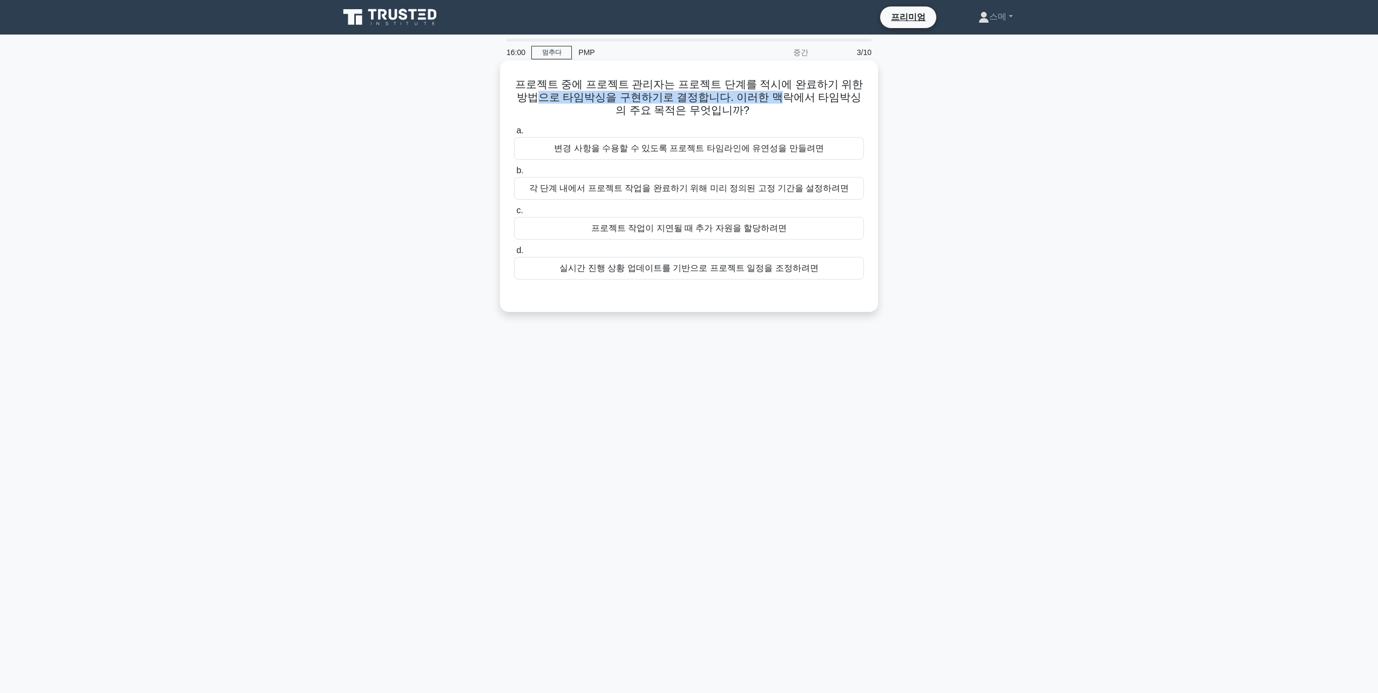
click at [739, 99] on font "프로젝트 중에 프로젝트 관리자는 프로젝트 단계를 적시에 완료하기 위한 방법으로 타임박싱을 구현하기로 결정합니다. 이러한 맥락에서 타임박싱의 주…" at bounding box center [689, 97] width 348 height 38
drag, startPoint x: 739, startPoint y: 99, endPoint x: 684, endPoint y: 103, distance: 55.2
click at [684, 103] on font "프로젝트 중에 프로젝트 관리자는 프로젝트 단계를 적시에 완료하기 위한 방법으로 타임박싱을 구현하기로 결정합니다. 이러한 맥락에서 타임박싱의 주…" at bounding box center [689, 97] width 348 height 38
click at [707, 187] on div "각 단계 내에서 프로젝트 작업을 완료하기 위해 미리 정의된 고정 기간을 설정하려면" at bounding box center [689, 188] width 350 height 23
click at [514, 174] on input "b. 각 단계 내에서 프로젝트 작업을 완료하기 위해 미리 정의된 고정 기간을 설정하려면" at bounding box center [514, 170] width 0 height 7
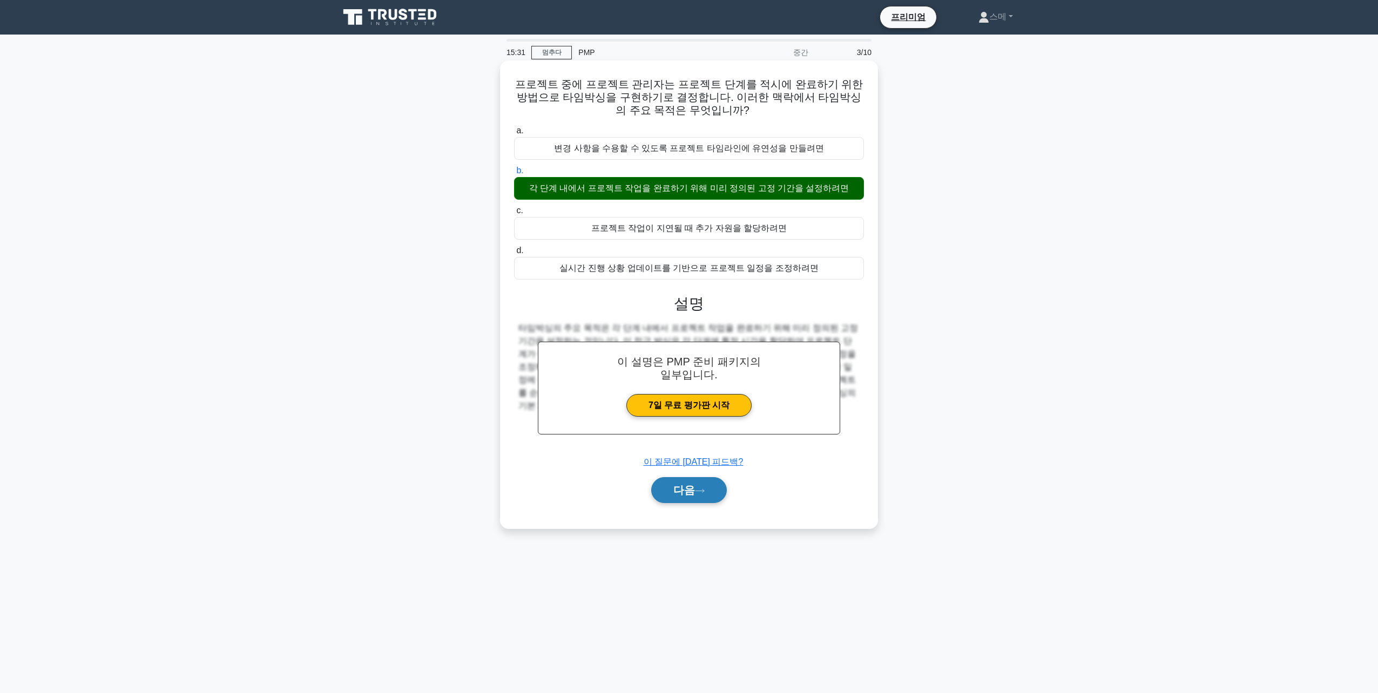
click at [694, 491] on font "다음" at bounding box center [684, 490] width 22 height 12
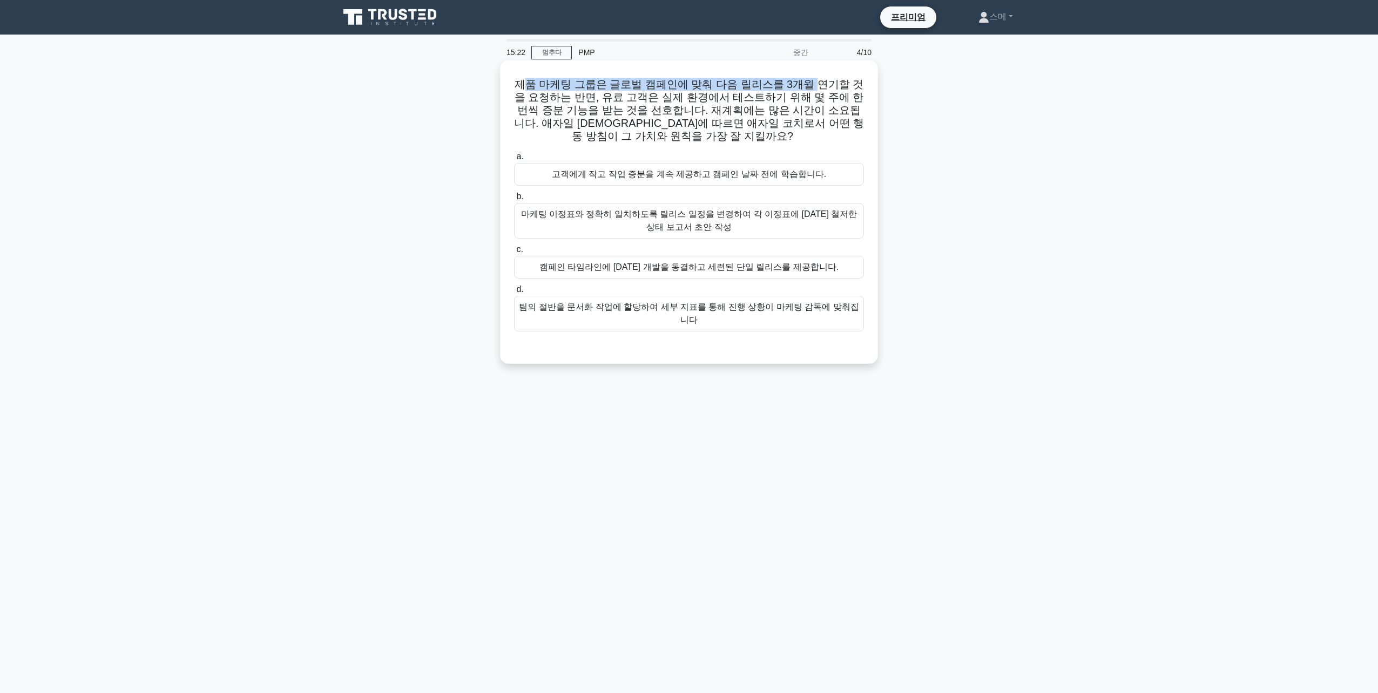
drag, startPoint x: 522, startPoint y: 82, endPoint x: 798, endPoint y: 84, distance: 276.5
click at [798, 84] on font "제품 마케팅 그룹은 글로벌 캠페인에 맞춰 다음 릴리스를 3개월 연기할 것을 요청하는 반면, 유료 고객은 실제 환경에서 테스트하기 위해 몇 주에…" at bounding box center [689, 110] width 350 height 64
drag, startPoint x: 550, startPoint y: 98, endPoint x: 724, endPoint y: 98, distance: 174.4
click at [724, 98] on font "제품 마케팅 그룹은 글로벌 캠페인에 맞춰 다음 릴리스를 3개월 연기할 것을 요청하는 반면, 유료 고객은 실제 환경에서 테스트하기 위해 몇 주에…" at bounding box center [689, 110] width 350 height 64
drag, startPoint x: 539, startPoint y: 111, endPoint x: 609, endPoint y: 111, distance: 69.7
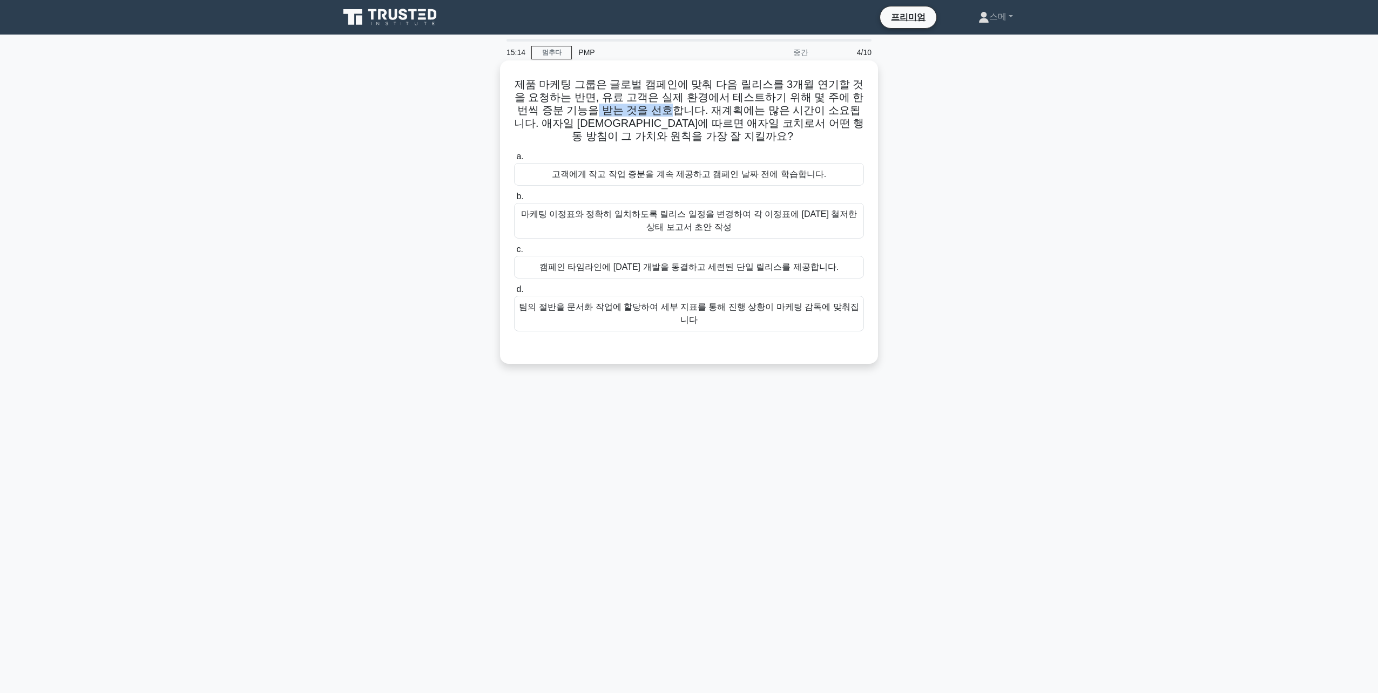
click at [609, 111] on font "제품 마케팅 그룹은 글로벌 캠페인에 맞춰 다음 릴리스를 3개월 연기할 것을 요청하는 반면, 유료 고객은 실제 환경에서 테스트하기 위해 몇 주에…" at bounding box center [689, 110] width 350 height 64
drag, startPoint x: 609, startPoint y: 111, endPoint x: 593, endPoint y: 130, distance: 25.3
click at [593, 130] on font "제품 마케팅 그룹은 글로벌 캠페인에 맞춰 다음 릴리스를 3개월 연기할 것을 요청하는 반면, 유료 고객은 실제 환경에서 테스트하기 위해 몇 주에…" at bounding box center [689, 110] width 350 height 64
drag, startPoint x: 553, startPoint y: 84, endPoint x: 801, endPoint y: 82, distance: 247.3
click at [801, 82] on font "제품 마케팅 그룹은 글로벌 캠페인에 맞춰 다음 릴리스를 3개월 연기할 것을 요청하는 반면, 유료 고객은 실제 환경에서 테스트하기 위해 몇 주에…" at bounding box center [689, 110] width 350 height 64
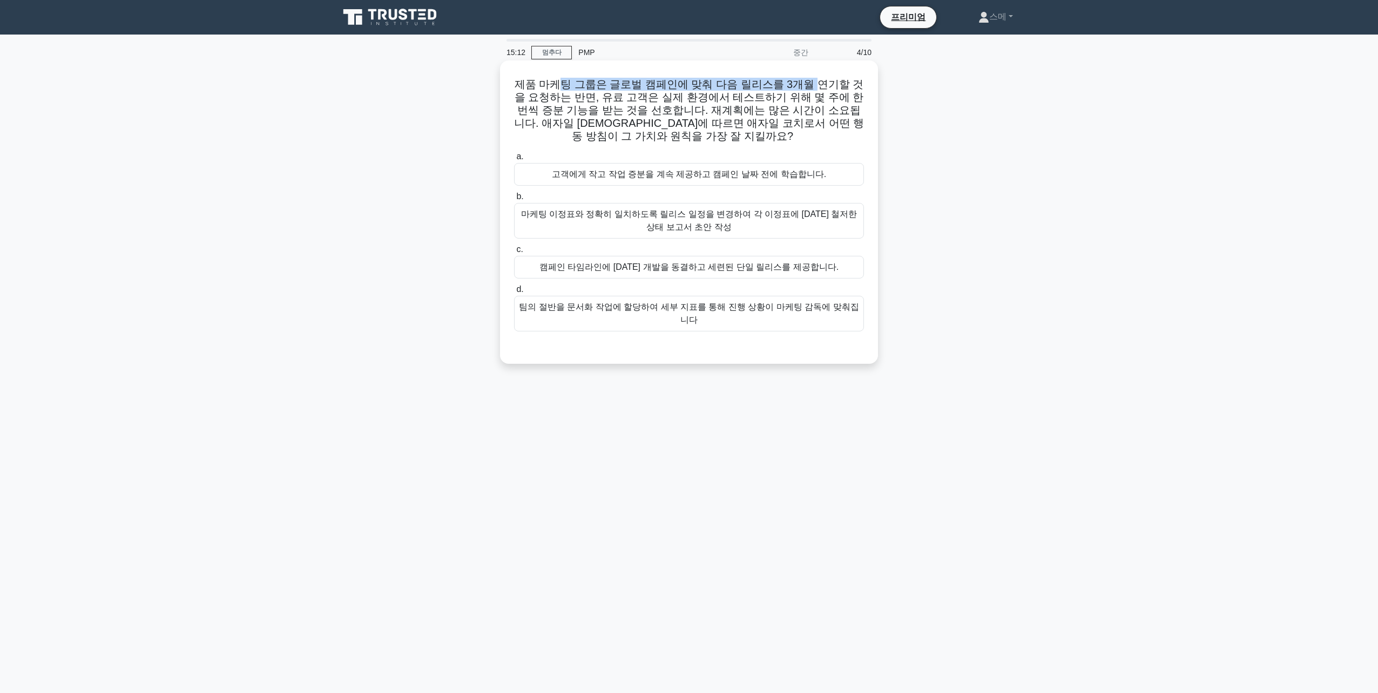
drag, startPoint x: 801, startPoint y: 82, endPoint x: 699, endPoint y: 85, distance: 102.1
click at [699, 85] on font "제품 마케팅 그룹은 글로벌 캠페인에 맞춰 다음 릴리스를 3개월 연기할 것을 요청하는 반면, 유료 고객은 실제 환경에서 테스트하기 위해 몇 주에…" at bounding box center [689, 110] width 350 height 64
drag, startPoint x: 679, startPoint y: 99, endPoint x: 784, endPoint y: 98, distance: 105.3
click at [784, 98] on font "제품 마케팅 그룹은 글로벌 캠페인에 맞춰 다음 릴리스를 3개월 연기할 것을 요청하는 반면, 유료 고객은 실제 환경에서 테스트하기 위해 몇 주에…" at bounding box center [689, 110] width 350 height 64
drag, startPoint x: 784, startPoint y: 98, endPoint x: 657, endPoint y: 98, distance: 126.9
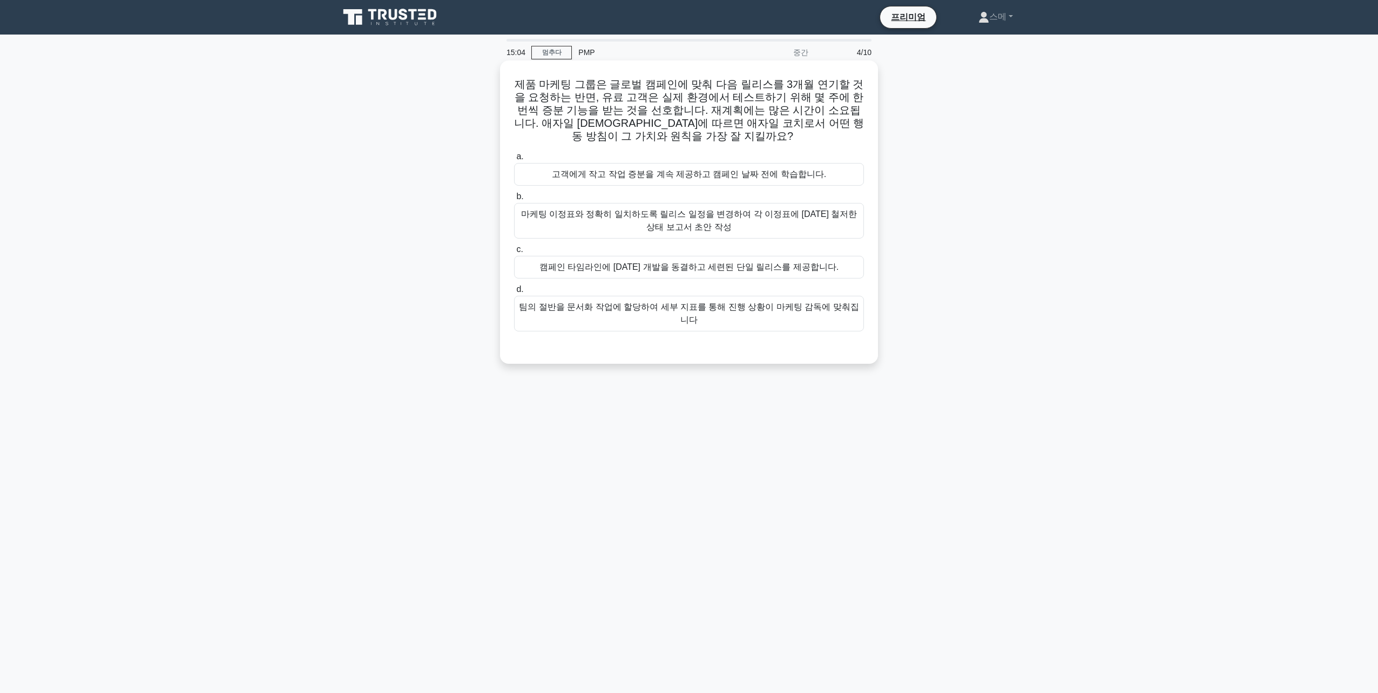
click at [657, 98] on font "제품 마케팅 그룹은 글로벌 캠페인에 맞춰 다음 릴리스를 3개월 연기할 것을 요청하는 반면, 유료 고객은 실제 환경에서 테스트하기 위해 몇 주에…" at bounding box center [689, 110] width 350 height 64
drag, startPoint x: 560, startPoint y: 127, endPoint x: 837, endPoint y: 121, distance: 277.1
click at [837, 121] on font "제품 마케팅 그룹은 글로벌 캠페인에 맞춰 다음 릴리스를 3개월 연기할 것을 요청하는 반면, 유료 고객은 실제 환경에서 테스트하기 위해 몇 주에…" at bounding box center [689, 110] width 350 height 64
click at [613, 174] on div "고객에게 작고 작업 증분을 계속 제공하고 캠페인 날짜 전에 학습합니다." at bounding box center [689, 174] width 350 height 23
click at [514, 160] on input "a. 고객에게 작고 작업 증분을 계속 제공하고 캠페인 날짜 전에 학습합니다." at bounding box center [514, 156] width 0 height 7
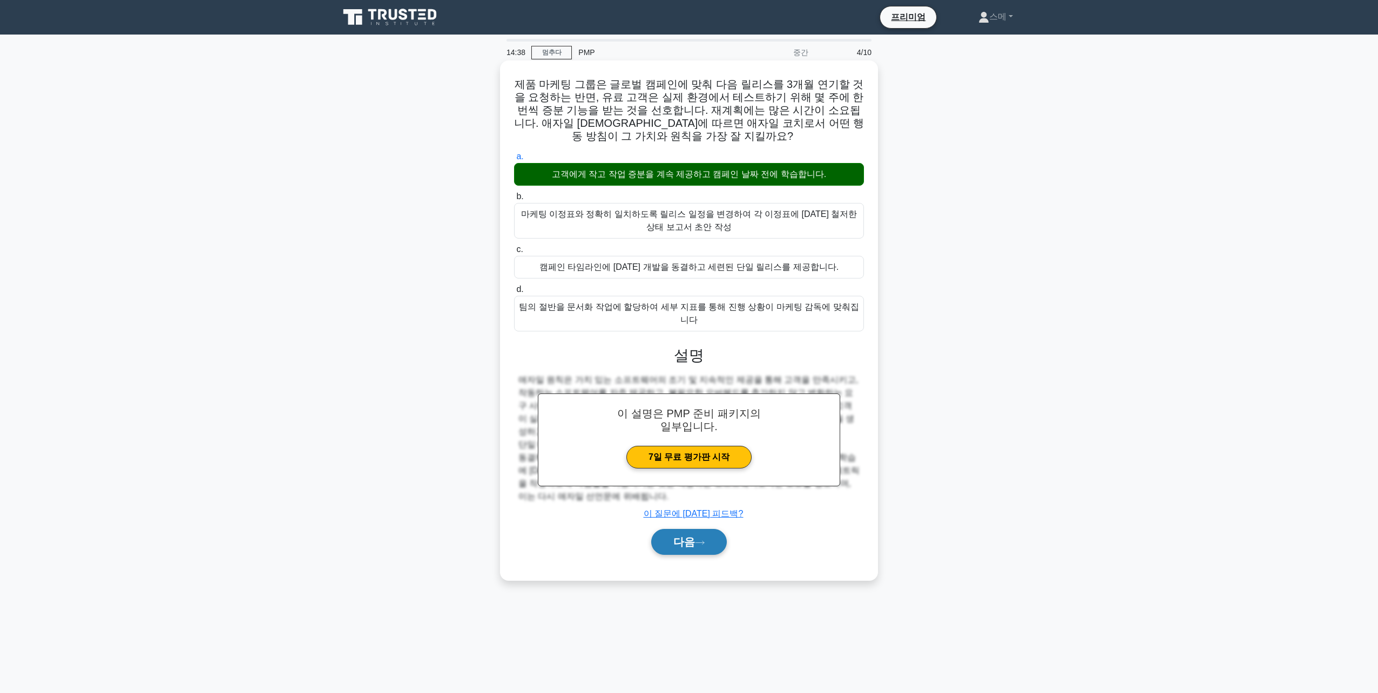
click at [685, 536] on font "다음" at bounding box center [684, 542] width 22 height 12
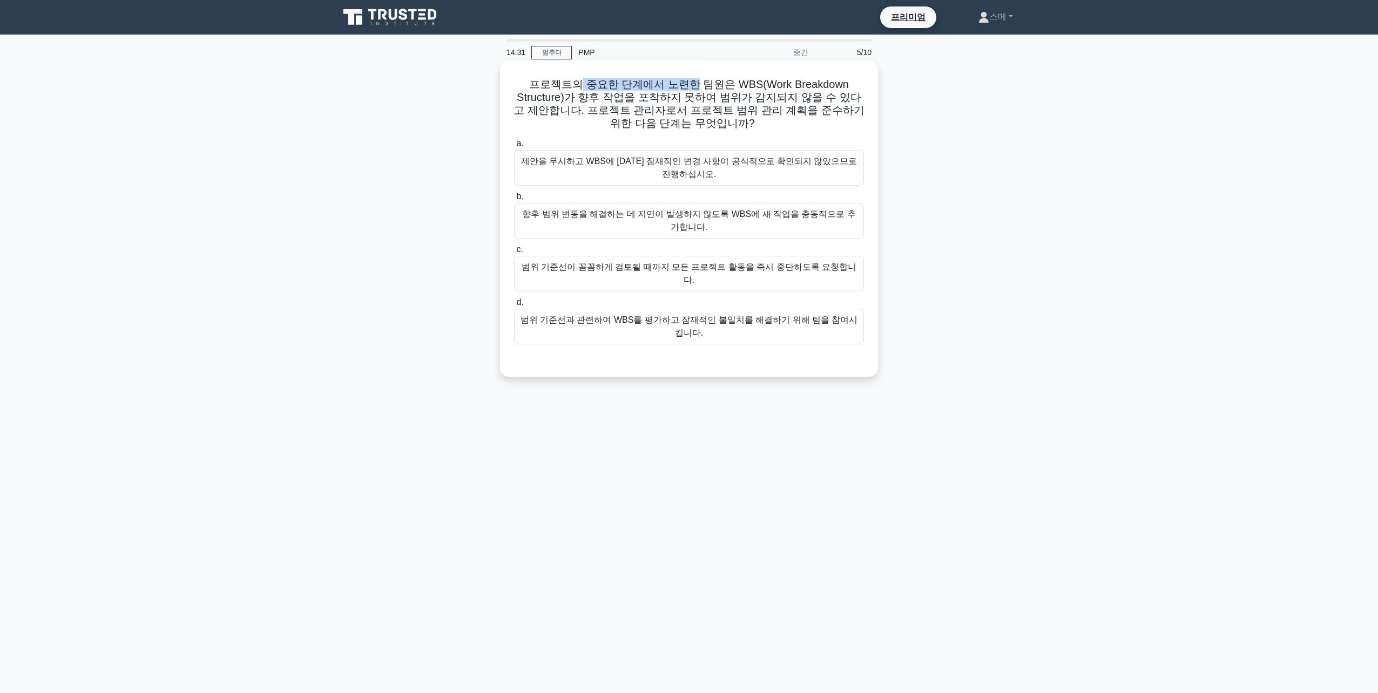
drag, startPoint x: 585, startPoint y: 83, endPoint x: 691, endPoint y: 79, distance: 105.9
click at [691, 79] on font "프로젝트의 중요한 단계에서 노련한 팀원은 WBS(Work Breakdown Structure)가 향후 작업을 포착하지 못하여 범위가 감지되지 …" at bounding box center [689, 103] width 351 height 51
drag, startPoint x: 691, startPoint y: 79, endPoint x: 656, endPoint y: 96, distance: 39.1
click at [656, 96] on font "프로젝트의 중요한 단계에서 노련한 팀원은 WBS(Work Breakdown Structure)가 향후 작업을 포착하지 못하여 범위가 감지되지 …" at bounding box center [689, 103] width 351 height 51
click at [718, 310] on div "범위 기준선과 관련하여 WBS를 평가하고 잠재적인 불일치를 해결하기 위해 팀을 참여시킵니다." at bounding box center [689, 327] width 350 height 36
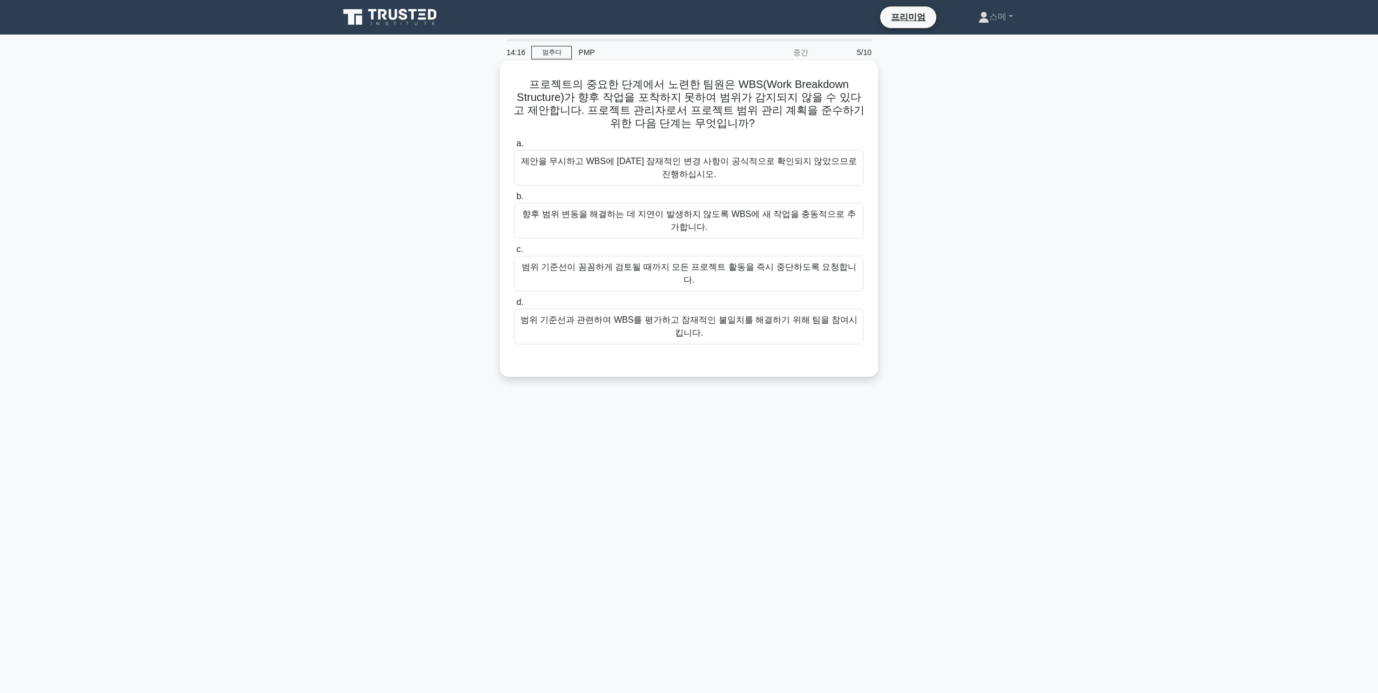
click at [514, 306] on input "d. 범위 기준선과 관련하여 WBS를 평가하고 잠재적인 불일치를 해결하기 위해 팀을 참여시킵니다." at bounding box center [514, 302] width 0 height 7
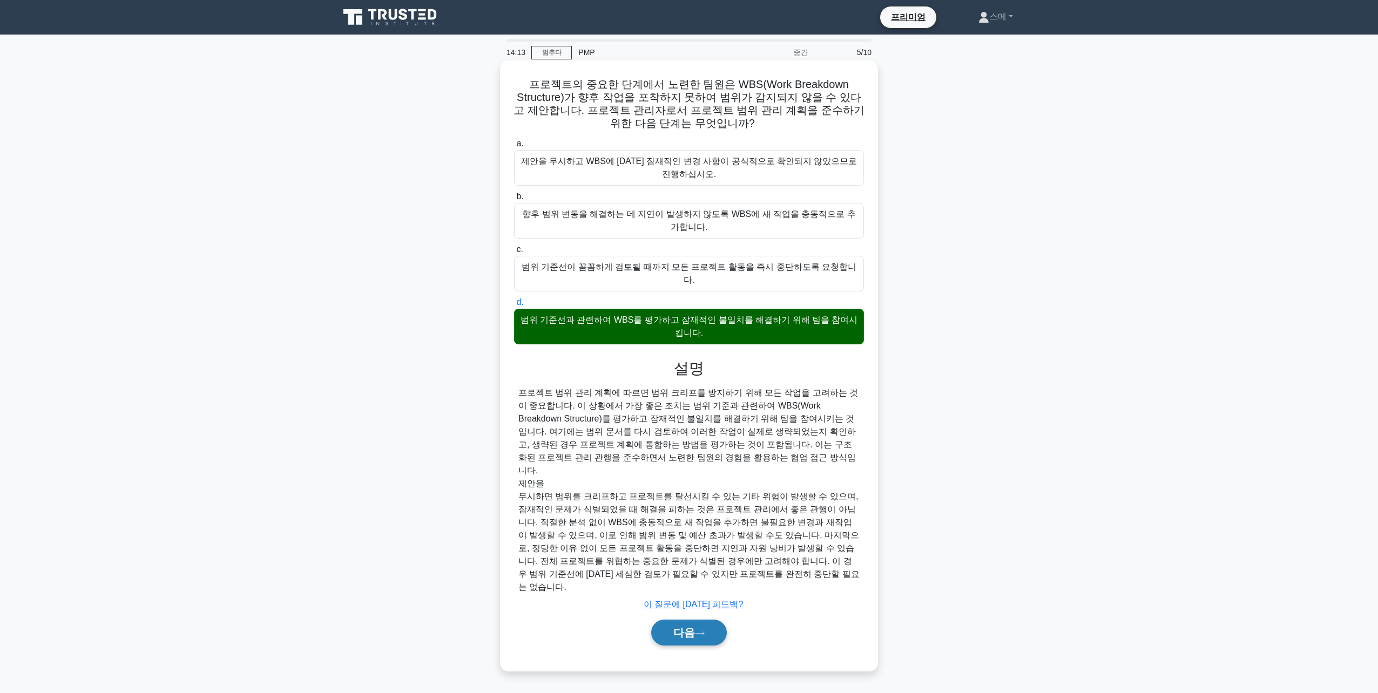
click at [690, 627] on font "다음" at bounding box center [684, 633] width 22 height 12
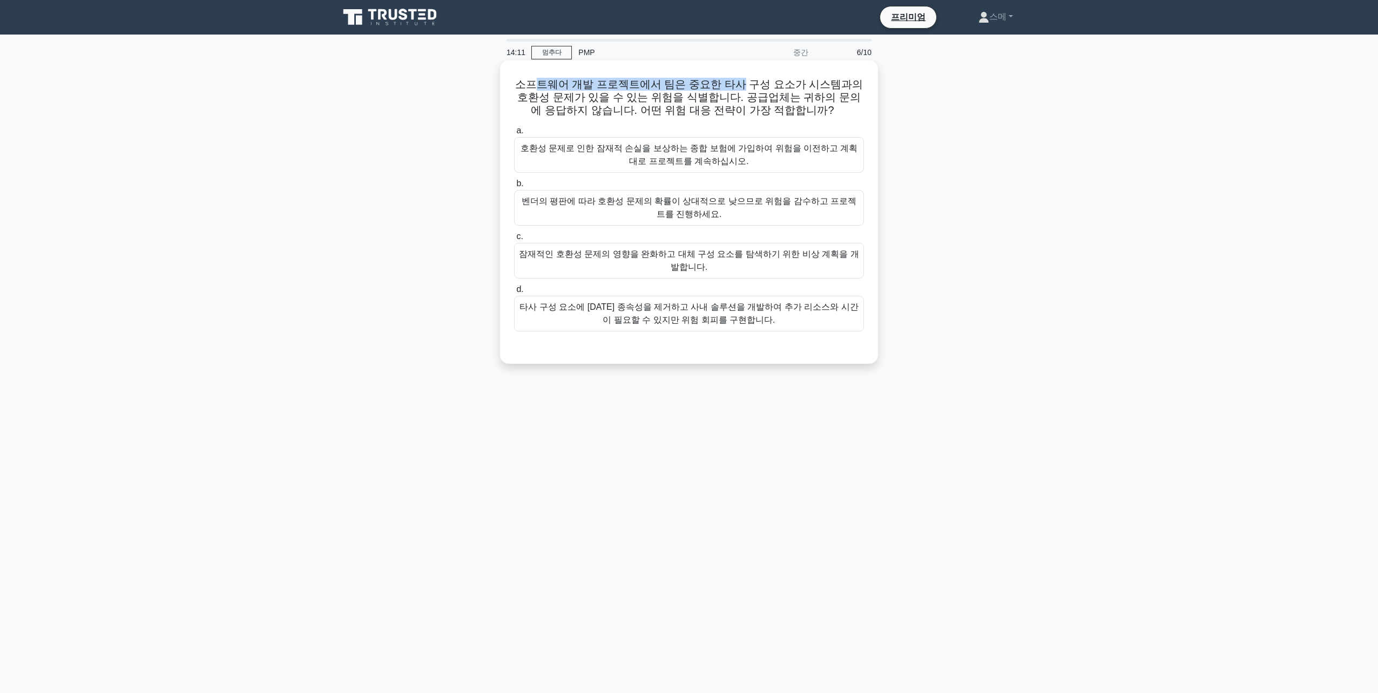
drag, startPoint x: 533, startPoint y: 82, endPoint x: 731, endPoint y: 83, distance: 198.2
click at [731, 83] on font "소프트웨어 개발 프로젝트에서 팀은 중요한 타사 구성 요소가 시스템과의 호환성 문제가 있을 수 있는 위험을 식별합니다. 공급업체는 귀하의 문의에…" at bounding box center [689, 97] width 348 height 38
drag, startPoint x: 731, startPoint y: 83, endPoint x: 671, endPoint y: 99, distance: 62.7
click at [671, 99] on font "소프트웨어 개발 프로젝트에서 팀은 중요한 타사 구성 요소가 시스템과의 호환성 문제가 있을 수 있는 위험을 식별합니다. 공급업체는 귀하의 문의에…" at bounding box center [689, 97] width 348 height 38
drag, startPoint x: 529, startPoint y: 81, endPoint x: 658, endPoint y: 82, distance: 129.1
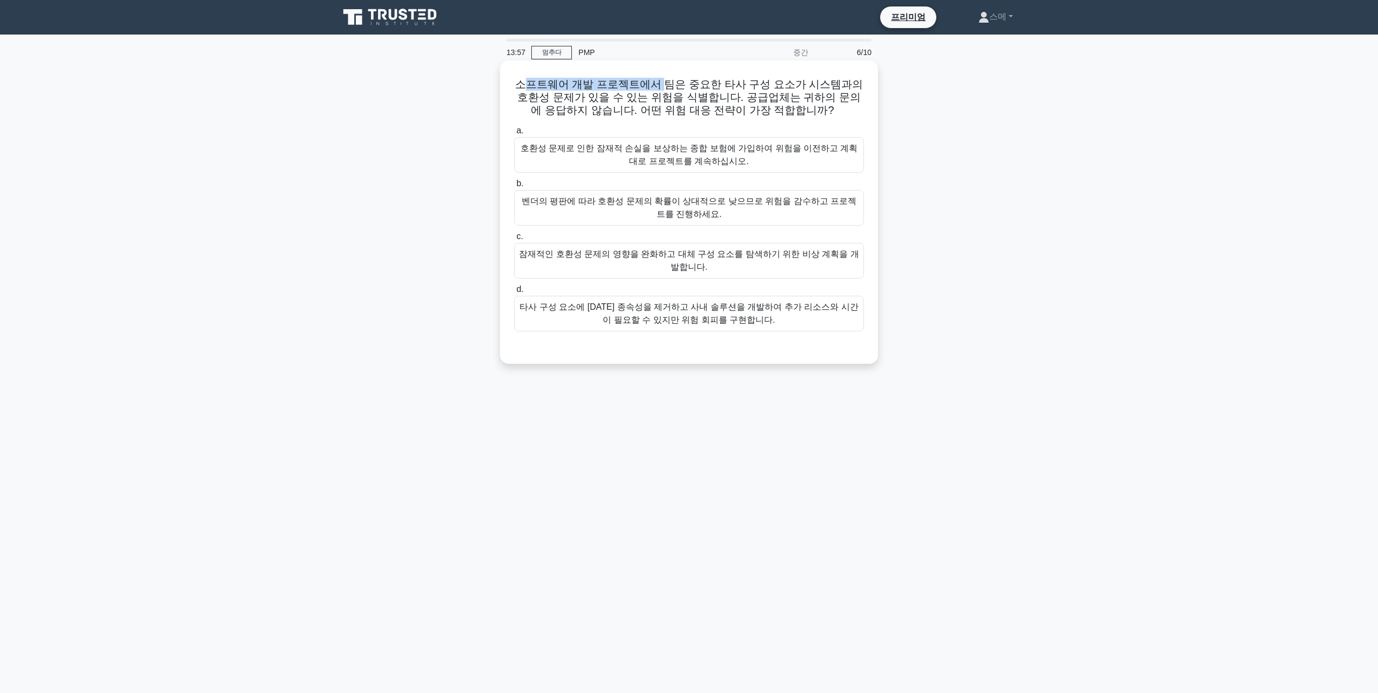
click at [658, 82] on font "소프트웨어 개발 프로젝트에서 팀은 중요한 타사 구성 요소가 시스템과의 호환성 문제가 있을 수 있는 위험을 식별합니다. 공급업체는 귀하의 문의에…" at bounding box center [689, 97] width 348 height 38
drag, startPoint x: 658, startPoint y: 82, endPoint x: 852, endPoint y: 83, distance: 193.3
click at [852, 83] on font "소프트웨어 개발 프로젝트에서 팀은 중요한 타사 구성 요소가 시스템과의 호환성 문제가 있을 수 있는 위험을 식별합니다. 공급업체는 귀하의 문의에…" at bounding box center [689, 97] width 348 height 38
drag, startPoint x: 521, startPoint y: 96, endPoint x: 835, endPoint y: 96, distance: 313.7
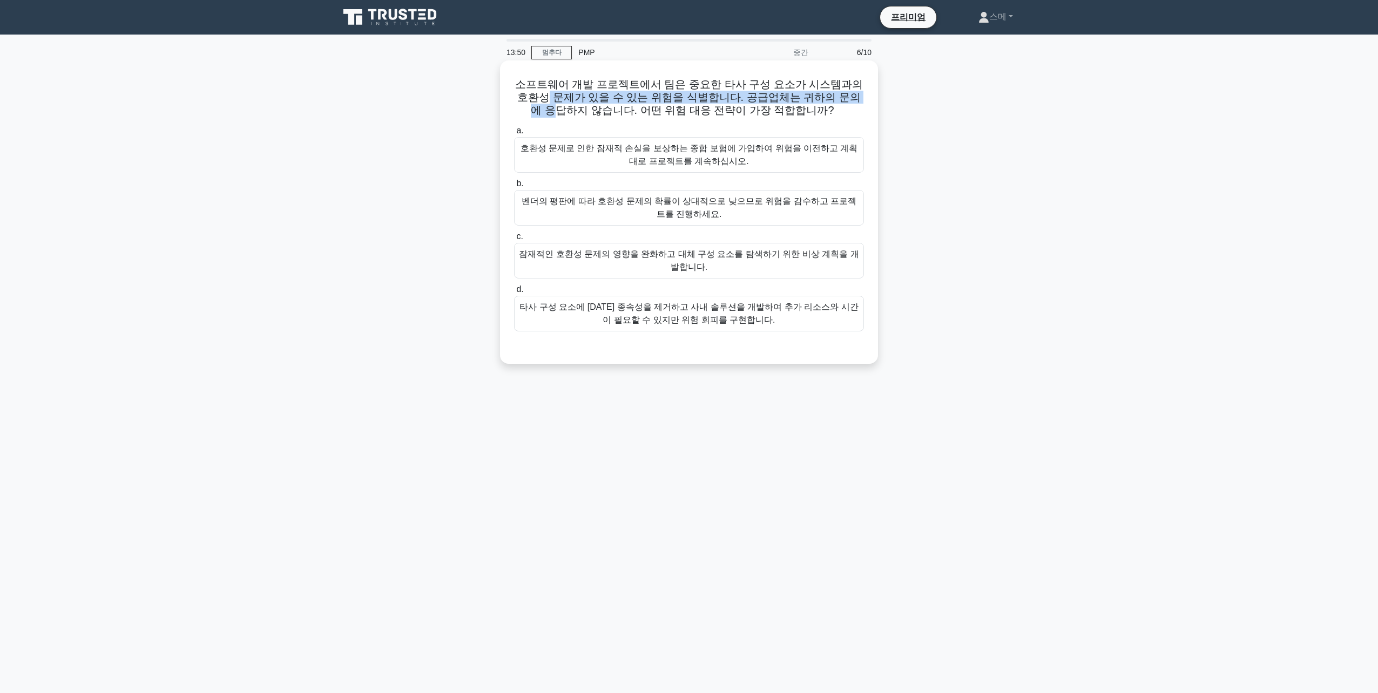
click at [835, 96] on font "소프트웨어 개발 프로젝트에서 팀은 중요한 타사 구성 요소가 시스템과의 호환성 문제가 있을 수 있는 위험을 식별합니다. 공급업체는 귀하의 문의에…" at bounding box center [689, 97] width 348 height 38
click at [603, 82] on font "소프트웨어 개발 프로젝트에서 팀은 중요한 타사 구성 요소가 시스템과의 호환성 문제가 있을 수 있는 위험을 식별합니다. 공급업체는 귀하의 문의에…" at bounding box center [689, 97] width 348 height 38
drag, startPoint x: 717, startPoint y: 80, endPoint x: 734, endPoint y: 80, distance: 17.3
click at [734, 80] on font "소프트웨어 개발 프로젝트에서 팀은 중요한 타사 구성 요소가 시스템과의 호환성 문제가 있을 수 있는 위험을 식별합니다. 공급업체는 귀하의 문의에…" at bounding box center [689, 97] width 348 height 38
drag, startPoint x: 530, startPoint y: 99, endPoint x: 656, endPoint y: 99, distance: 125.8
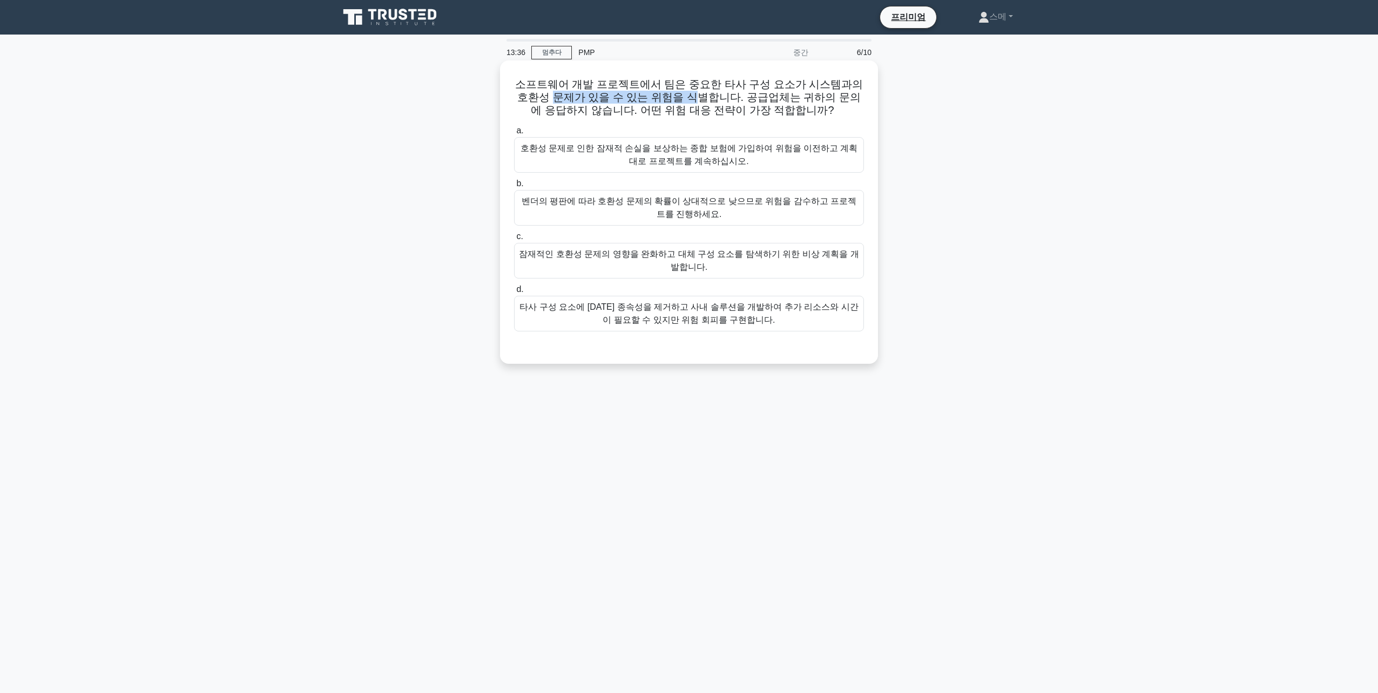
click at [656, 99] on font "소프트웨어 개발 프로젝트에서 팀은 중요한 타사 구성 요소가 시스템과의 호환성 문제가 있을 수 있는 위험을 식별합니다. 공급업체는 귀하의 문의에…" at bounding box center [689, 97] width 348 height 38
click at [670, 261] on div "잠재적인 호환성 문제의 영향을 완화하고 대체 구성 요소를 탐색하기 위한 비상 계획을 개발합니다." at bounding box center [689, 261] width 350 height 36
click at [514, 240] on input "c. 잠재적인 호환성 문제의 영향을 완화하고 대체 구성 요소를 탐색하기 위한 비상 계획을 개발합니다." at bounding box center [514, 236] width 0 height 7
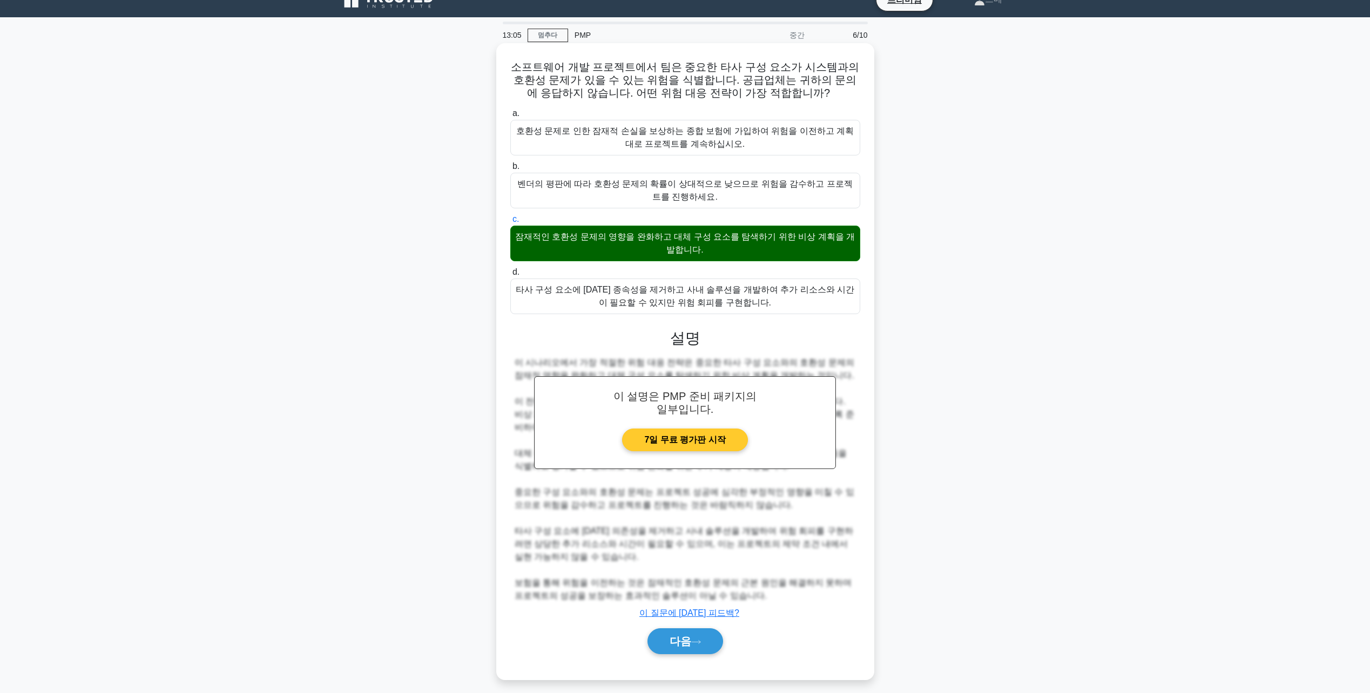
scroll to position [25, 0]
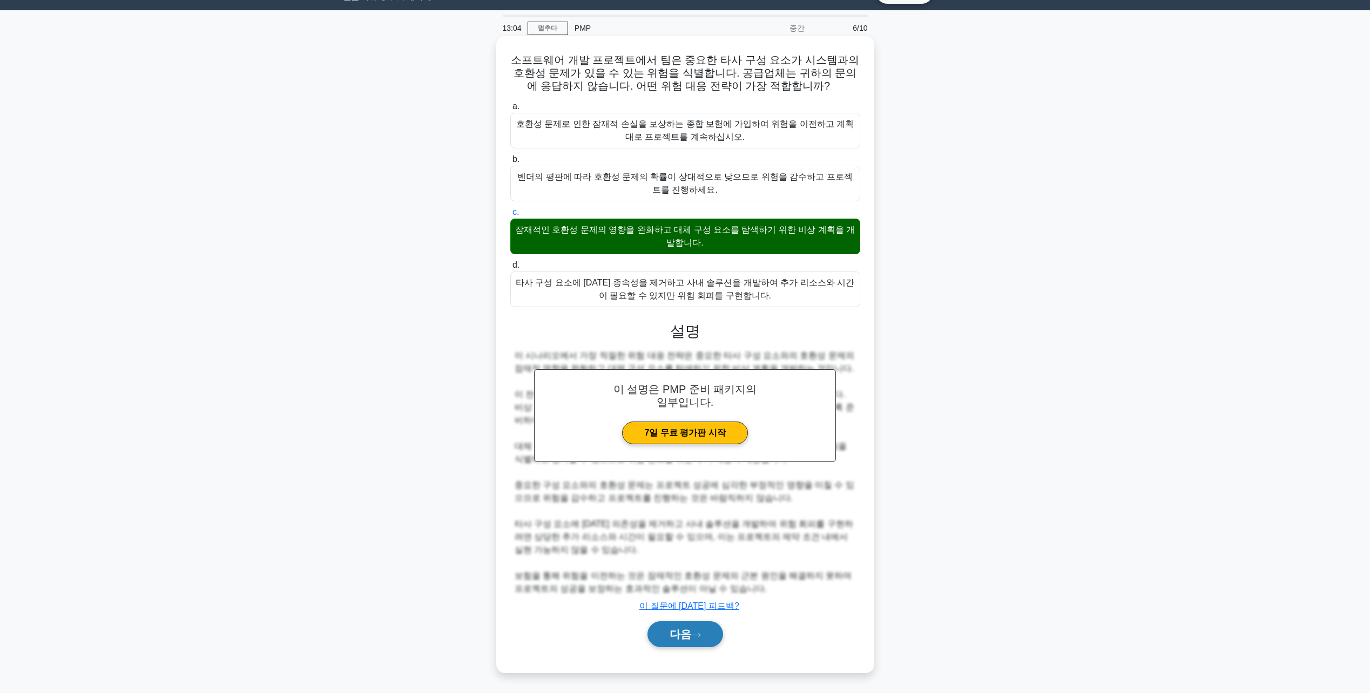
click at [677, 638] on font "다음" at bounding box center [681, 635] width 22 height 12
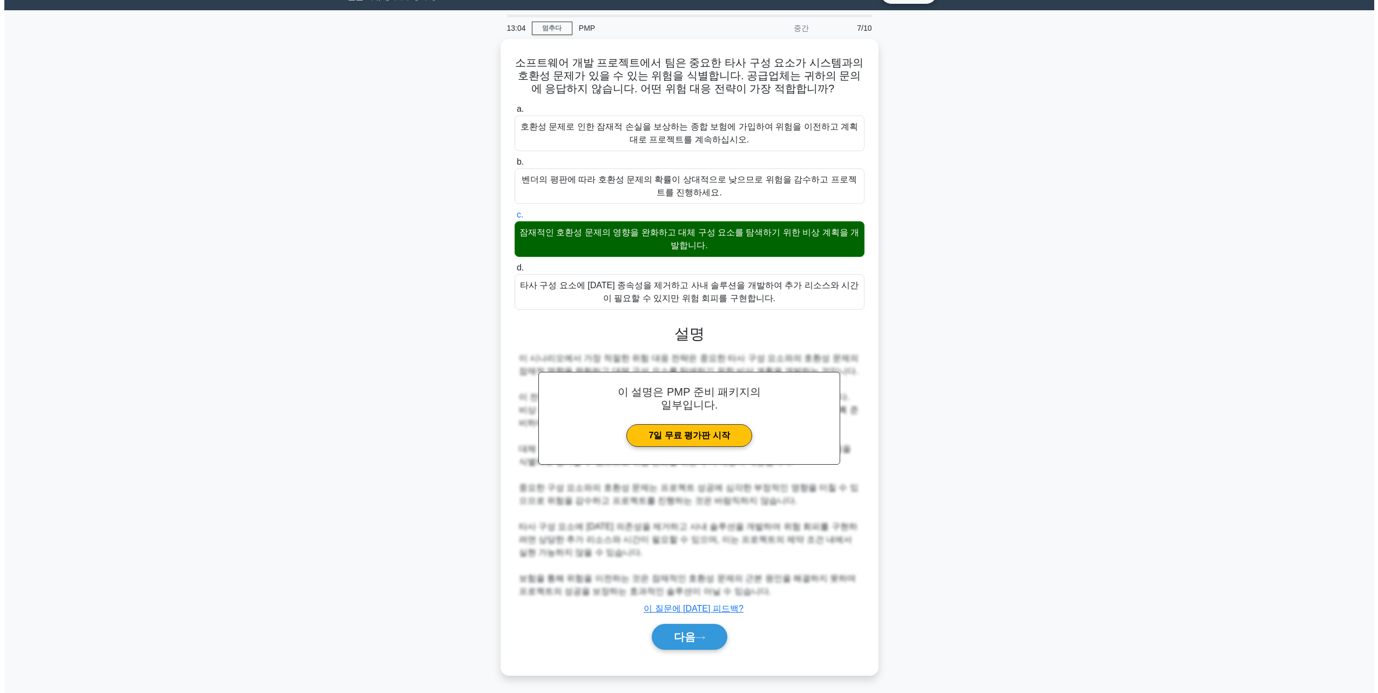
scroll to position [0, 0]
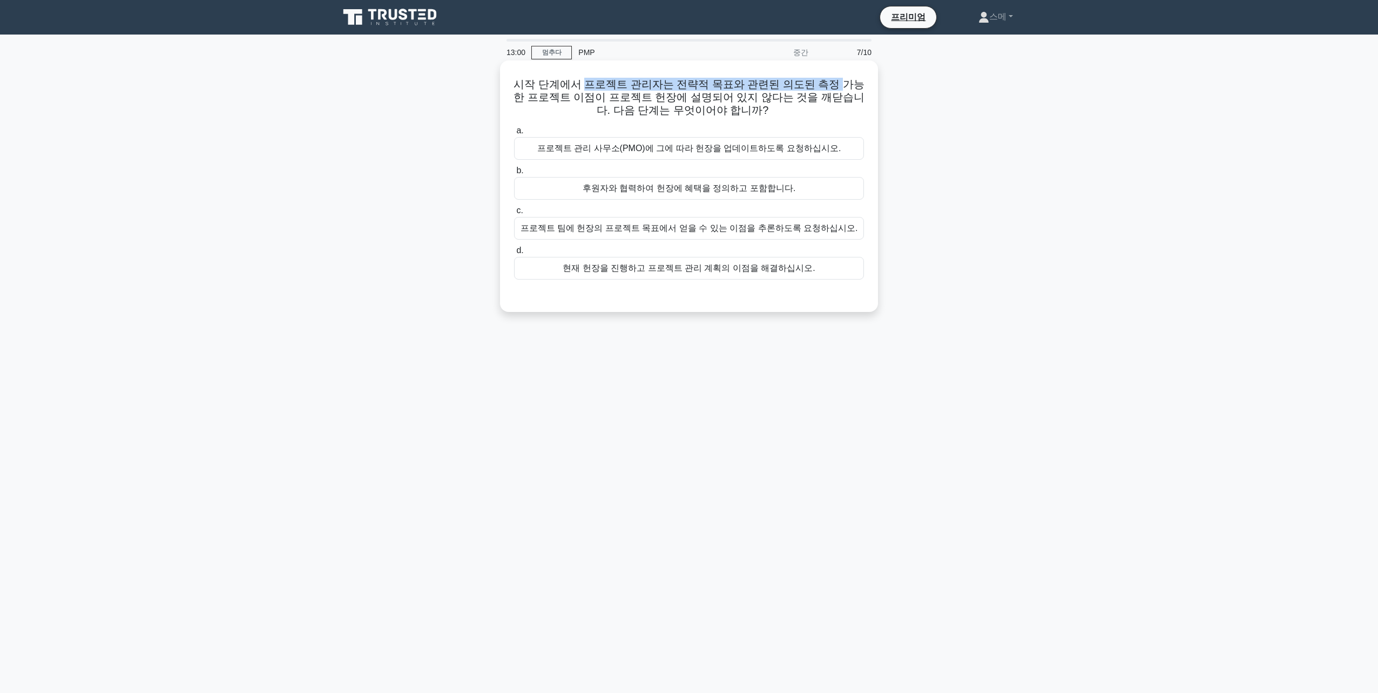
drag, startPoint x: 584, startPoint y: 79, endPoint x: 822, endPoint y: 87, distance: 238.3
click at [822, 87] on font "시작 단계에서 프로젝트 관리자는 전략적 목표와 관련된 의도된 측정 가능한 프로젝트 이점이 프로젝트 헌장에 설명되어 있지 않다는 것을 깨닫습니다…" at bounding box center [689, 97] width 351 height 38
drag, startPoint x: 822, startPoint y: 87, endPoint x: 735, endPoint y: 97, distance: 87.5
click at [735, 97] on font "시작 단계에서 프로젝트 관리자는 전략적 목표와 관련된 의도된 측정 가능한 프로젝트 이점이 프로젝트 헌장에 설명되어 있지 않다는 것을 깨닫습니다…" at bounding box center [689, 97] width 351 height 38
drag, startPoint x: 625, startPoint y: 78, endPoint x: 690, endPoint y: 80, distance: 64.9
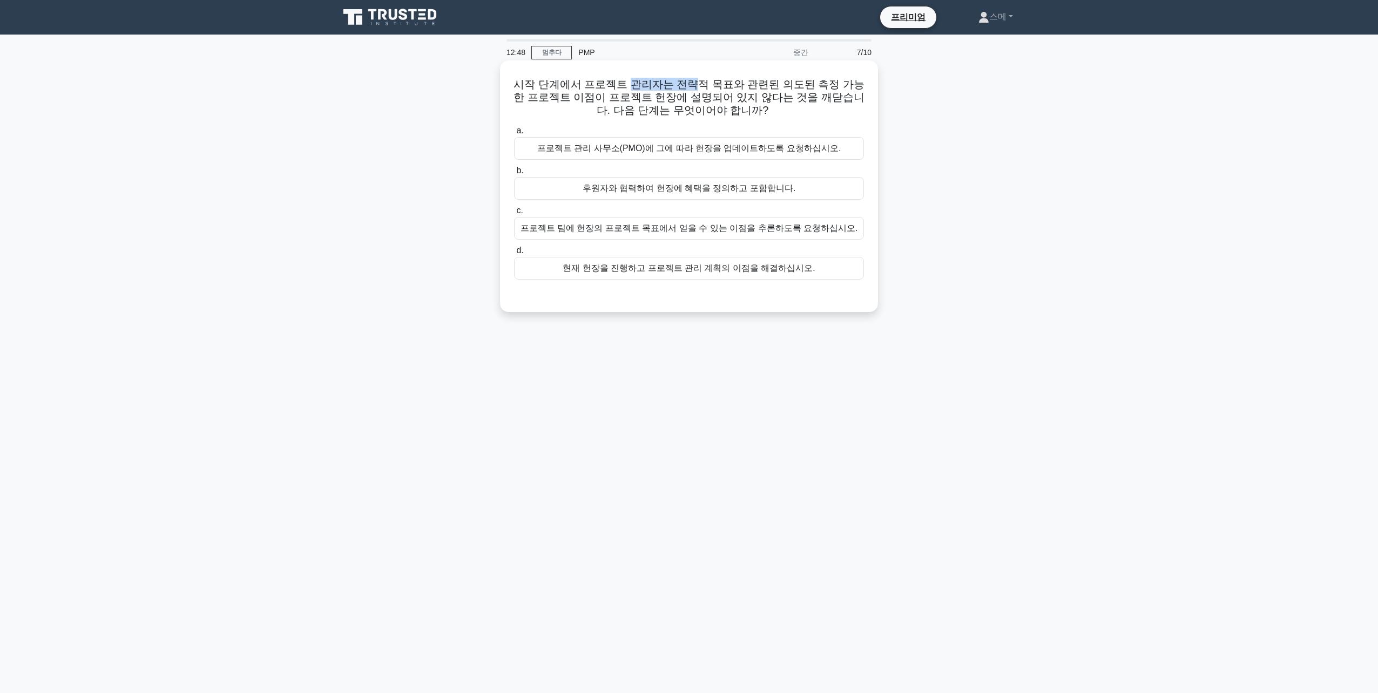
click at [690, 80] on font "시작 단계에서 프로젝트 관리자는 전략적 목표와 관련된 의도된 측정 가능한 프로젝트 이점이 프로젝트 헌장에 설명되어 있지 않다는 것을 깨닫습니다…" at bounding box center [689, 97] width 351 height 38
drag, startPoint x: 690, startPoint y: 80, endPoint x: 629, endPoint y: 82, distance: 61.0
click at [629, 82] on font "시작 단계에서 프로젝트 관리자는 전략적 목표와 관련된 의도된 측정 가능한 프로젝트 이점이 프로젝트 헌장에 설명되어 있지 않다는 것을 깨닫습니다…" at bounding box center [689, 97] width 351 height 38
drag, startPoint x: 556, startPoint y: 85, endPoint x: 752, endPoint y: 85, distance: 196.0
click at [752, 85] on font "시작 단계에서 프로젝트 관리자는 전략적 목표와 관련된 의도된 측정 가능한 프로젝트 이점이 프로젝트 헌장에 설명되어 있지 않다는 것을 깨닫습니다…" at bounding box center [689, 97] width 351 height 38
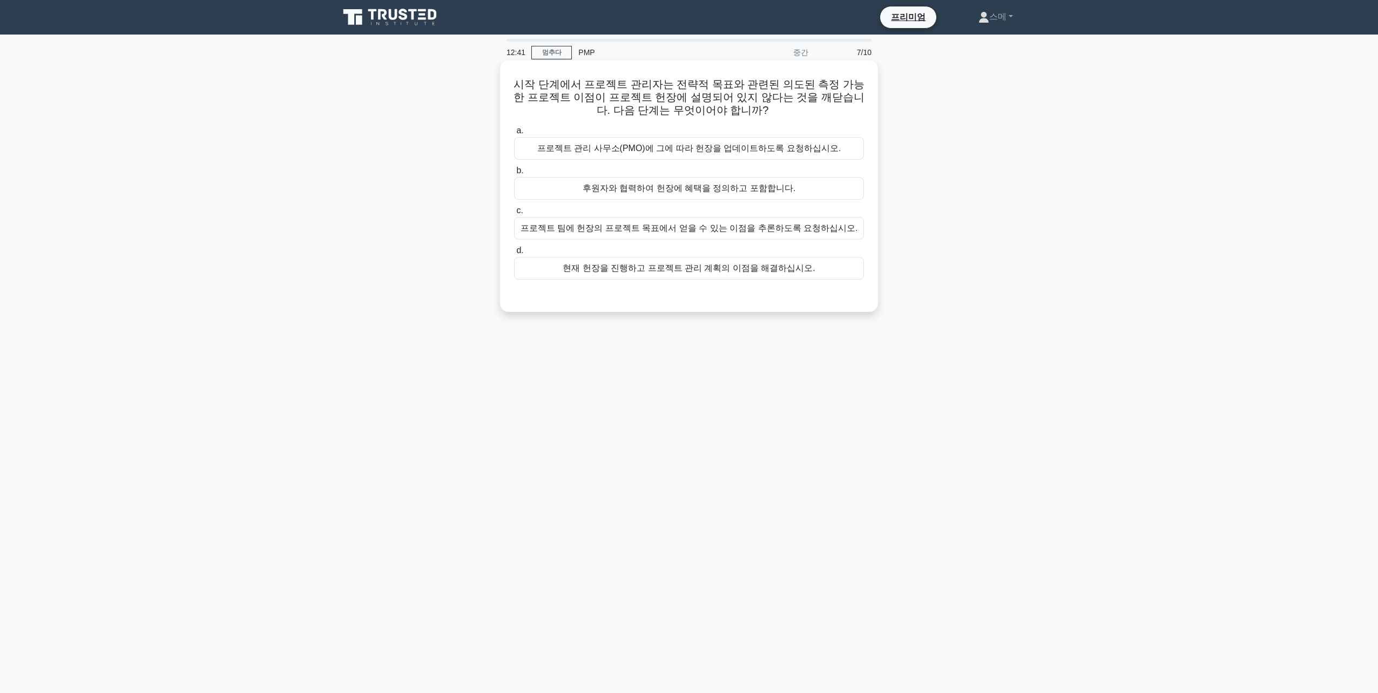
click at [602, 94] on font "시작 단계에서 프로젝트 관리자는 전략적 목표와 관련된 의도된 측정 가능한 프로젝트 이점이 프로젝트 헌장에 설명되어 있지 않다는 것을 깨닫습니다…" at bounding box center [689, 97] width 351 height 38
drag, startPoint x: 566, startPoint y: 98, endPoint x: 778, endPoint y: 98, distance: 211.7
click at [778, 98] on font "시작 단계에서 프로젝트 관리자는 전략적 목표와 관련된 의도된 측정 가능한 프로젝트 이점이 프로젝트 헌장에 설명되어 있지 않다는 것을 깨닫습니다…" at bounding box center [689, 97] width 351 height 38
click at [659, 148] on div "프로젝트 관리 사무소(PMO)에 그에 따라 헌장을 업데이트하도록 요청하십시오." at bounding box center [689, 148] width 350 height 23
click at [514, 134] on input "a. 프로젝트 관리 사무소(PMO)에 그에 따라 헌장을 업데이트하도록 요청하십시오." at bounding box center [514, 130] width 0 height 7
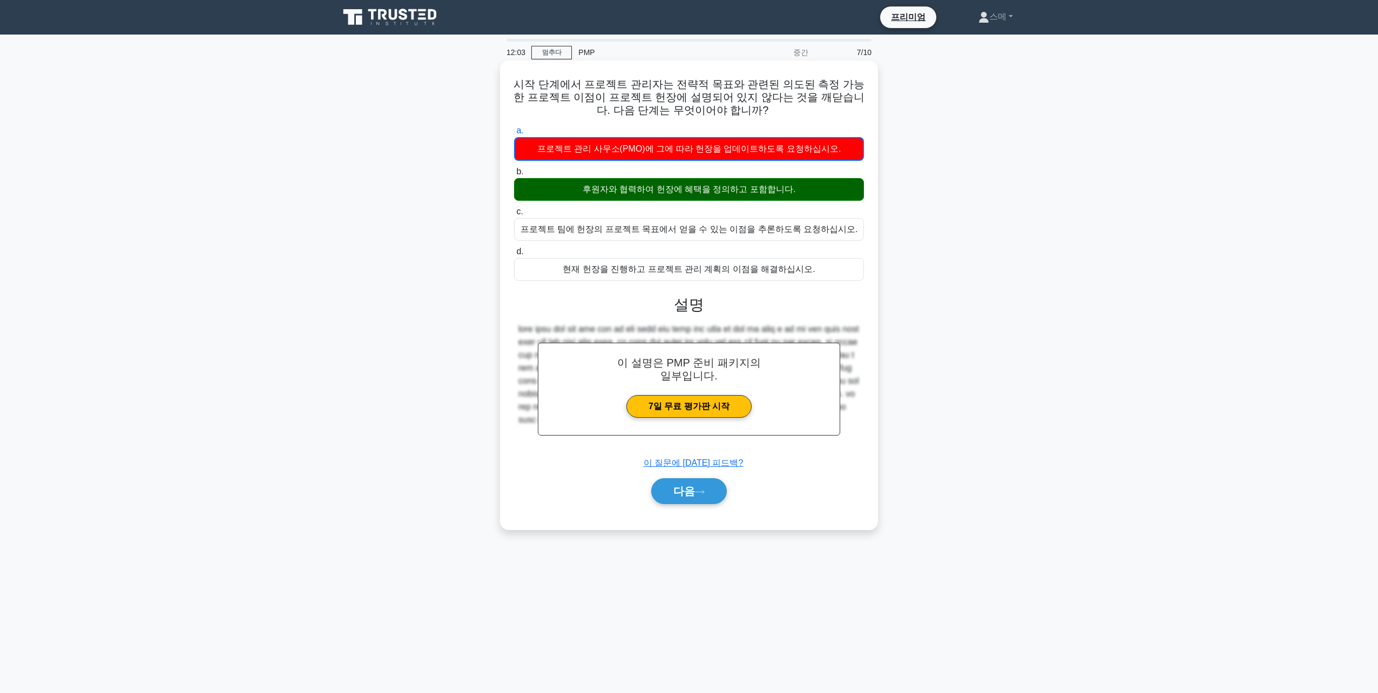
drag, startPoint x: 518, startPoint y: 83, endPoint x: 816, endPoint y: 265, distance: 349.2
click at [816, 265] on div "시작 단계에서 프로젝트 관리자는 전략적 목표와 관련된 의도된 측정 가능한 프로젝트 이점이 프로젝트 헌장에 설명되어 있지 않다는 것을 깨닫습니다…" at bounding box center [688, 295] width 369 height 461
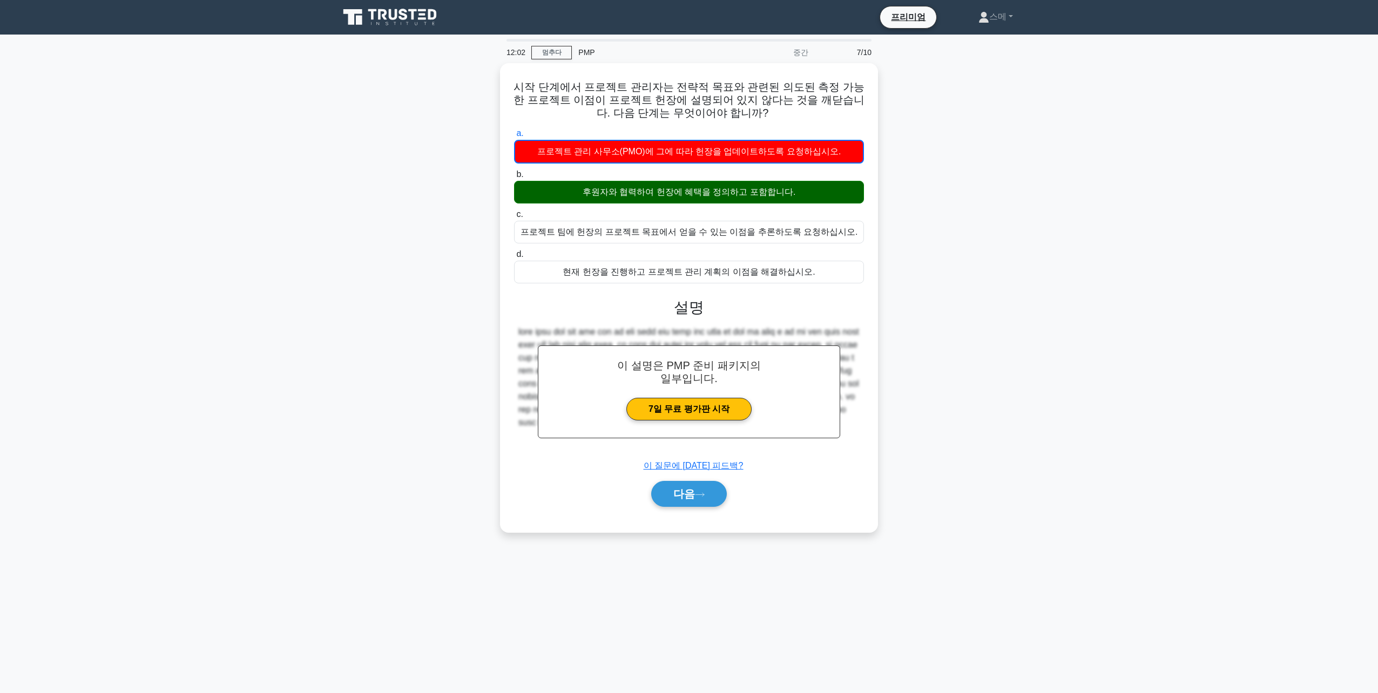
copy div "시작 단계에서 프로젝트 관리자는 전략적 목표와 관련된 의도된 측정 가능한 프로젝트 이점이 프로젝트 헌장에 설명되어 있지 않다는 것을 깨닫습니다…"
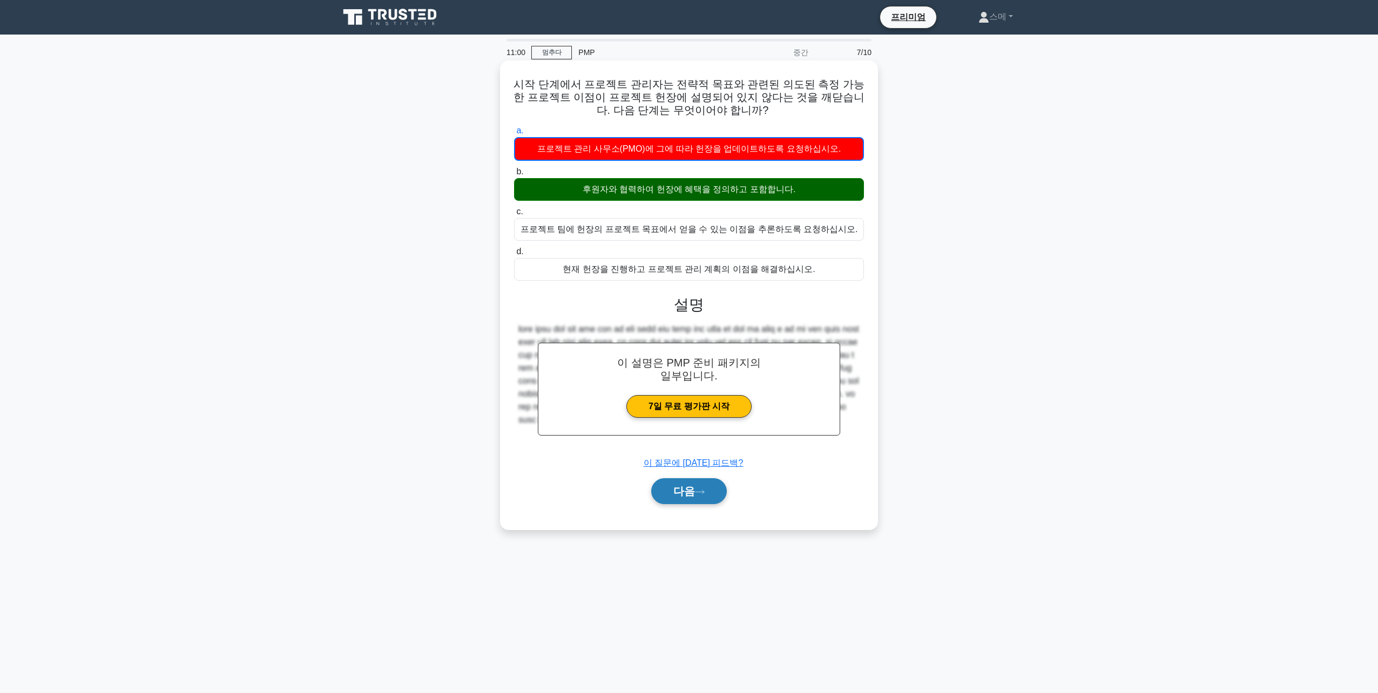
click at [689, 497] on font "다음" at bounding box center [684, 491] width 22 height 12
click at [686, 497] on font "다음" at bounding box center [684, 491] width 22 height 12
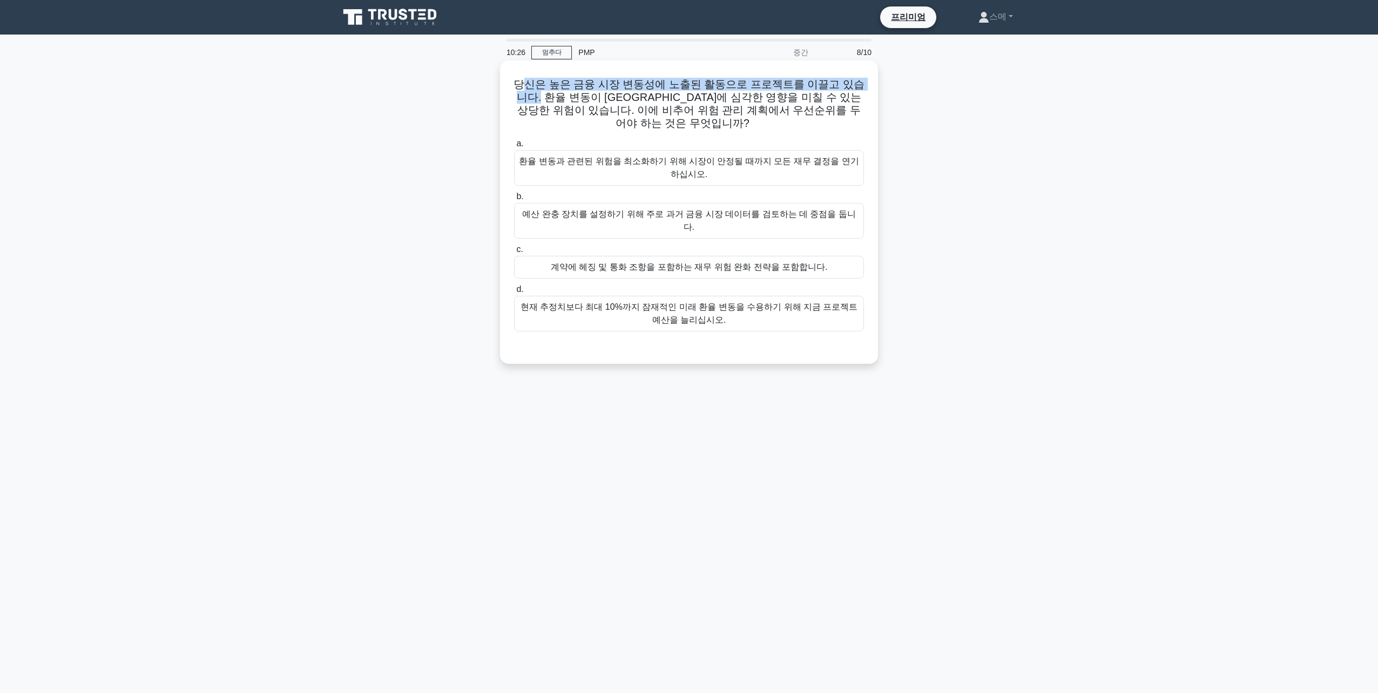
drag, startPoint x: 522, startPoint y: 86, endPoint x: 876, endPoint y: 84, distance: 354.8
click at [876, 84] on div "당신은 높은 금융 시장 변동성에 노출된 활동으로 프로젝트를 이끌고 있습니다. 환율 변동이 예산에 심각한 영향을 미칠 수 있는 상당한 위험이 있…" at bounding box center [689, 211] width 378 height 303
drag, startPoint x: 535, startPoint y: 100, endPoint x: 700, endPoint y: 100, distance: 164.7
click at [700, 100] on font "당신은 높은 금융 시장 변동성에 노출된 활동으로 프로젝트를 이끌고 있습니다. 환율 변동이 예산에 심각한 영향을 미칠 수 있는 상당한 위험이 있…" at bounding box center [689, 103] width 351 height 51
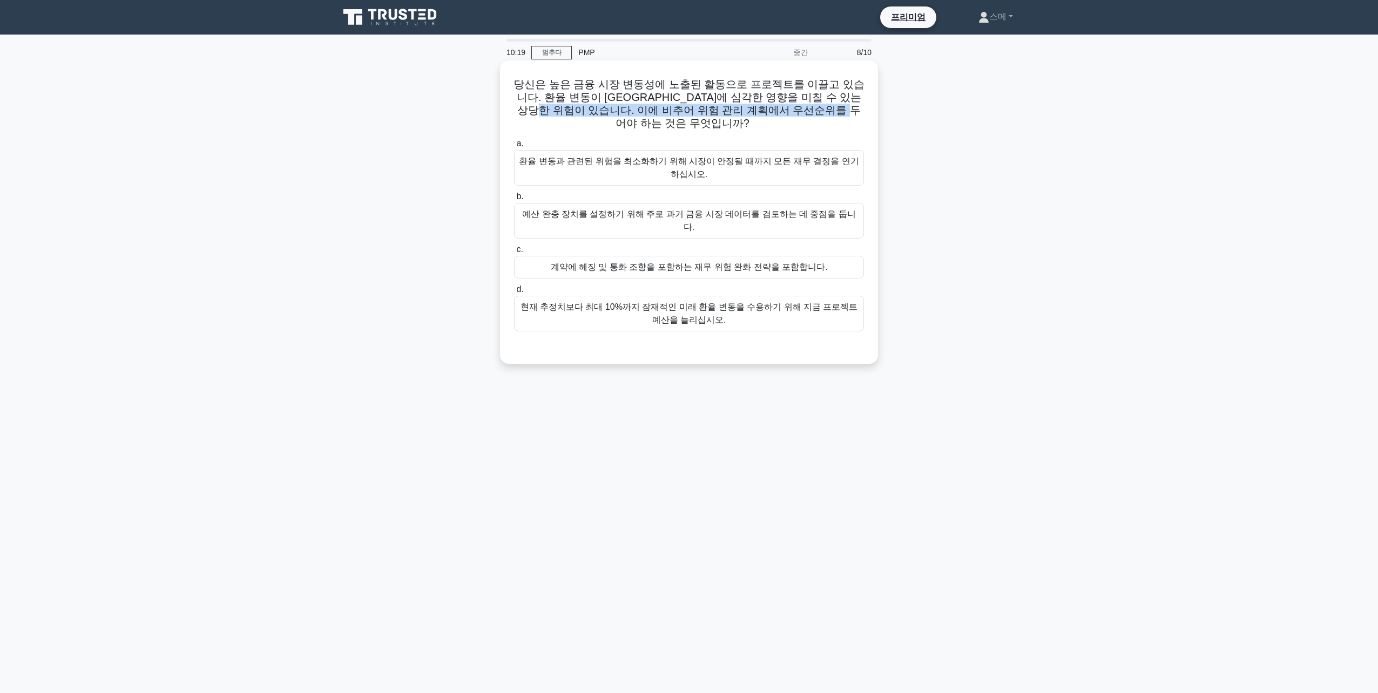
drag, startPoint x: 531, startPoint y: 112, endPoint x: 828, endPoint y: 111, distance: 297.5
click at [828, 111] on font "당신은 높은 금융 시장 변동성에 노출된 활동으로 프로젝트를 이끌고 있습니다. 환율 변동이 예산에 심각한 영향을 미칠 수 있는 상당한 위험이 있…" at bounding box center [689, 103] width 351 height 51
click at [683, 296] on div "현재 추정치보다 최대 10%까지 잠재적인 미래 환율 변동을 수용하기 위해 지금 프로젝트 예산을 늘리십시오." at bounding box center [689, 314] width 350 height 36
click at [514, 287] on input "d. 현재 추정치보다 최대 10%까지 잠재적인 미래 환율 변동을 수용하기 위해 지금 프로젝트 예산을 늘리십시오." at bounding box center [514, 289] width 0 height 7
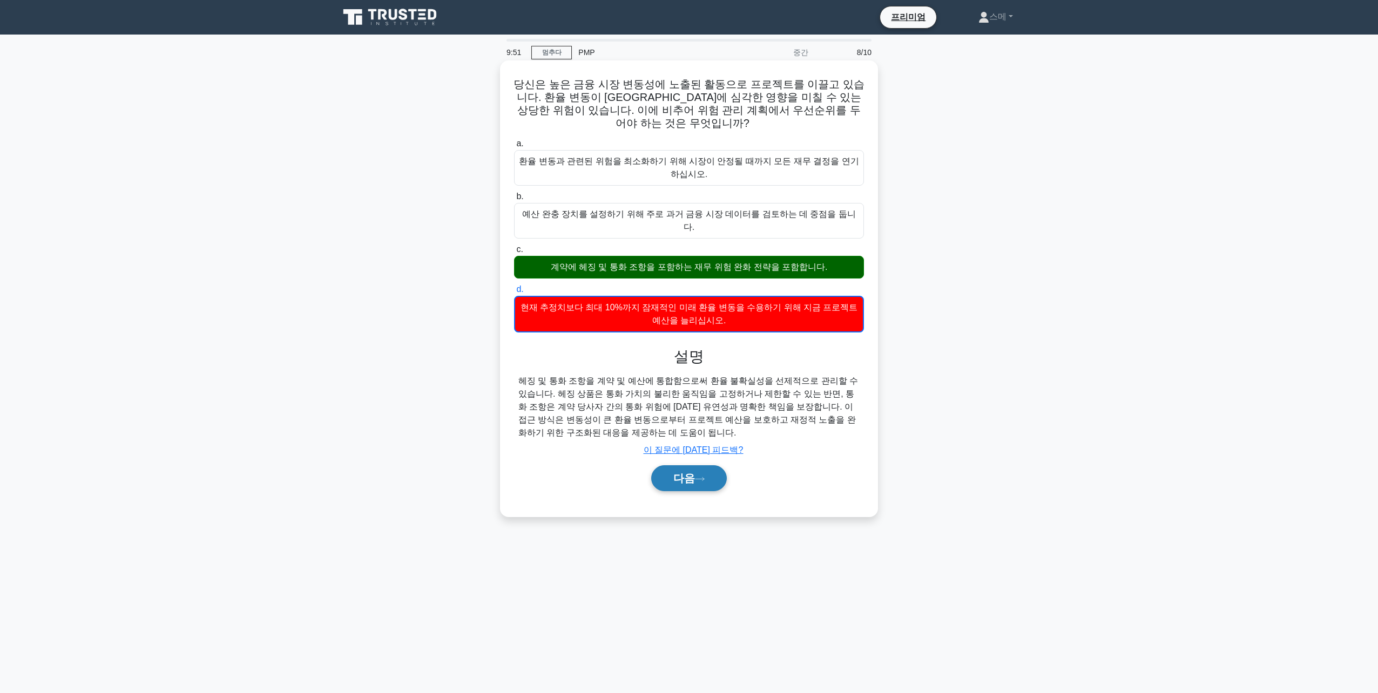
click at [704, 476] on icon at bounding box center [700, 479] width 10 height 6
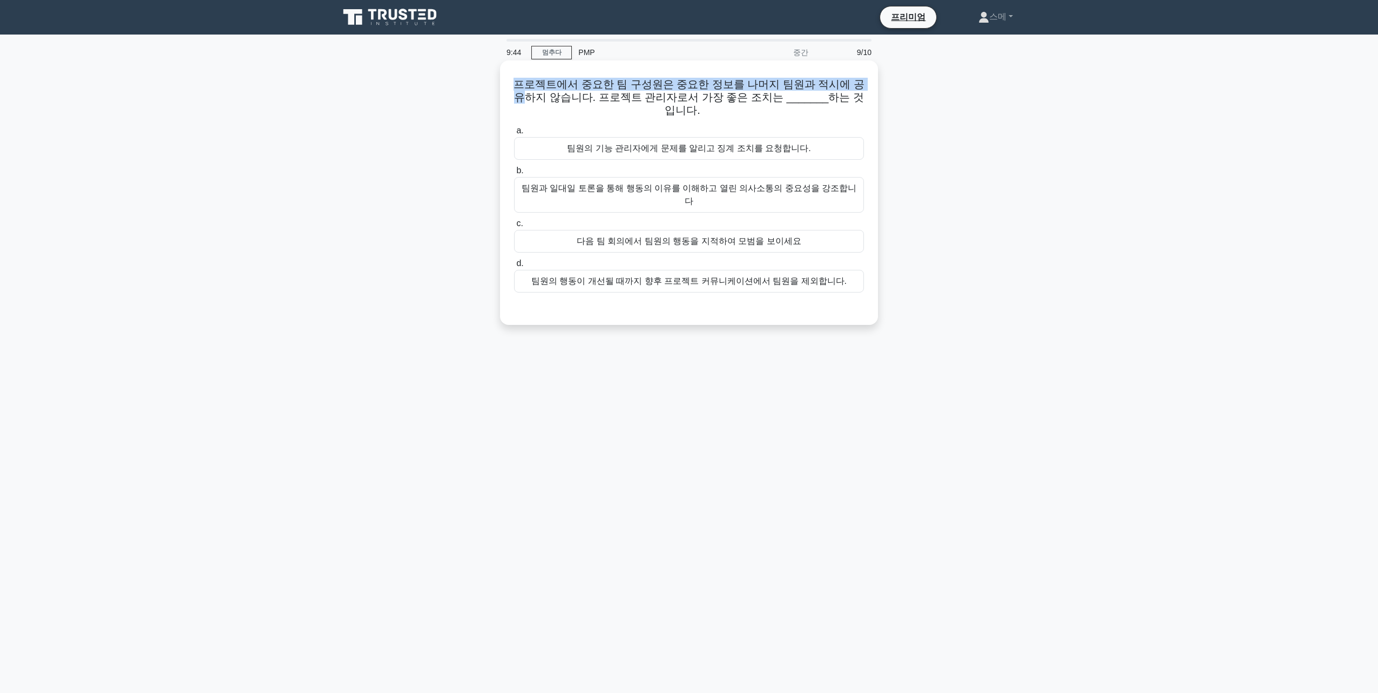
drag, startPoint x: 520, startPoint y: 85, endPoint x: 847, endPoint y: 83, distance: 327.2
click at [847, 83] on font "프로젝트에서 중요한 팀 구성원은 중요한 정보를 나머지 팀원과 적시에 공유하지 않습니다. 프로젝트 관리자로서 가장 좋은 조치는 _______하는…" at bounding box center [689, 97] width 351 height 38
drag, startPoint x: 534, startPoint y: 103, endPoint x: 711, endPoint y: 103, distance: 177.1
click at [711, 103] on font "프로젝트에서 중요한 팀 구성원은 중요한 정보를 나머지 팀원과 적시에 공유하지 않습니다. 프로젝트 관리자로서 가장 좋은 조치는 _______하는…" at bounding box center [689, 97] width 351 height 38
click at [654, 178] on div "팀원과 일대일 토론을 통해 행동의 이유를 이해하고 열린 의사소통의 중요성을 강조합니다" at bounding box center [689, 195] width 350 height 36
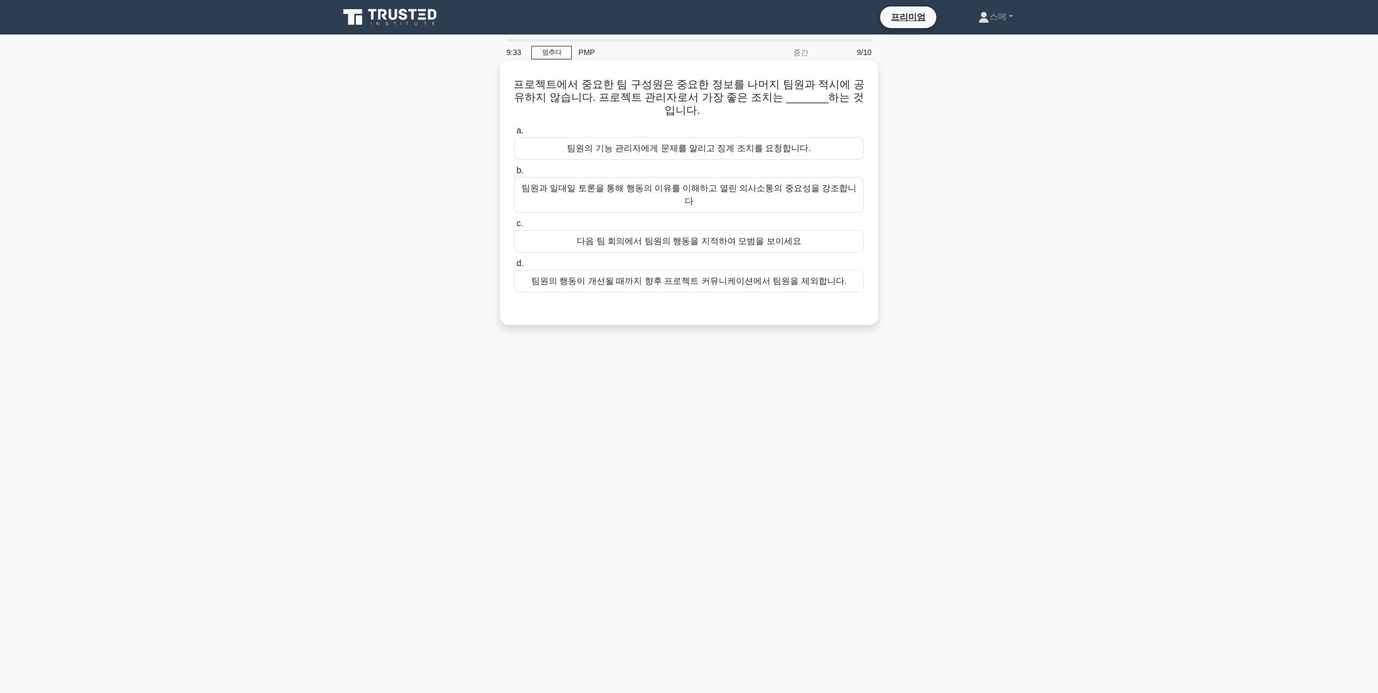
click at [514, 174] on input "b. 팀원과 일대일 토론을 통해 행동의 이유를 이해하고 열린 의사소통의 중요성을 강조합니다" at bounding box center [514, 170] width 0 height 7
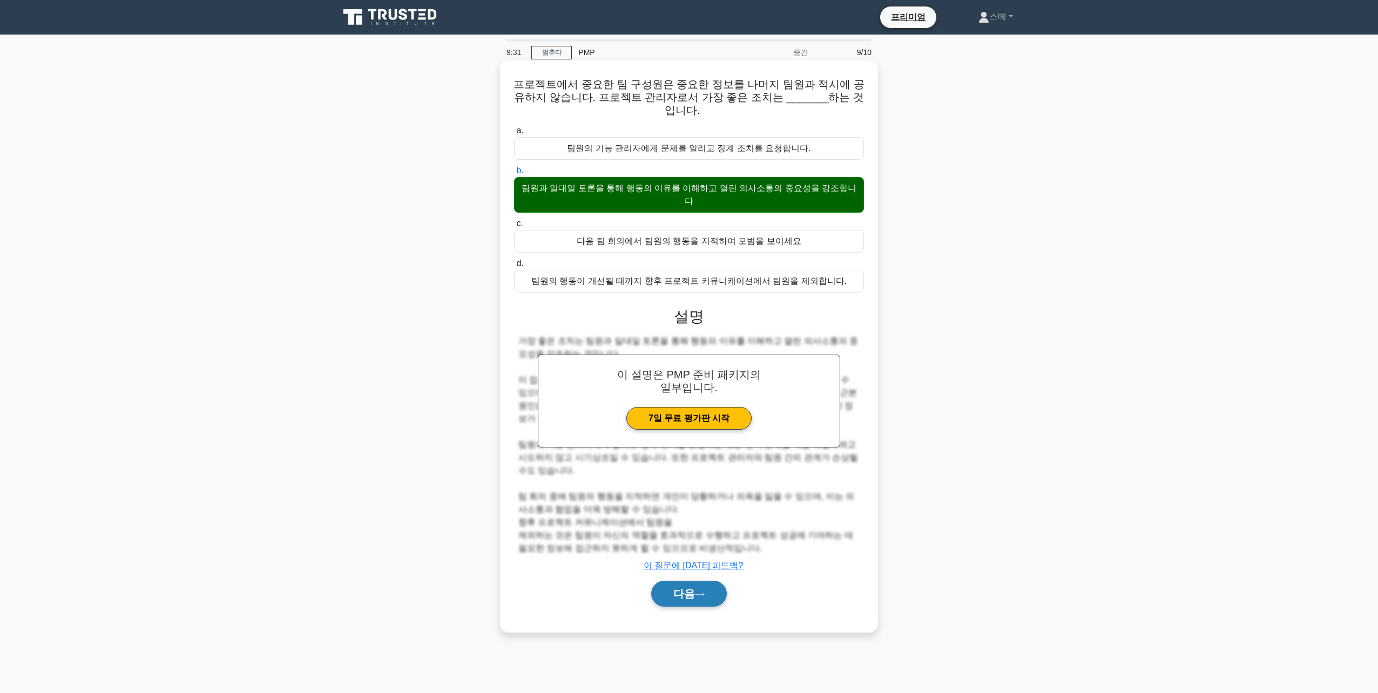
click at [675, 588] on font "다음" at bounding box center [684, 594] width 22 height 12
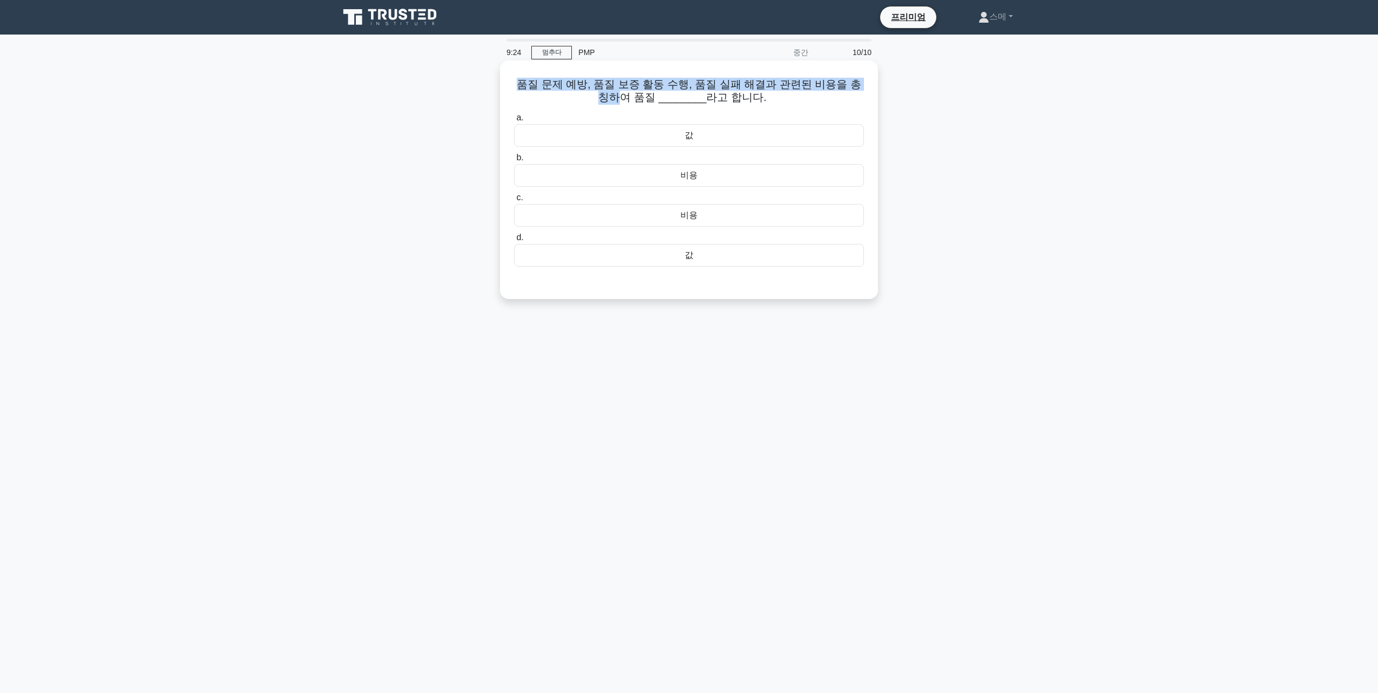
drag, startPoint x: 516, startPoint y: 86, endPoint x: 855, endPoint y: 86, distance: 339.1
click at [855, 86] on font "품질 문제 예방, 품질 보증 활동 수행, 품질 실패 해결과 관련된 비용을 총칭하여 품질 ________라고 합니다. .spinner_0XTQ{…" at bounding box center [689, 90] width 344 height 25
click at [690, 179] on div "비용" at bounding box center [689, 175] width 350 height 23
click at [514, 161] on input "b. 비용" at bounding box center [514, 157] width 0 height 7
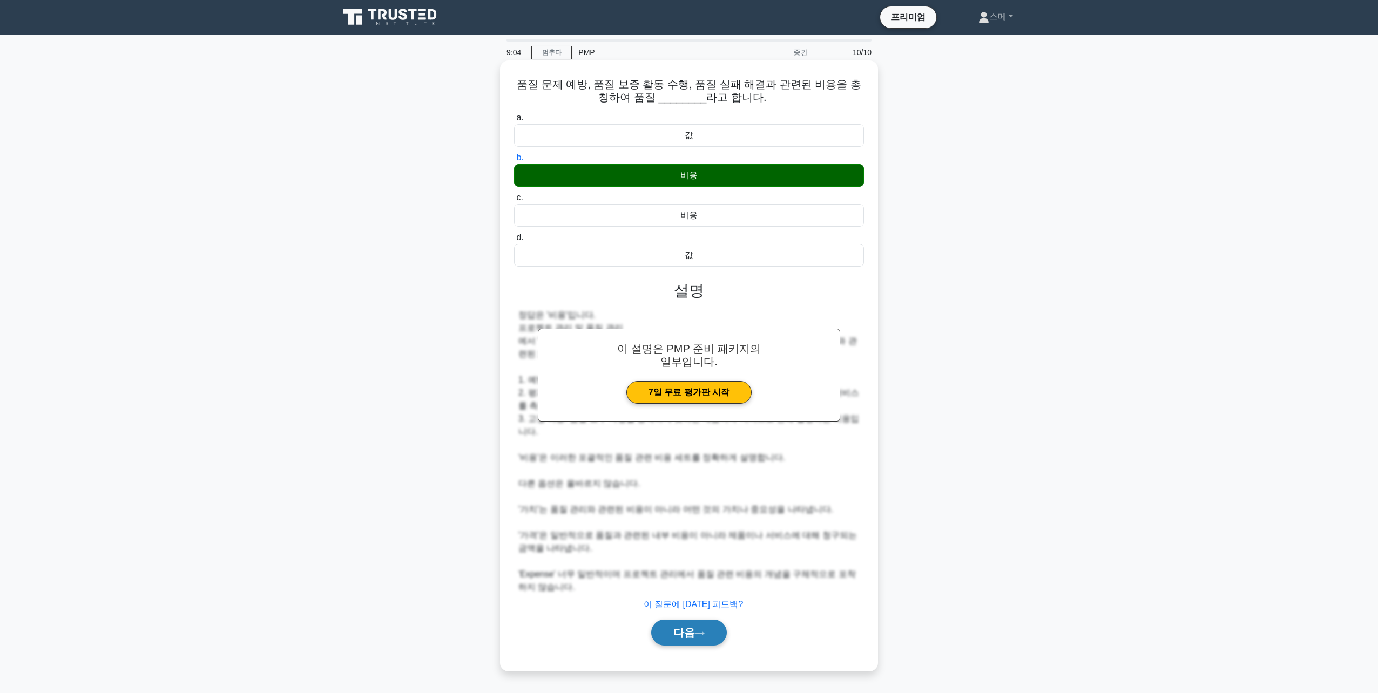
click at [684, 627] on font "다음" at bounding box center [684, 633] width 22 height 12
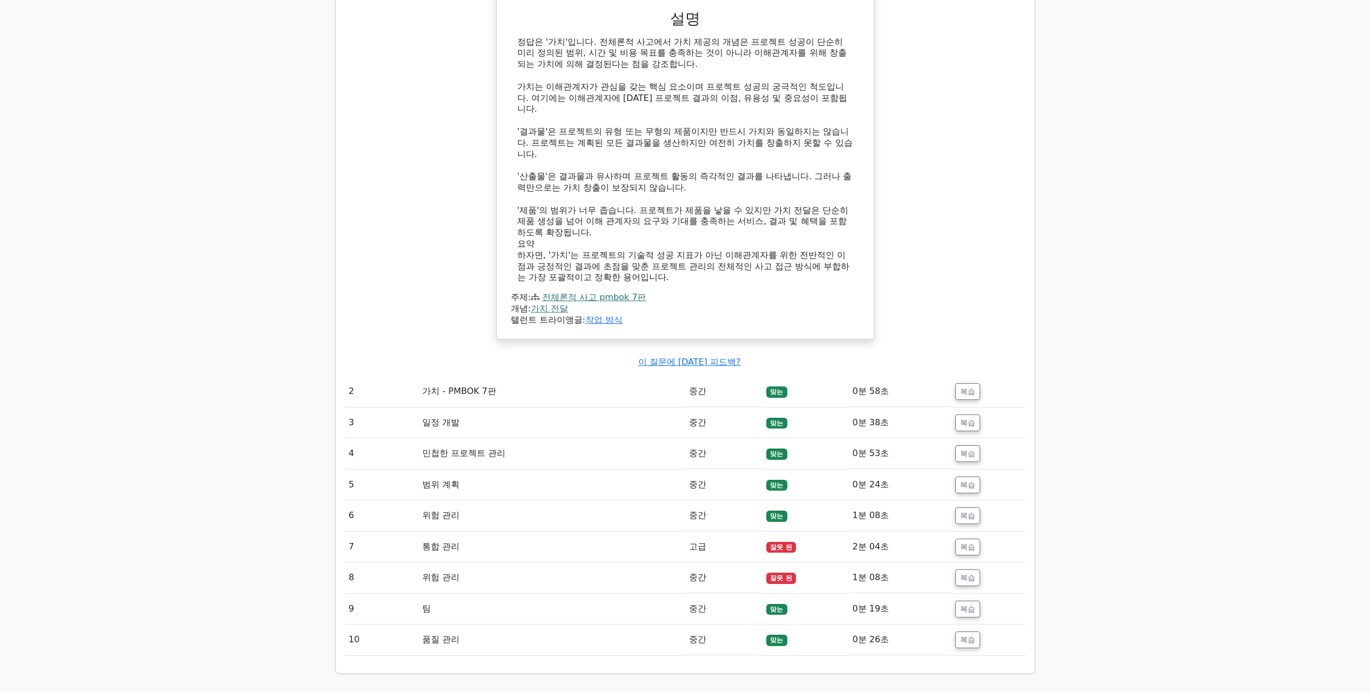
scroll to position [1350, 0]
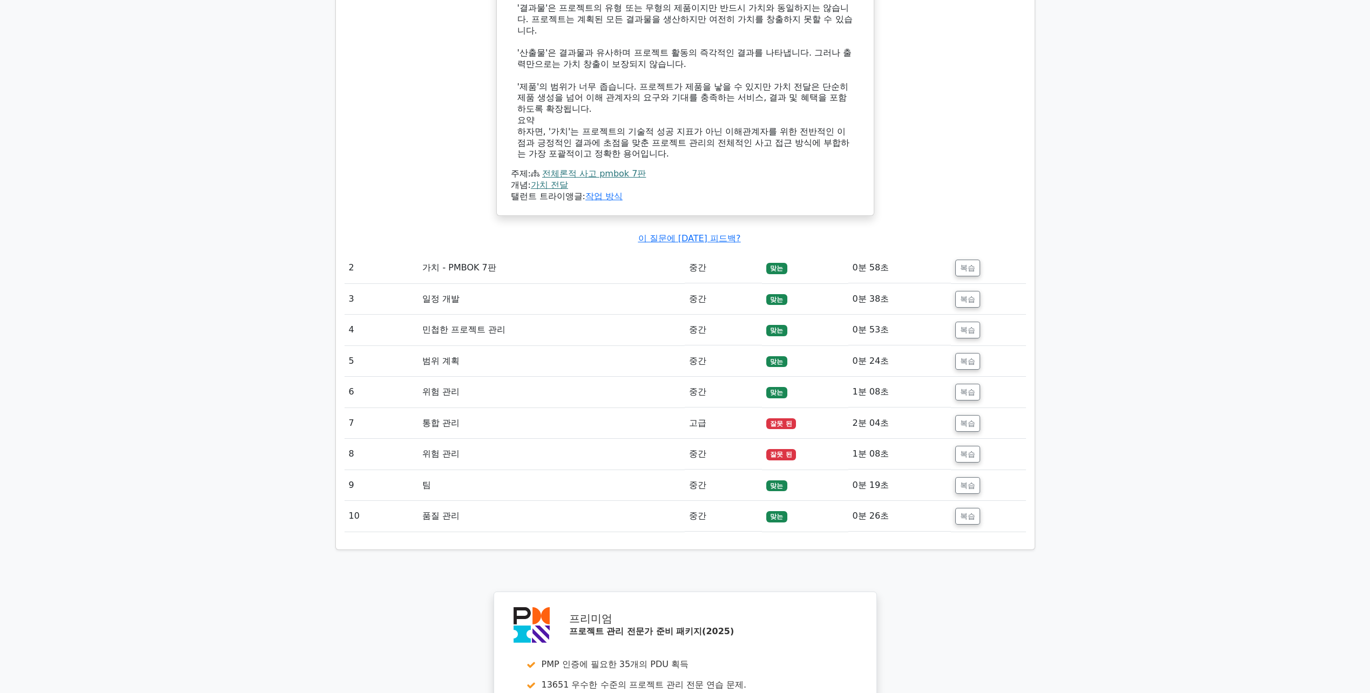
click at [953, 425] on td "복습" at bounding box center [988, 423] width 75 height 31
click at [958, 428] on button "복습" at bounding box center [967, 423] width 25 height 17
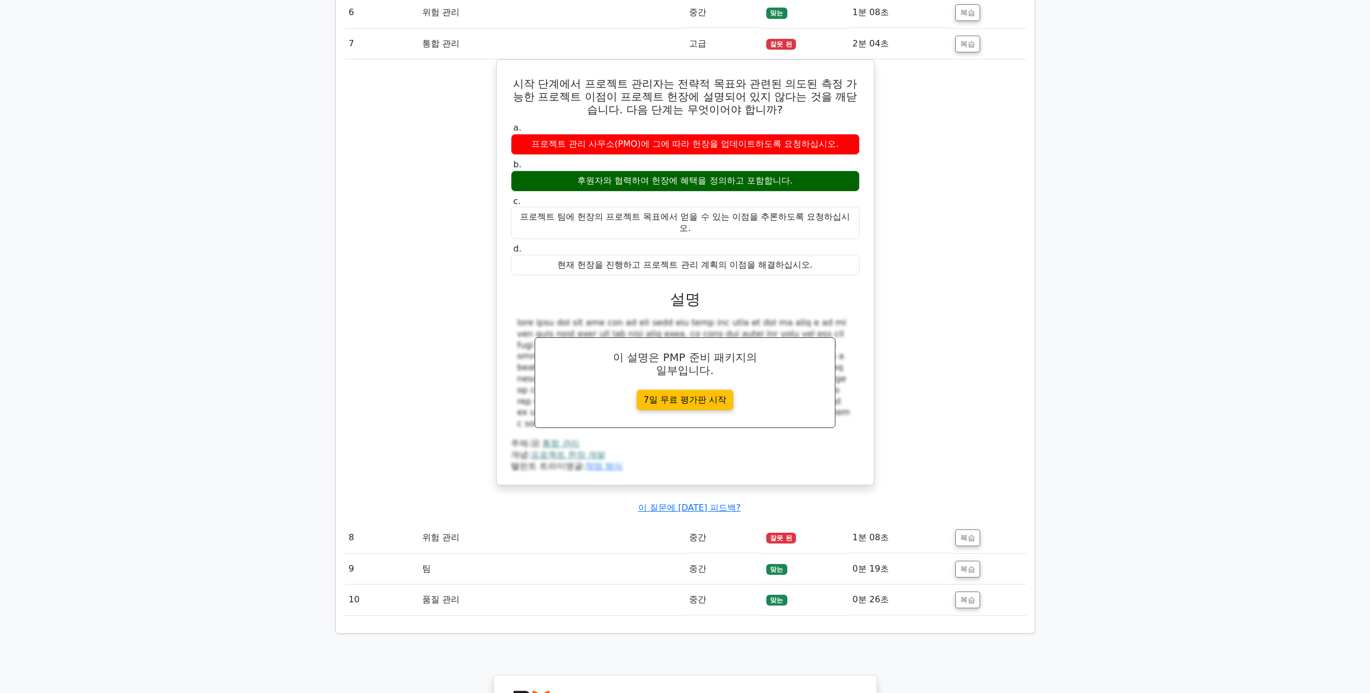
scroll to position [1998, 0]
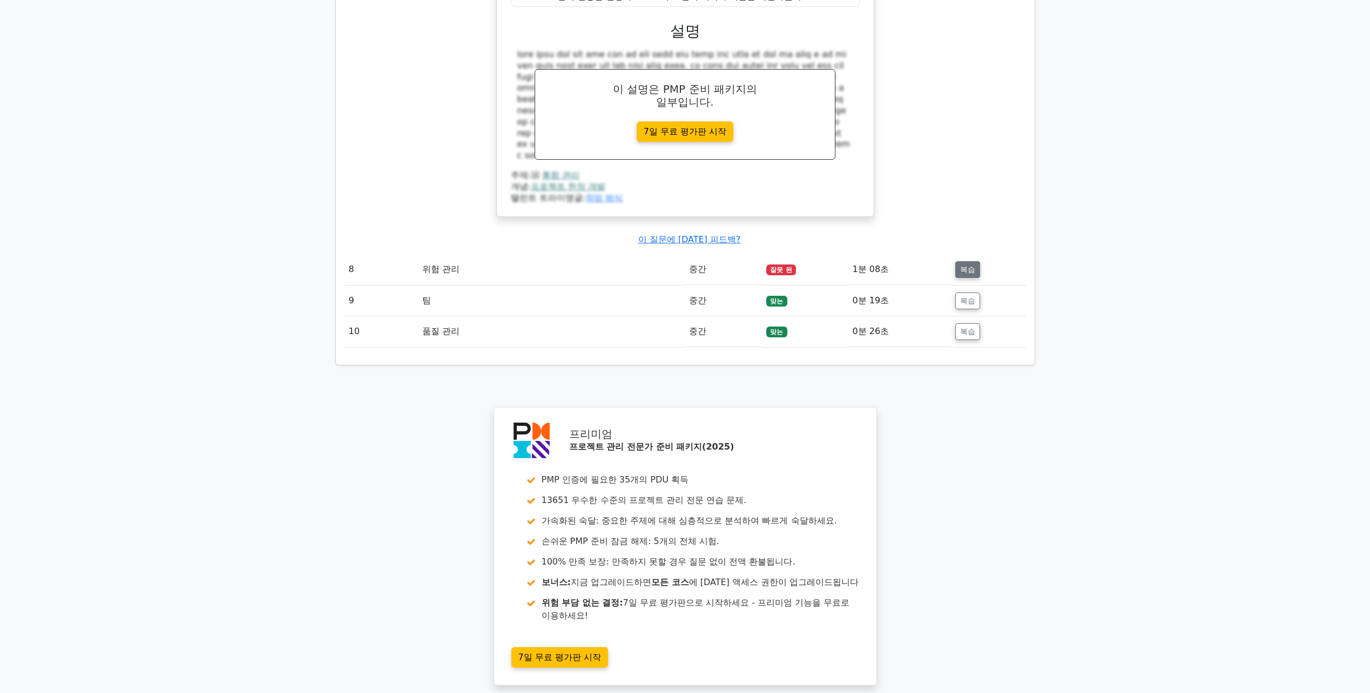
click at [964, 278] on button "복습" at bounding box center [967, 269] width 25 height 17
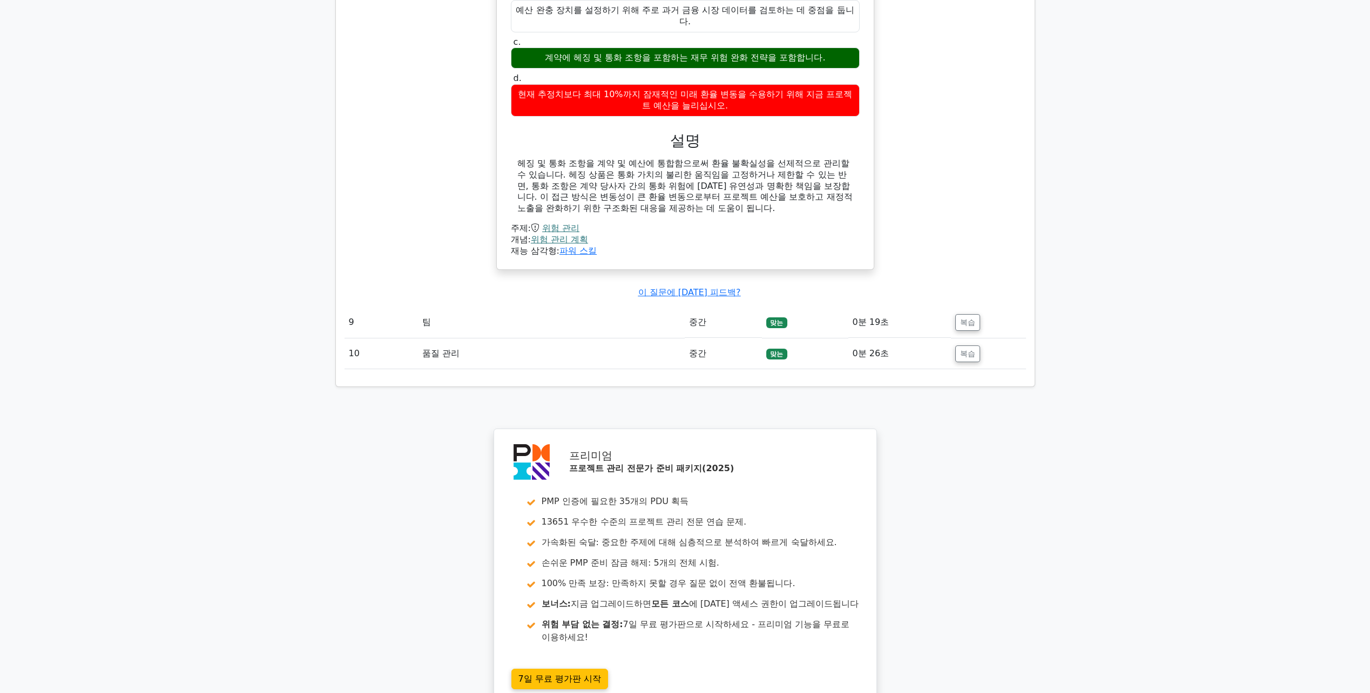
scroll to position [2430, 0]
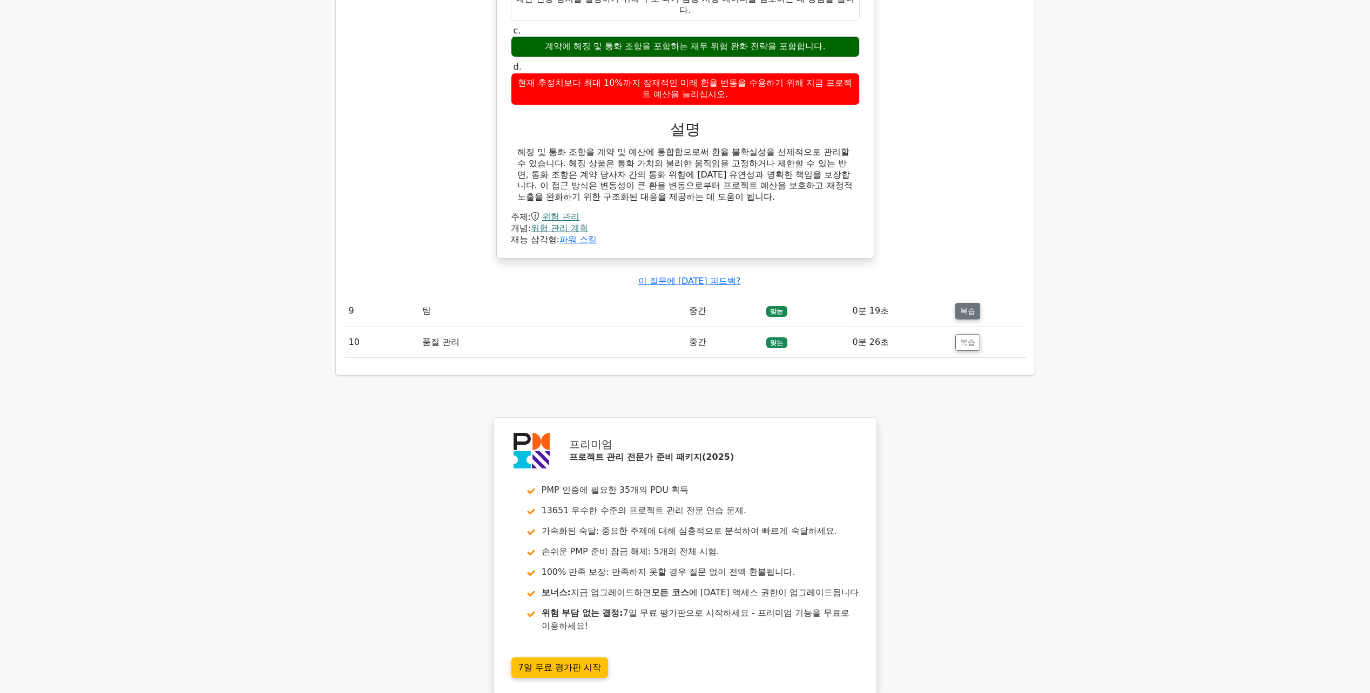
click at [962, 320] on button "복습" at bounding box center [967, 311] width 25 height 17
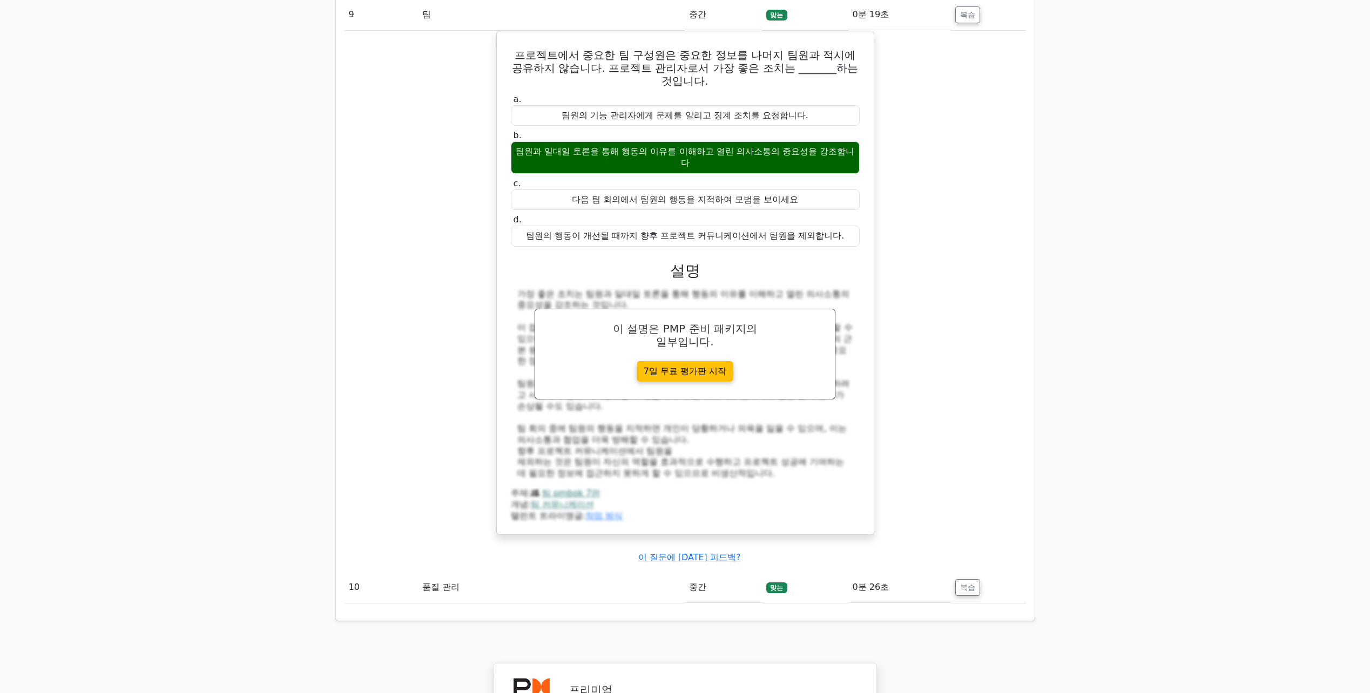
scroll to position [2970, 0]
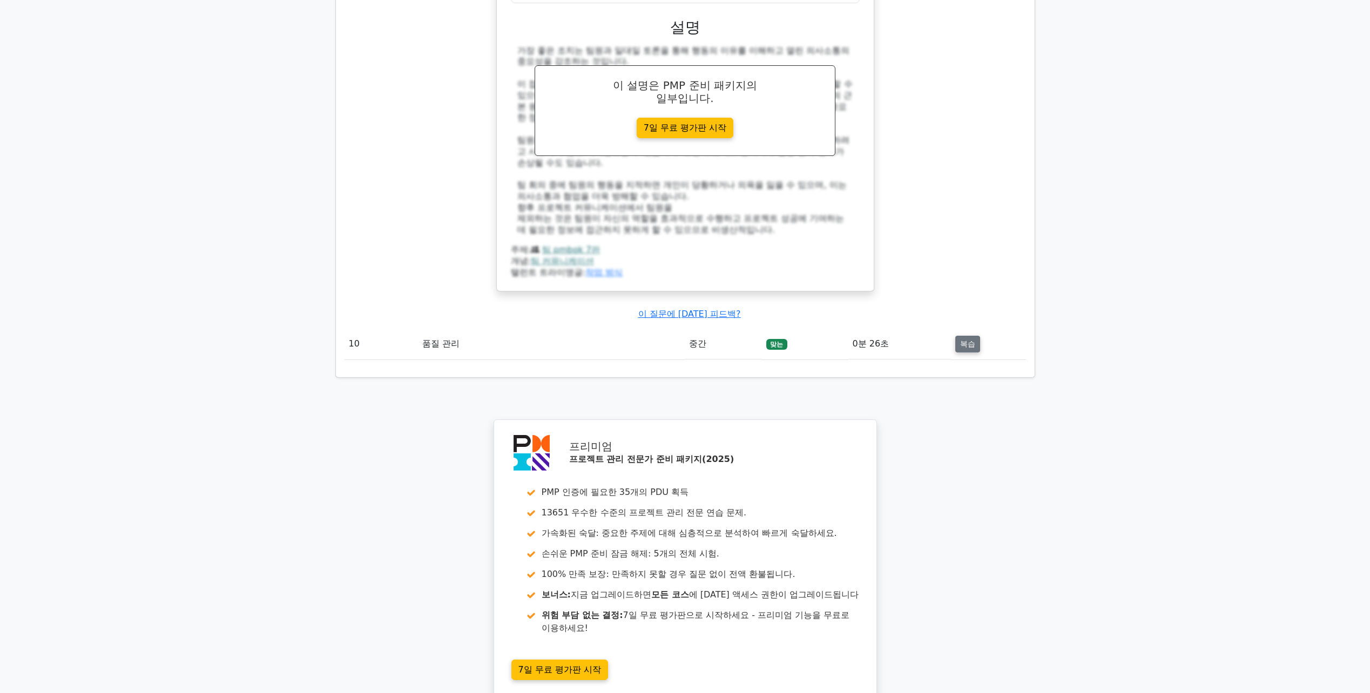
click at [964, 353] on button "복습" at bounding box center [967, 344] width 25 height 17
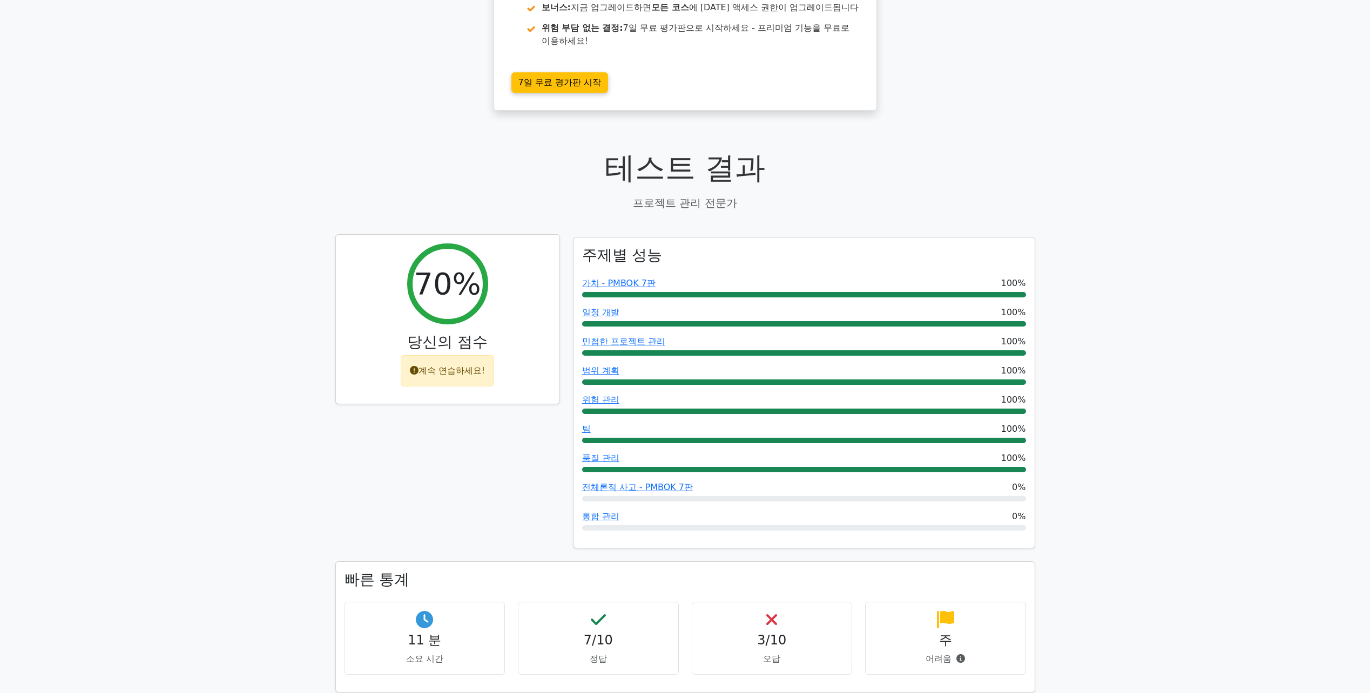
scroll to position [211, 0]
click at [440, 376] on font "계속 연습하세요!" at bounding box center [451, 371] width 67 height 10
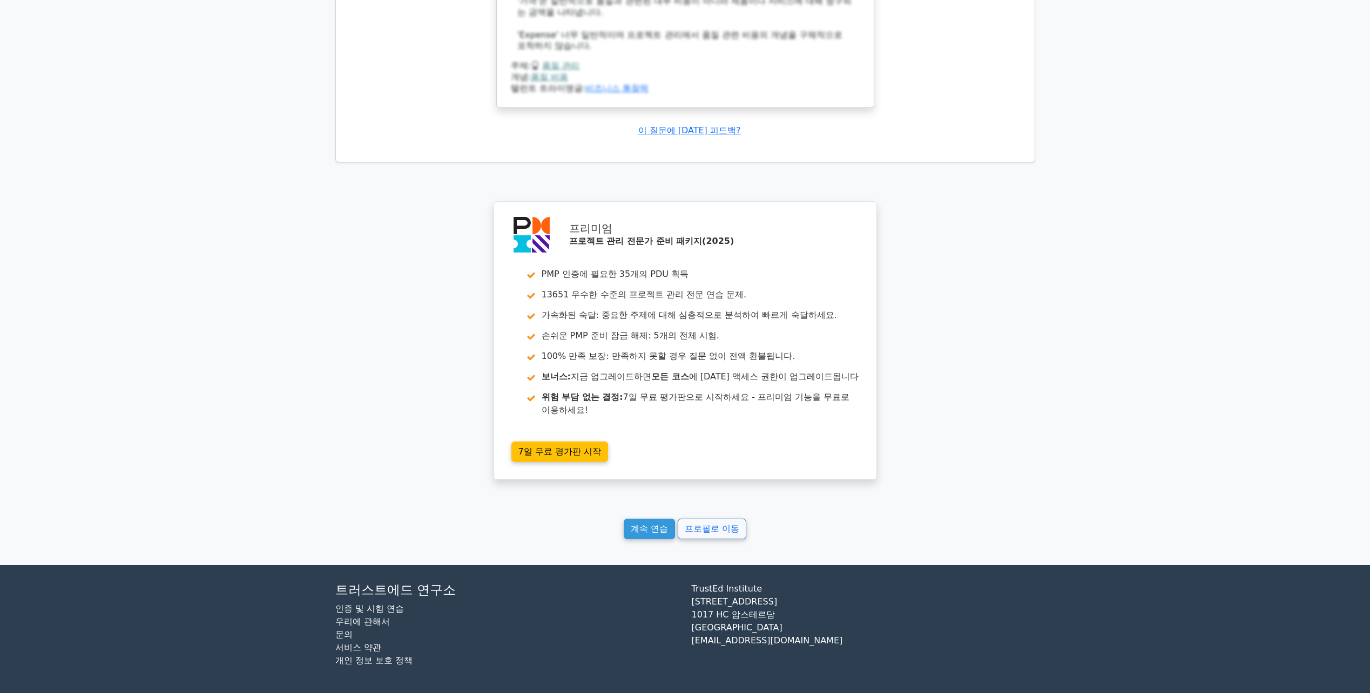
scroll to position [3837, 0]
click at [653, 536] on link "계속 연습" at bounding box center [649, 529] width 51 height 21
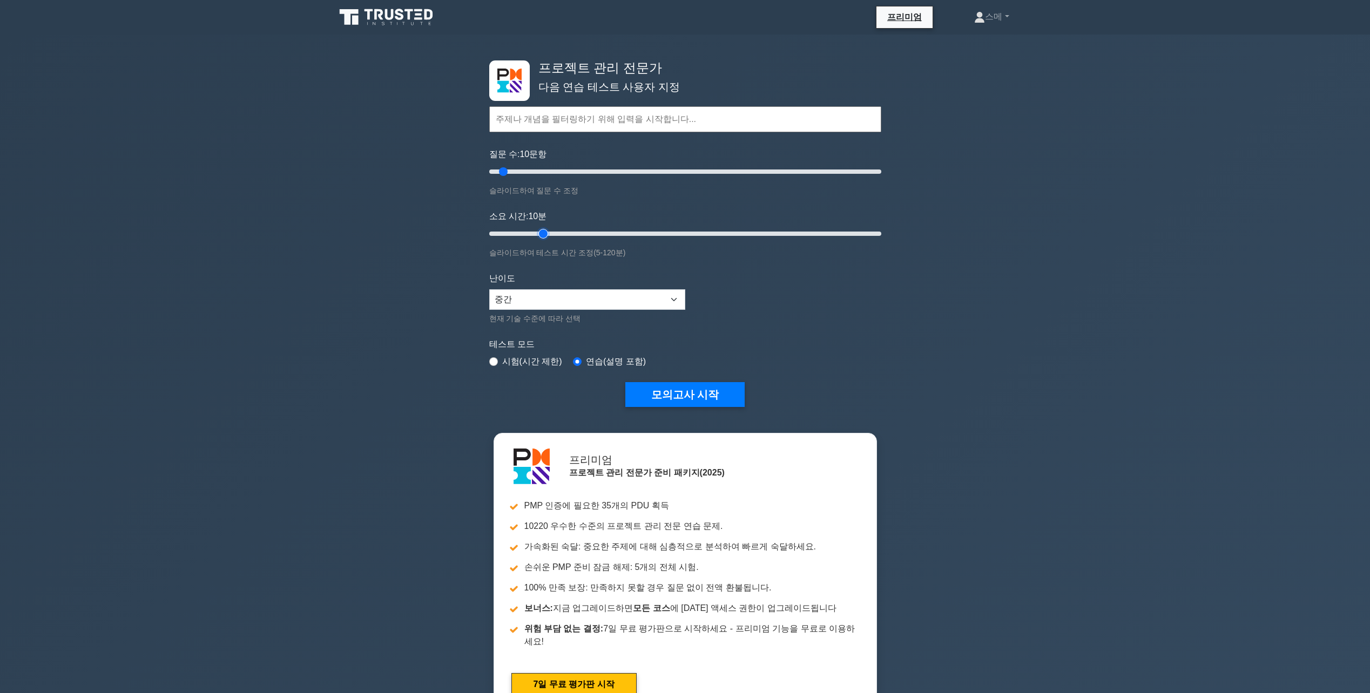
click at [544, 229] on input "소요 시간: 10 분" at bounding box center [685, 233] width 392 height 13
click at [599, 230] on input "소요 시간: 20 분" at bounding box center [685, 233] width 392 height 13
click at [591, 231] on input "소요 시간: 35 분" at bounding box center [685, 233] width 392 height 13
drag, startPoint x: 591, startPoint y: 231, endPoint x: 584, endPoint y: 231, distance: 6.5
type input "30"
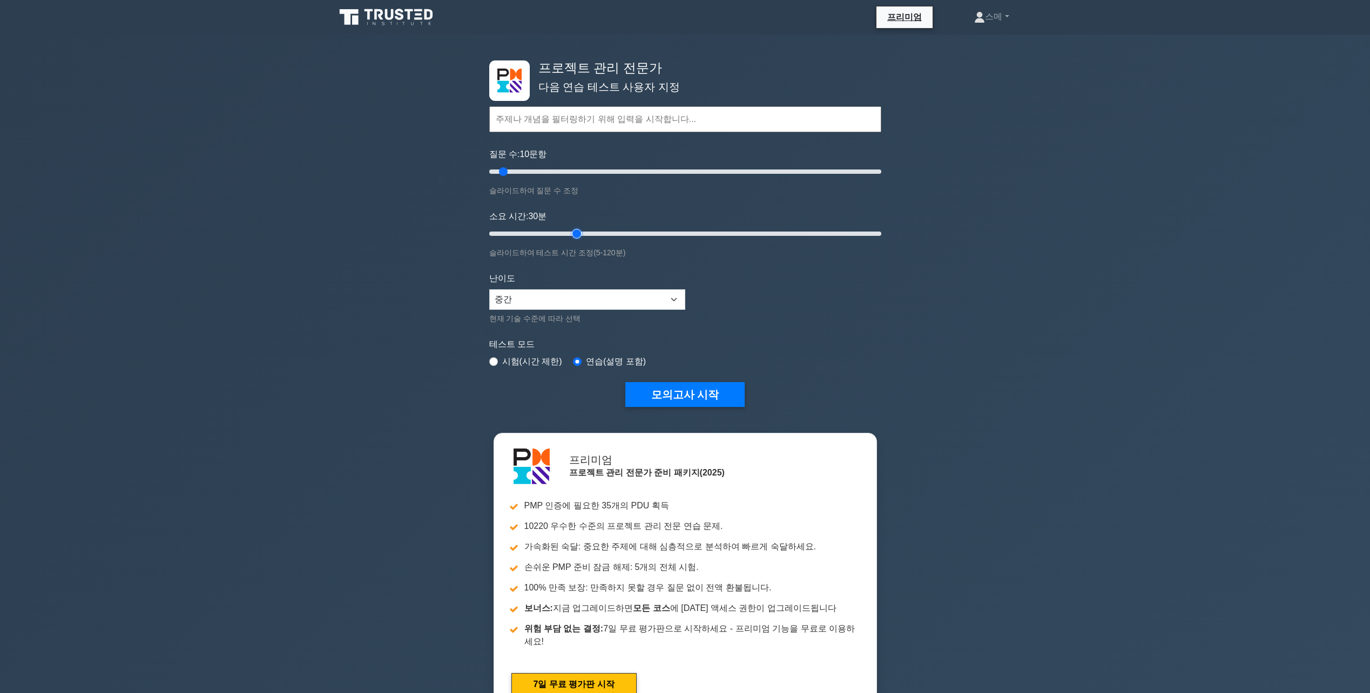
click at [584, 231] on input "소요 시간: 30 분" at bounding box center [685, 233] width 392 height 13
